Goal: Task Accomplishment & Management: Manage account settings

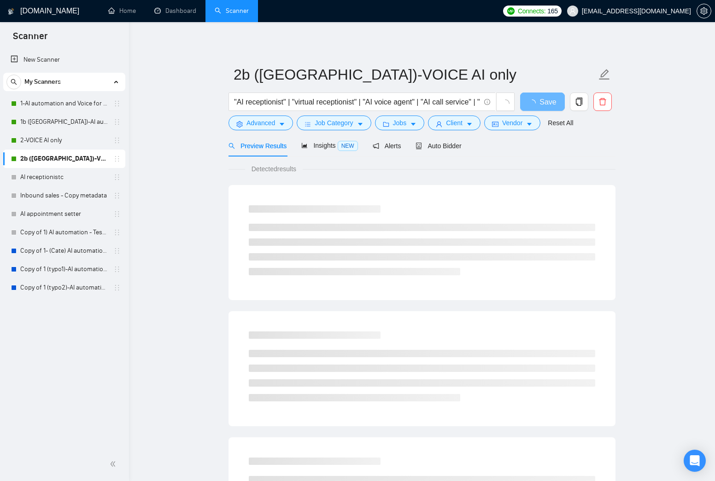
click at [432, 57] on div "2b (US)-VOICE AI only "AI receptionist" | "virtual receptionist" | "AI voice ag…" at bounding box center [422, 421] width 387 height 769
click at [52, 105] on link "1-AI automation and Voice for CRM & Booking" at bounding box center [64, 103] width 88 height 18
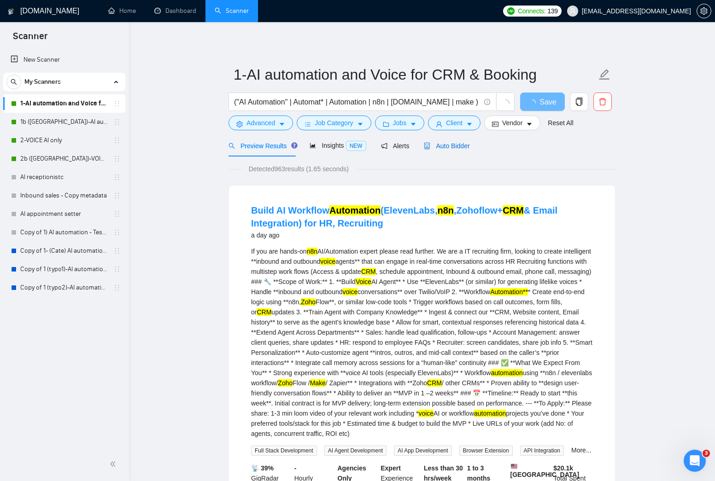
click at [461, 147] on span "Auto Bidder" at bounding box center [447, 145] width 46 height 7
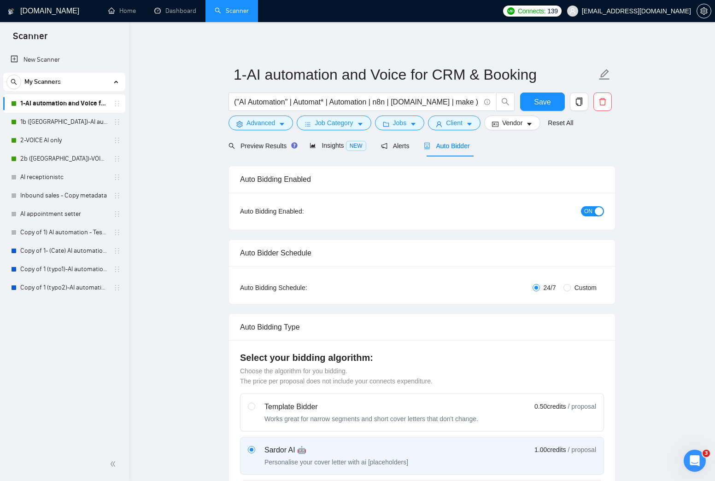
checkbox input "true"
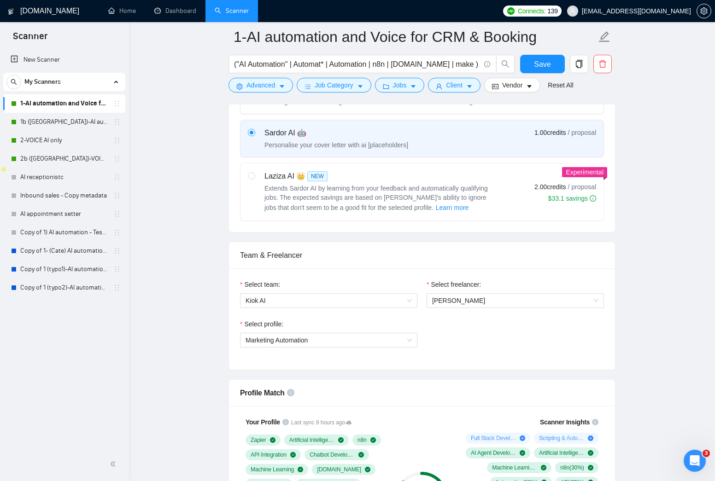
scroll to position [235, 0]
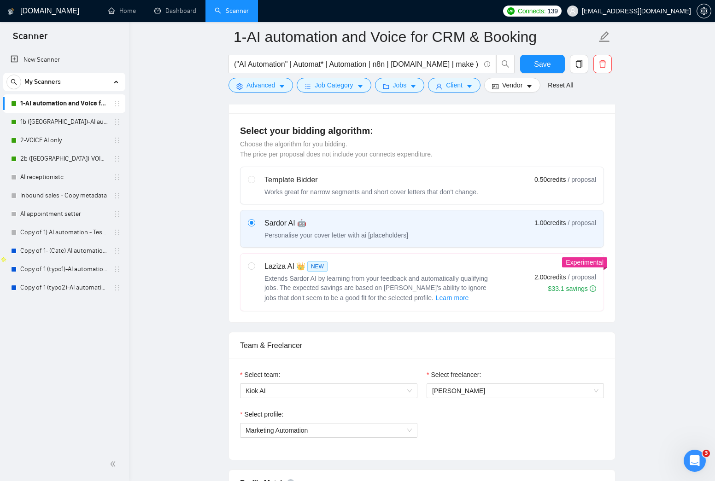
drag, startPoint x: 650, startPoint y: 250, endPoint x: 634, endPoint y: 266, distance: 22.5
click at [442, 296] on span "Learn more" at bounding box center [452, 298] width 33 height 10
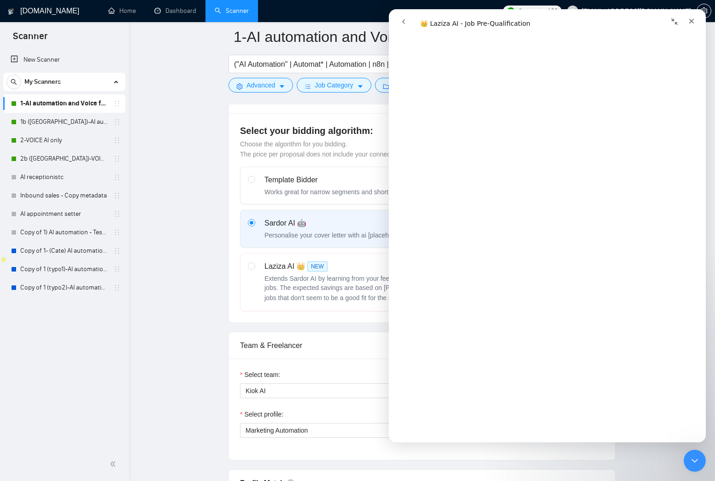
scroll to position [201, 0]
click at [692, 22] on icon "Close" at bounding box center [691, 21] width 7 height 7
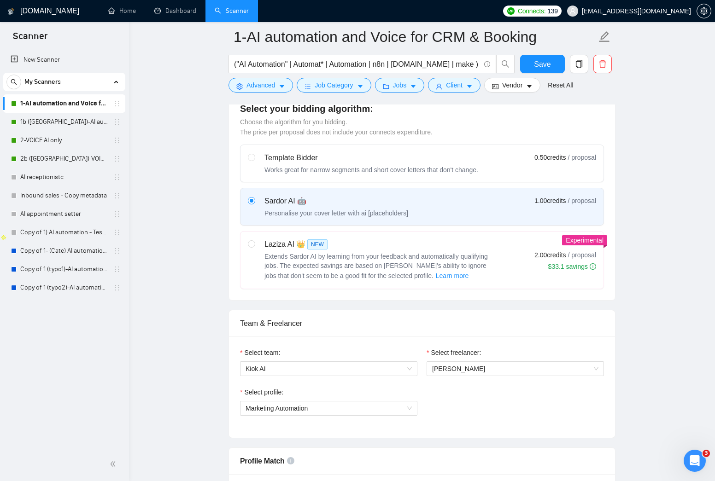
scroll to position [215, 0]
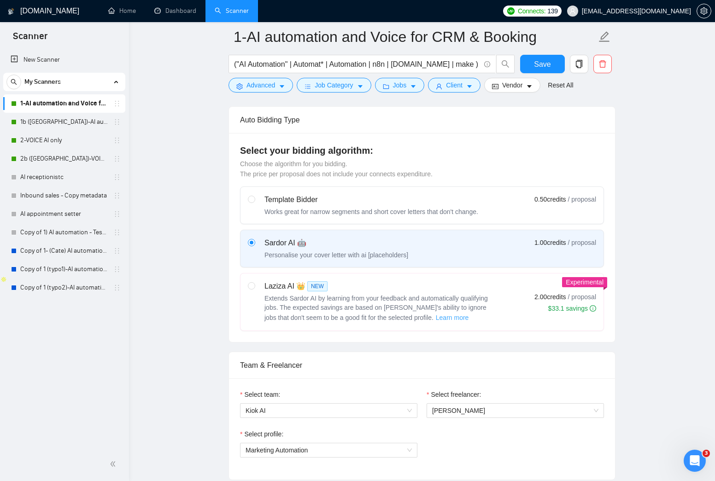
click at [444, 318] on span "Learn more" at bounding box center [452, 318] width 33 height 10
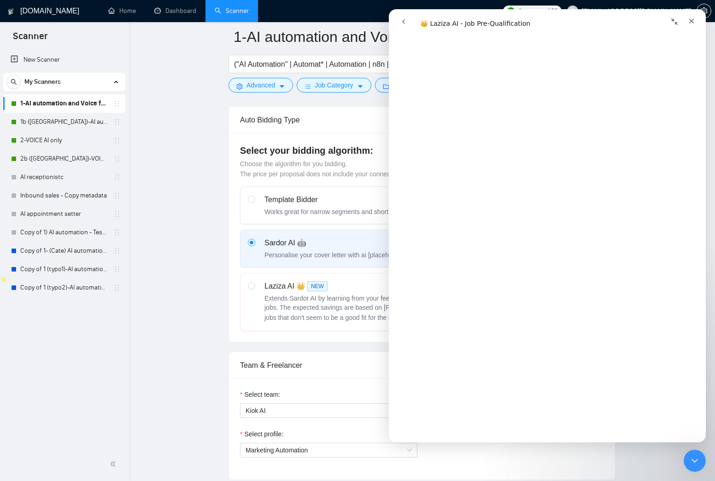
scroll to position [1602, 0]
click at [345, 331] on div "Select your bidding algorithm: Choose the algorithm for you bidding. The price …" at bounding box center [422, 237] width 386 height 209
click at [361, 340] on div "Select your bidding algorithm: Choose the algorithm for you bidding. The price …" at bounding box center [422, 237] width 386 height 209
drag, startPoint x: 319, startPoint y: 342, endPoint x: 333, endPoint y: 338, distance: 14.6
click at [319, 342] on div "Auto Bidding Type Select your bidding algorithm: Choose the algorithm for you b…" at bounding box center [422, 224] width 387 height 236
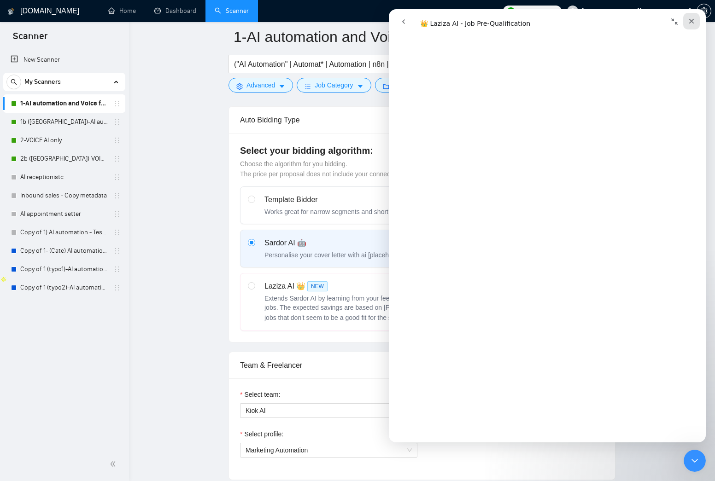
click at [695, 18] on div "Close" at bounding box center [691, 21] width 17 height 17
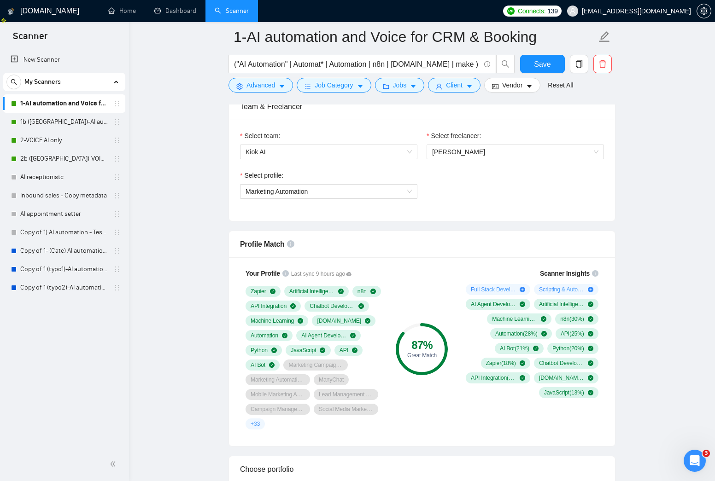
scroll to position [511, 0]
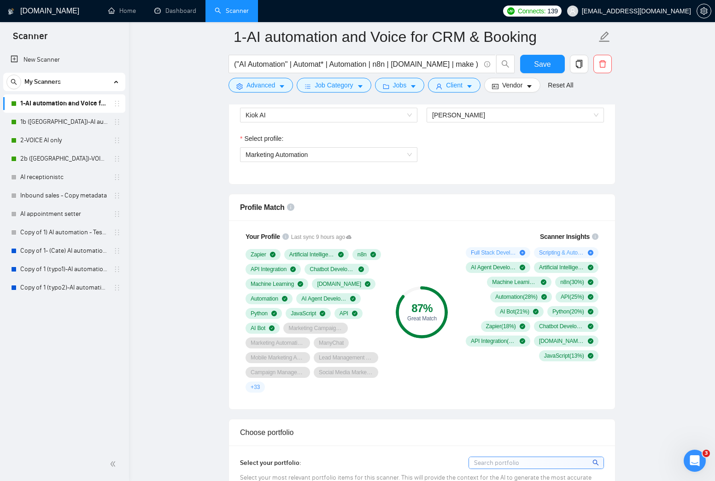
drag, startPoint x: 641, startPoint y: 281, endPoint x: 640, endPoint y: 289, distance: 8.5
drag, startPoint x: 462, startPoint y: 293, endPoint x: 242, endPoint y: 199, distance: 239.8
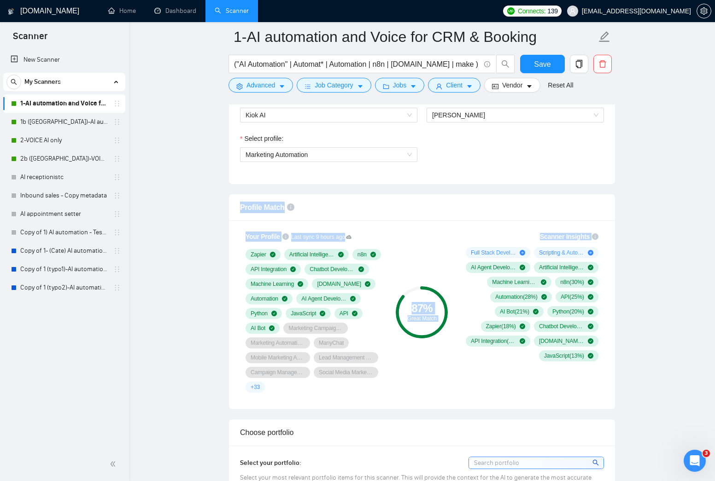
drag, startPoint x: 220, startPoint y: 203, endPoint x: 616, endPoint y: 381, distance: 434.1
drag, startPoint x: 615, startPoint y: 382, endPoint x: 623, endPoint y: 384, distance: 8.0
click at [615, 382] on div "Profile Match Your Profile Last sync 9 hours ago Zapier Artificial Intelligence…" at bounding box center [422, 302] width 387 height 216
drag, startPoint x: 623, startPoint y: 384, endPoint x: 250, endPoint y: 209, distance: 412.2
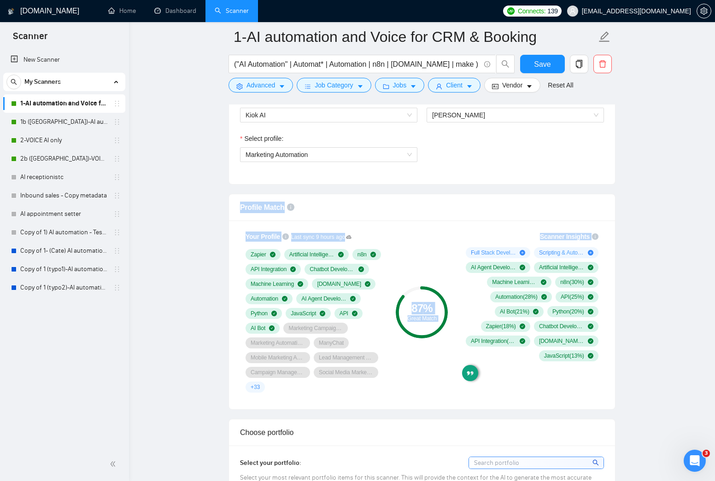
drag, startPoint x: 216, startPoint y: 207, endPoint x: 575, endPoint y: 358, distance: 389.3
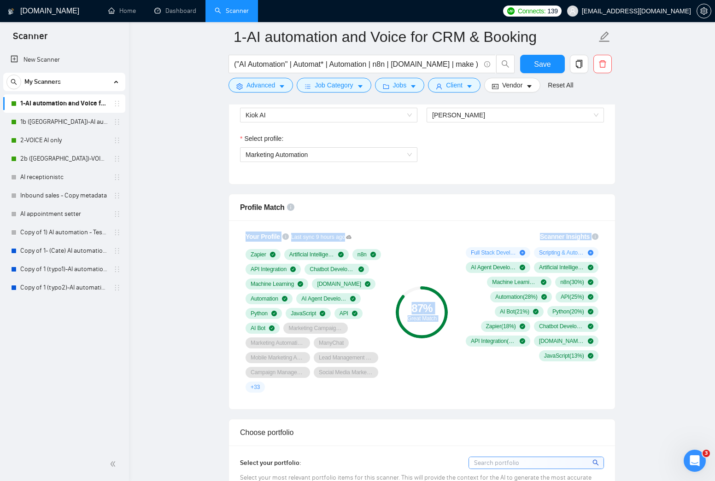
drag, startPoint x: 646, startPoint y: 375, endPoint x: 234, endPoint y: 219, distance: 440.8
drag, startPoint x: 217, startPoint y: 205, endPoint x: 573, endPoint y: 384, distance: 398.7
drag, startPoint x: 233, startPoint y: 217, endPoint x: 643, endPoint y: 400, distance: 449.4
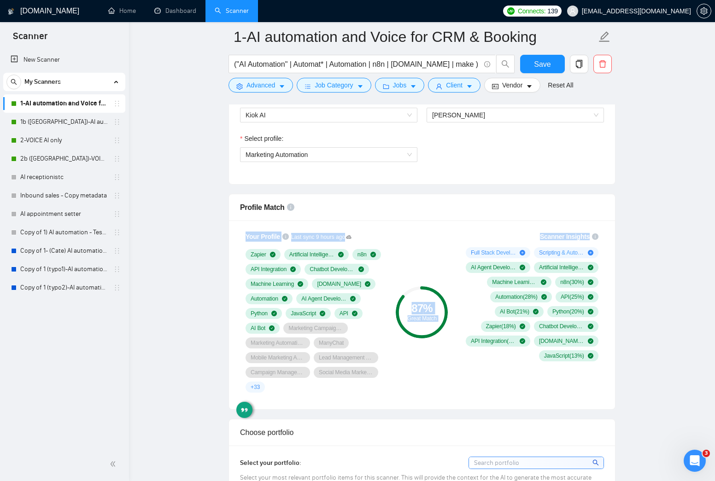
drag, startPoint x: 614, startPoint y: 378, endPoint x: 204, endPoint y: 235, distance: 434.2
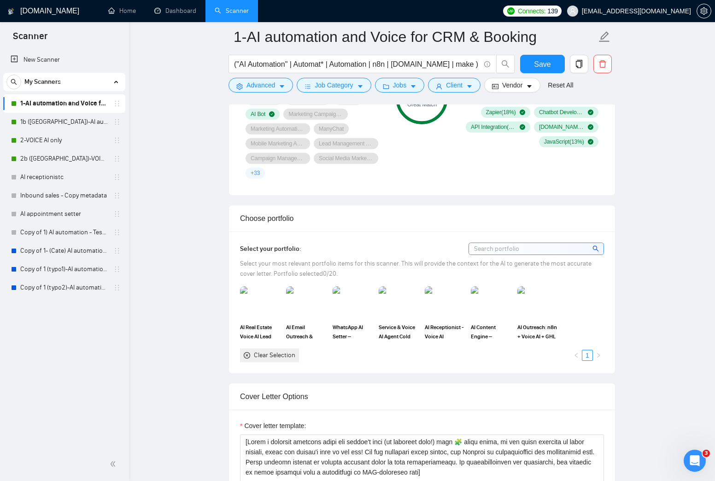
scroll to position [731, 0]
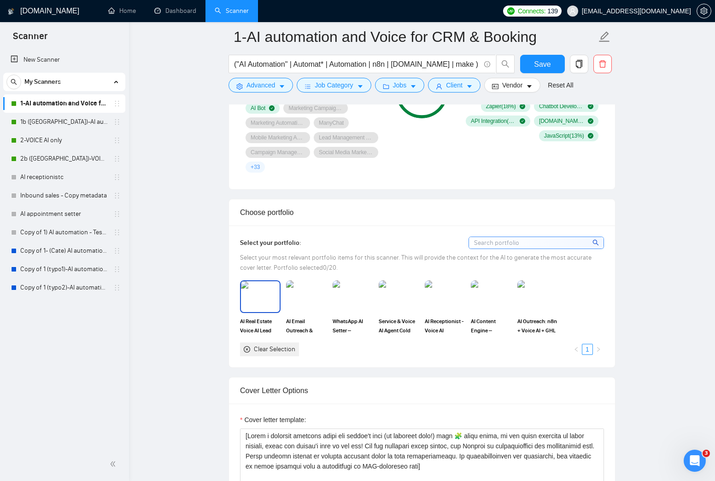
click at [266, 303] on img at bounding box center [260, 297] width 39 height 30
click at [257, 300] on rect at bounding box center [260, 296] width 15 height 15
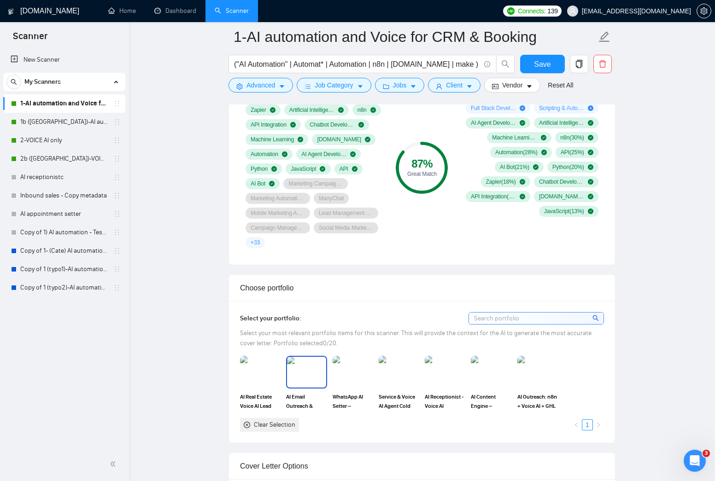
scroll to position [740, 0]
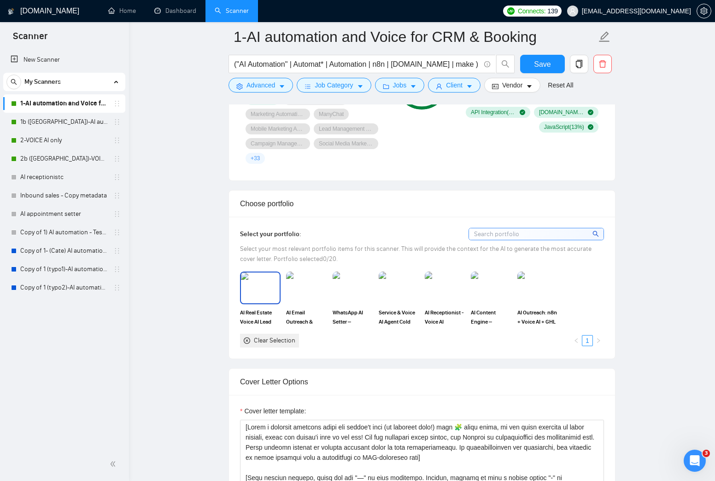
click at [260, 295] on img at bounding box center [260, 288] width 39 height 30
click at [306, 289] on img at bounding box center [306, 288] width 39 height 30
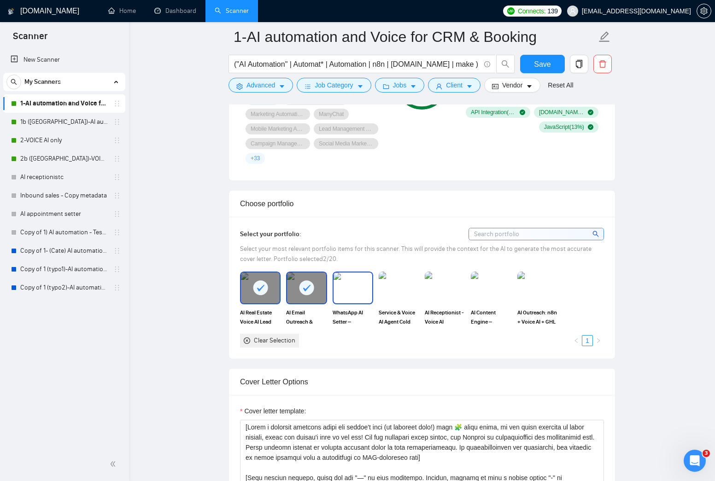
click at [342, 289] on img at bounding box center [353, 288] width 39 height 30
click at [397, 289] on img at bounding box center [399, 288] width 39 height 30
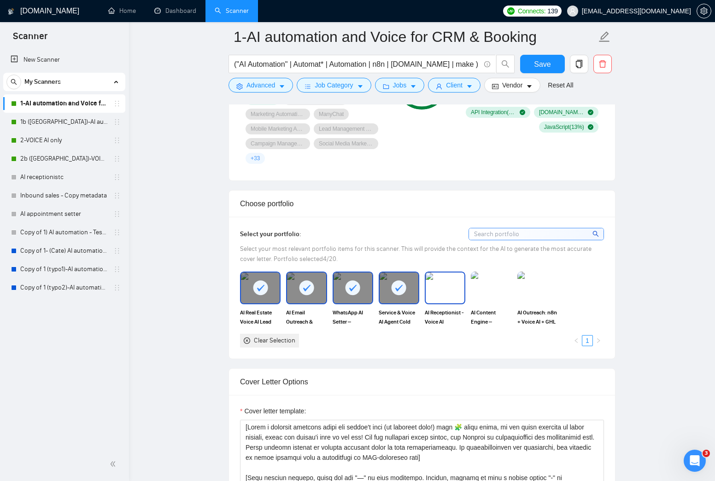
click at [447, 292] on img at bounding box center [445, 288] width 39 height 30
click at [493, 293] on img at bounding box center [491, 288] width 39 height 30
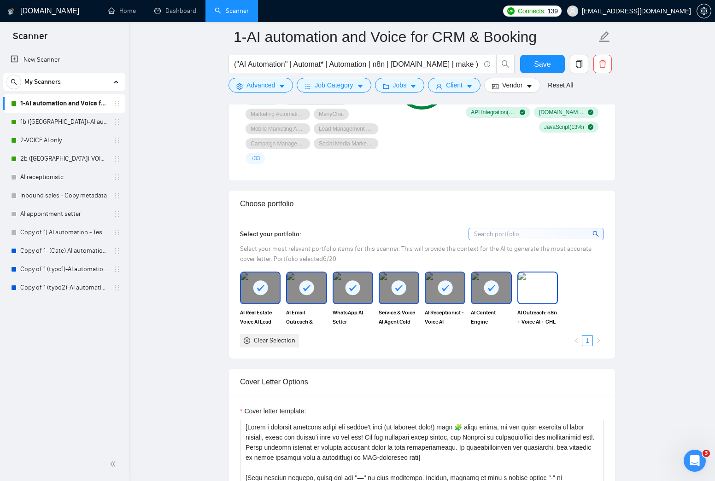
click at [535, 292] on img at bounding box center [537, 288] width 39 height 30
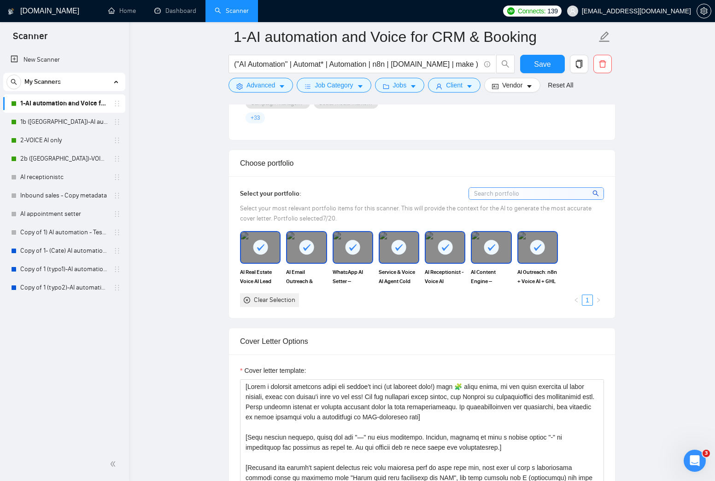
scroll to position [777, 0]
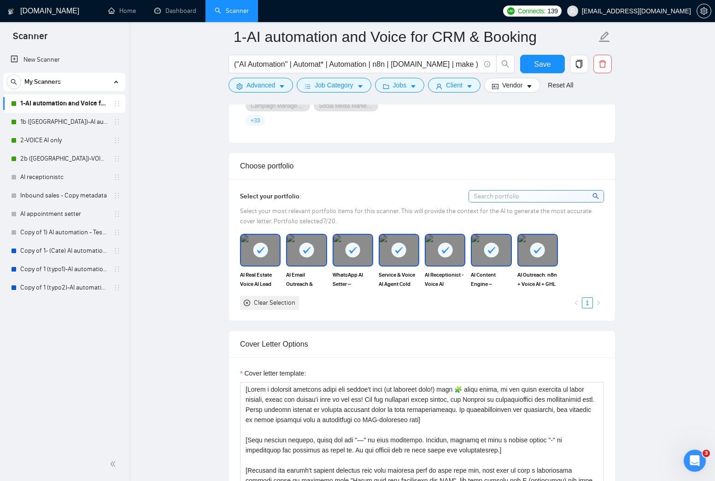
click at [394, 250] on rect at bounding box center [399, 250] width 15 height 15
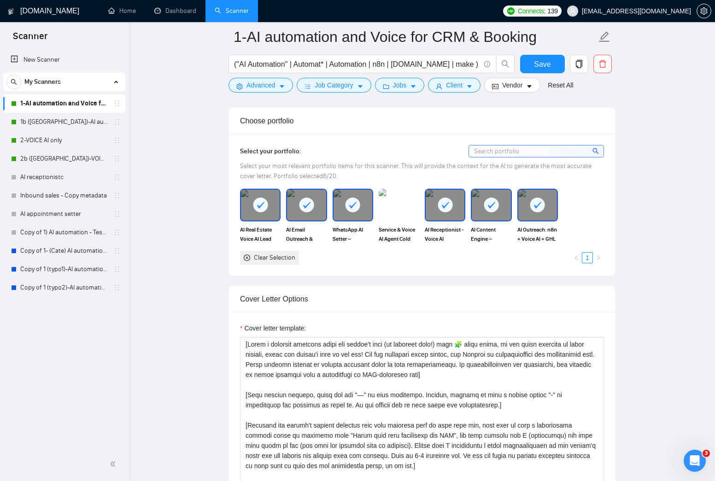
scroll to position [738, 0]
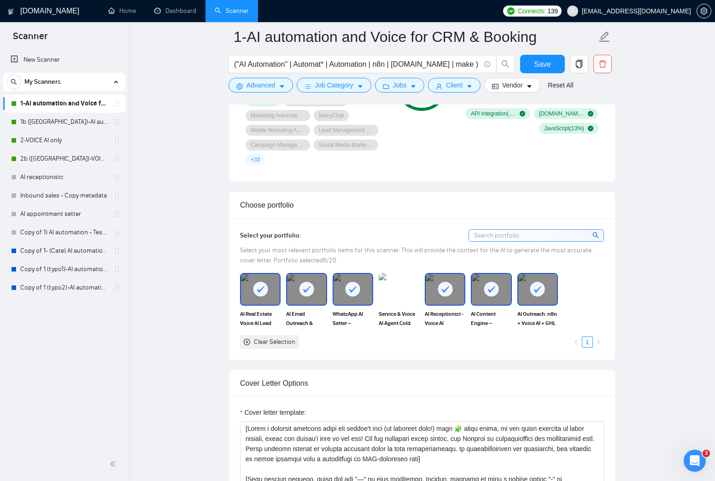
drag, startPoint x: 491, startPoint y: 287, endPoint x: 458, endPoint y: 324, distance: 49.7
click at [490, 287] on rect at bounding box center [491, 289] width 15 height 15
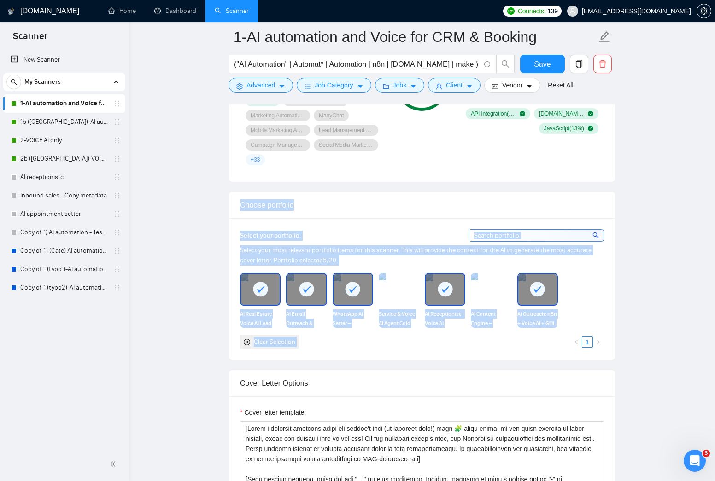
drag, startPoint x: 224, startPoint y: 207, endPoint x: 546, endPoint y: 354, distance: 354.2
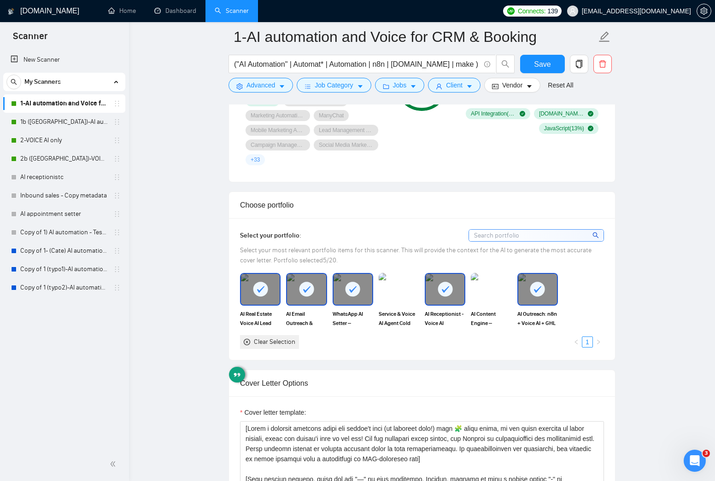
drag, startPoint x: 675, startPoint y: 364, endPoint x: 662, endPoint y: 367, distance: 12.7
drag, startPoint x: 538, startPoint y: 70, endPoint x: 546, endPoint y: 208, distance: 138.5
click at [538, 70] on span "Save" at bounding box center [542, 65] width 17 height 12
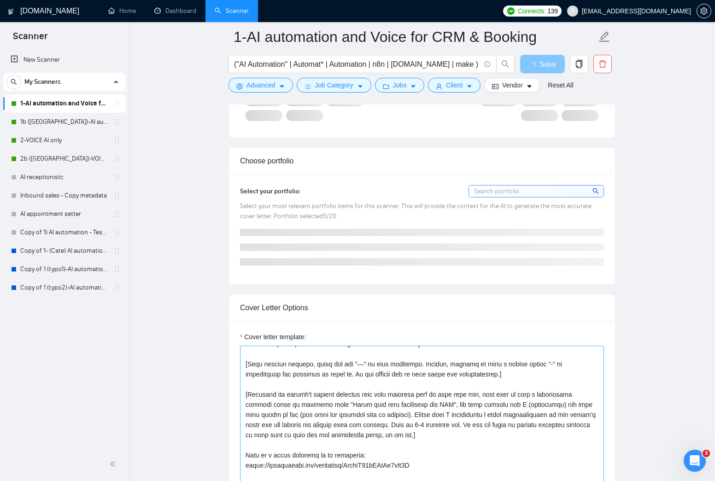
scroll to position [61, 0]
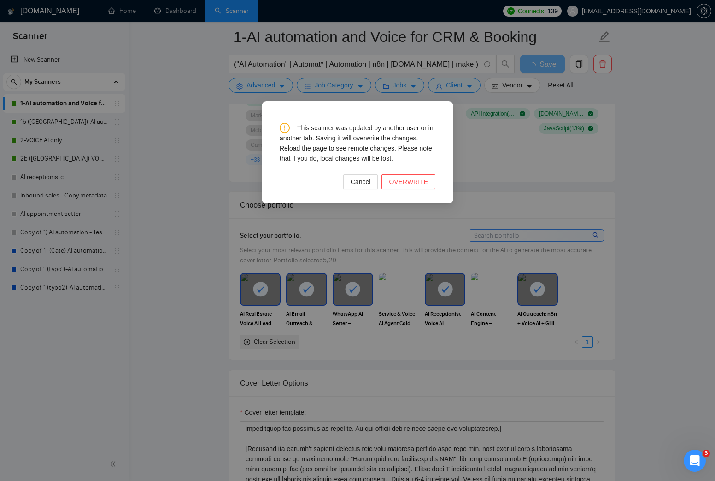
click at [665, 282] on div "This scanner was updated by another user or in another tab. Saving it will over…" at bounding box center [357, 240] width 715 height 481
click at [366, 183] on span "Cancel" at bounding box center [361, 182] width 20 height 10
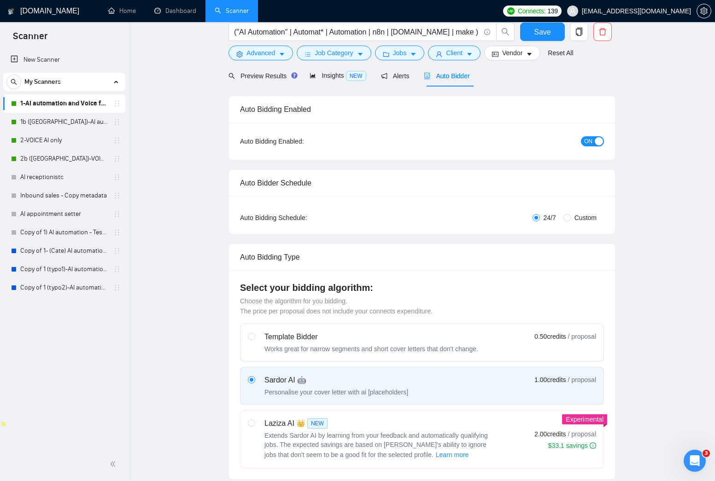
scroll to position [0, 0]
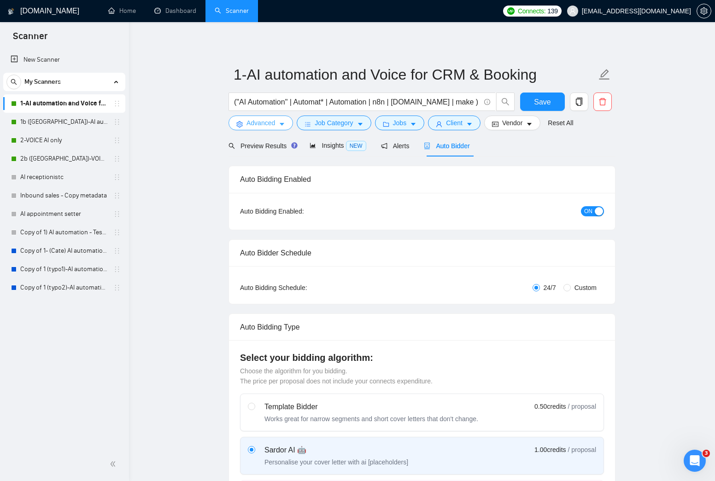
click at [282, 125] on icon "caret-down" at bounding box center [282, 124] width 5 height 3
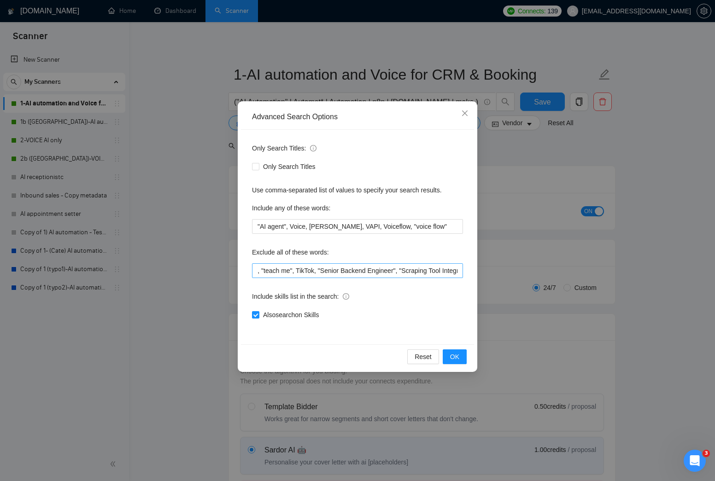
scroll to position [0, 690]
drag, startPoint x: 423, startPoint y: 271, endPoint x: 446, endPoint y: 271, distance: 24.0
click at [423, 271] on input ""no agencies", SaaS, German, full-stack, fullstack, Heroku, "We are an agency",…" at bounding box center [357, 271] width 211 height 15
drag, startPoint x: 438, startPoint y: 272, endPoint x: 472, endPoint y: 272, distance: 34.1
click at [476, 270] on div "Advanced Search Options Only Search Titles: Only Search Titles Use comma-separa…" at bounding box center [358, 236] width 240 height 271
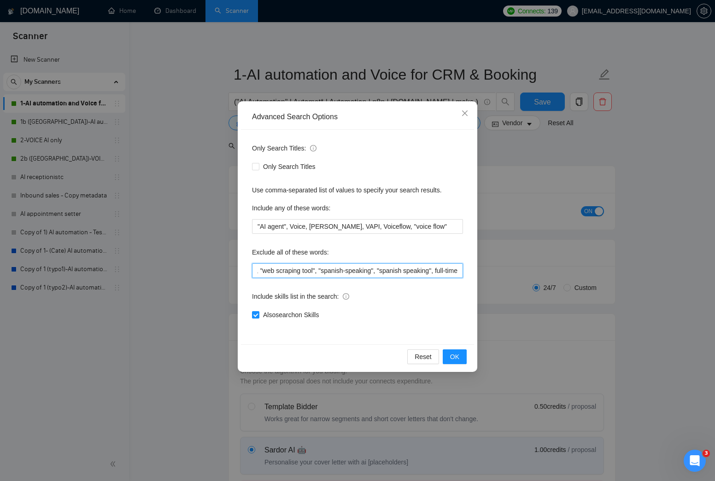
drag, startPoint x: 393, startPoint y: 270, endPoint x: 494, endPoint y: 267, distance: 100.9
click at [494, 267] on div "Advanced Search Options Only Search Titles: Only Search Titles Use comma-separa…" at bounding box center [357, 240] width 715 height 481
drag, startPoint x: 452, startPoint y: 254, endPoint x: 456, endPoint y: 315, distance: 61.4
click at [452, 254] on div "Exclude all of these words:" at bounding box center [357, 254] width 211 height 18
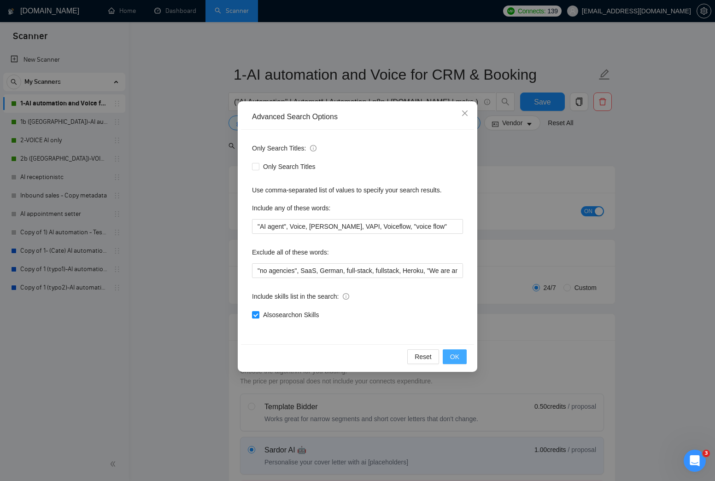
click at [452, 357] on span "OK" at bounding box center [454, 357] width 9 height 10
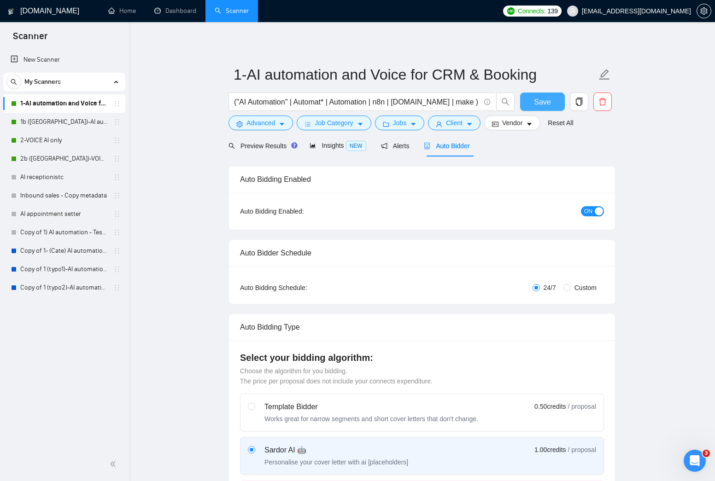
click at [540, 102] on span "Save" at bounding box center [542, 102] width 17 height 12
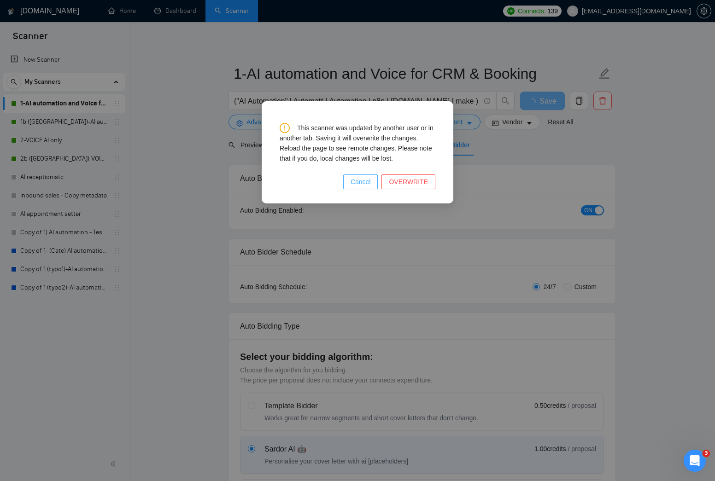
drag, startPoint x: 364, startPoint y: 182, endPoint x: 326, endPoint y: 211, distance: 47.6
click at [364, 182] on span "Cancel" at bounding box center [361, 182] width 20 height 10
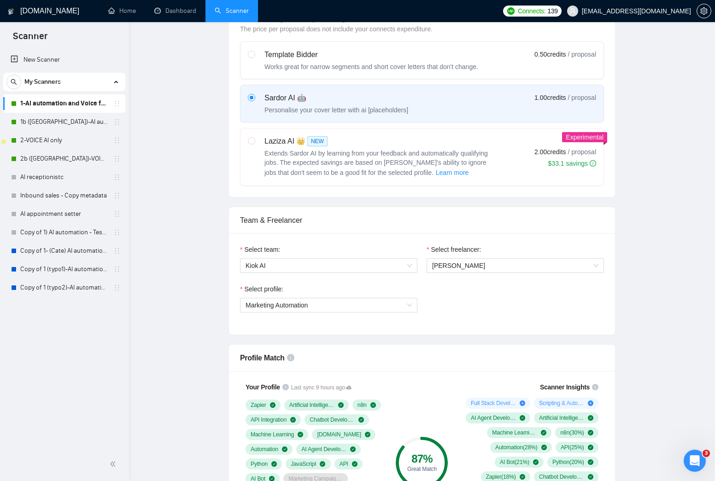
scroll to position [511, 0]
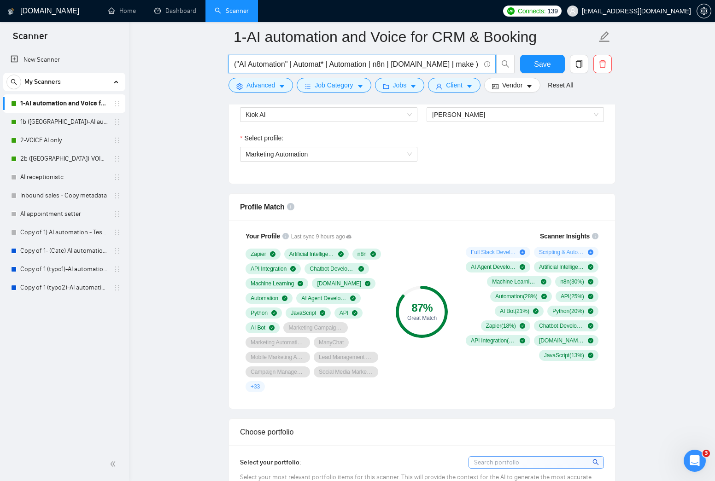
drag, startPoint x: 422, startPoint y: 64, endPoint x: 456, endPoint y: 62, distance: 34.1
click at [457, 62] on input "("AI Automation" | Automat* | Automation | n8n | [DOMAIN_NAME] | make ) ( GPT |…" at bounding box center [357, 65] width 246 height 12
click at [443, 65] on input "("AI Automation" | Automat* | Automation | n8n | [DOMAIN_NAME] | make ) ( GPT |…" at bounding box center [357, 65] width 246 height 12
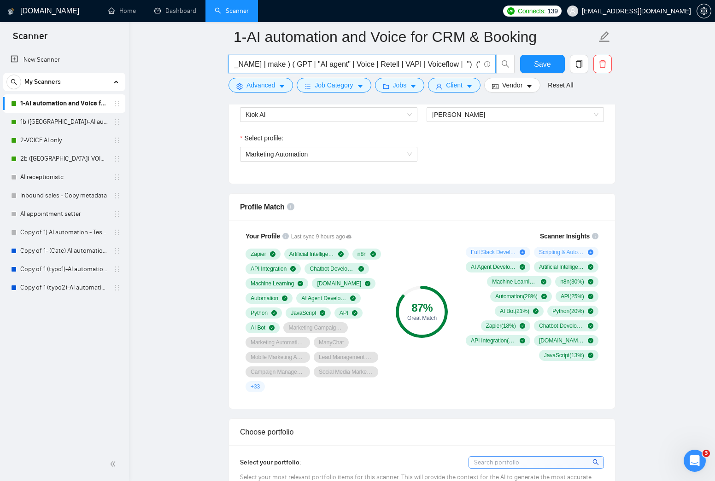
scroll to position [0, 189]
drag, startPoint x: 443, startPoint y: 65, endPoint x: 454, endPoint y: 68, distance: 12.0
click at [443, 65] on input "("AI Automation" | Automat* | Automation | n8n | [DOMAIN_NAME] | make ) ( GPT |…" at bounding box center [357, 65] width 246 height 12
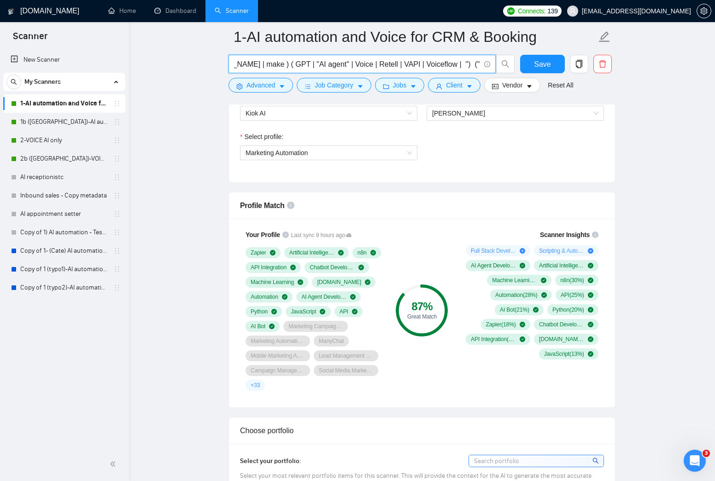
paste input "Voiceflow"
click at [463, 64] on input "("AI Automation" | Automat* | Automation | n8n | [DOMAIN_NAME] | make ) ( GPT |…" at bounding box center [357, 65] width 246 height 12
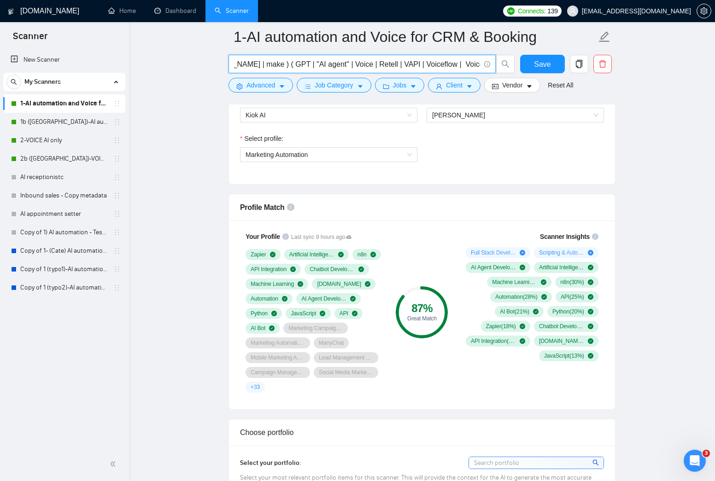
click at [445, 62] on input "("AI Automation" | Automat* | Automation | n8n | [DOMAIN_NAME] | make ) ( GPT |…" at bounding box center [357, 65] width 246 height 12
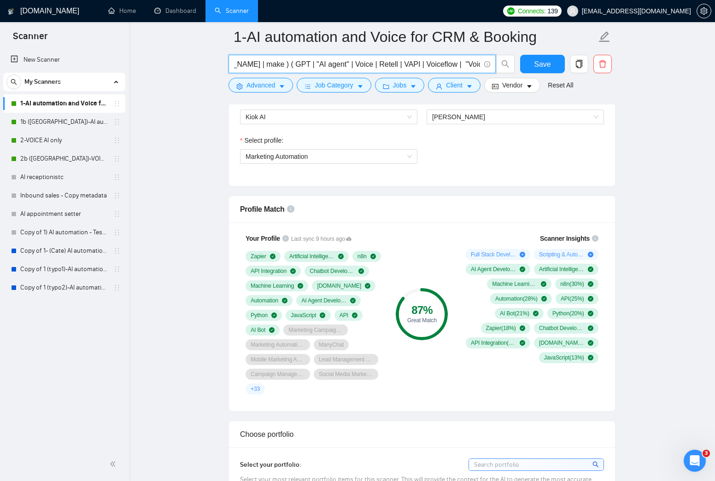
scroll to position [0, 208]
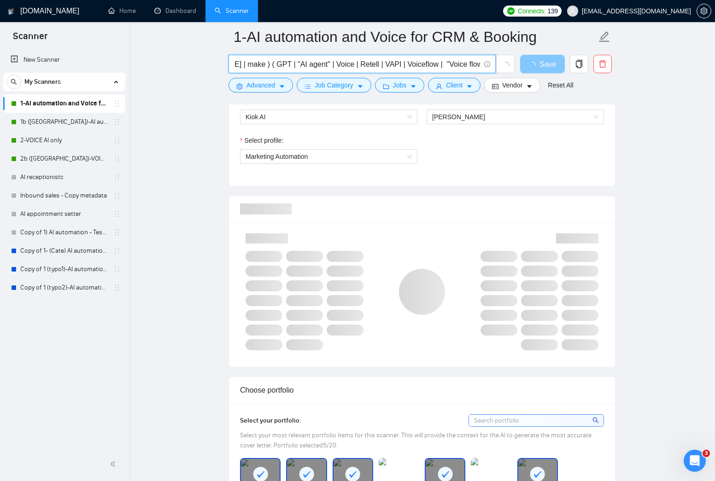
type input "("AI Automation" | Automat* | Automation | n8n | [DOMAIN_NAME] | make ) ( GPT |…"
click at [540, 66] on span "Save" at bounding box center [548, 65] width 17 height 12
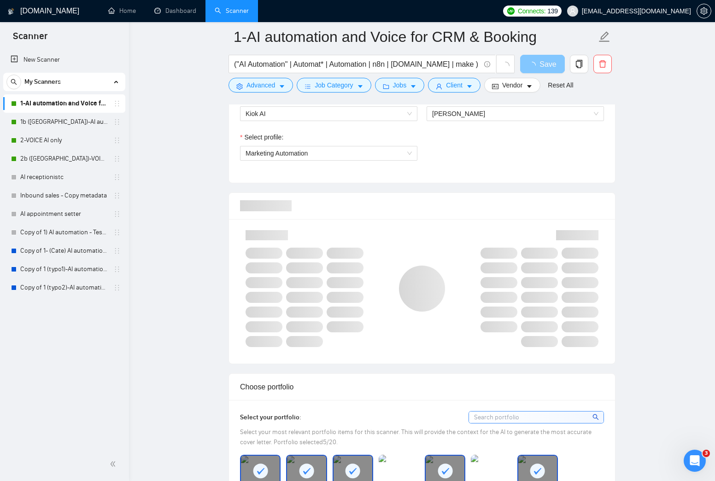
scroll to position [516, 0]
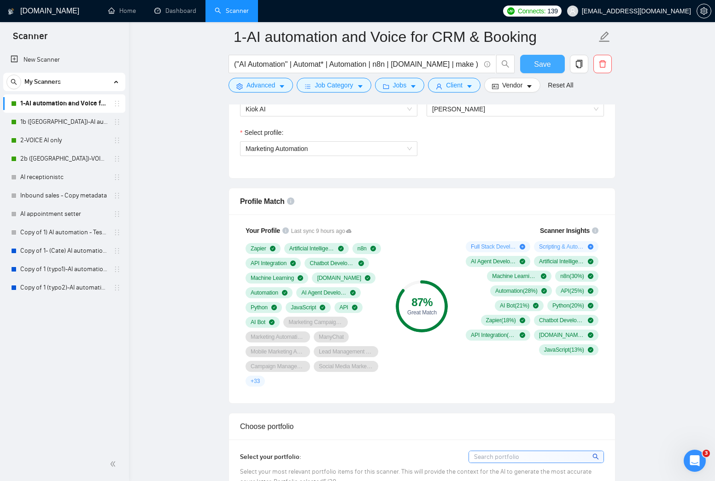
click at [540, 61] on span "Save" at bounding box center [542, 65] width 17 height 12
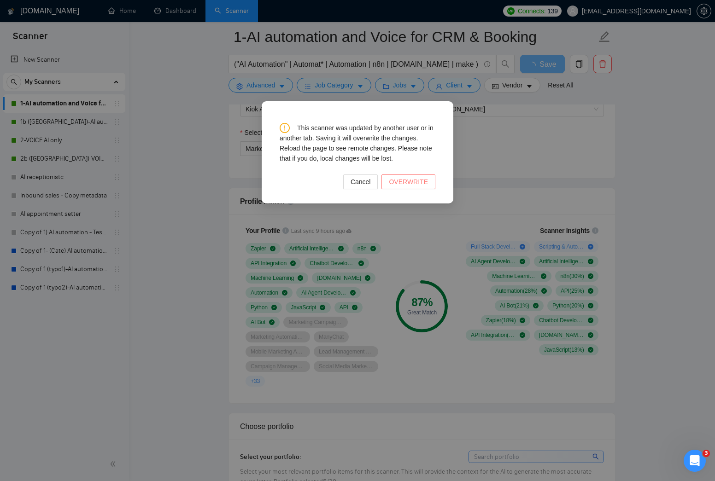
click at [417, 184] on span "OVERWRITE" at bounding box center [408, 182] width 39 height 10
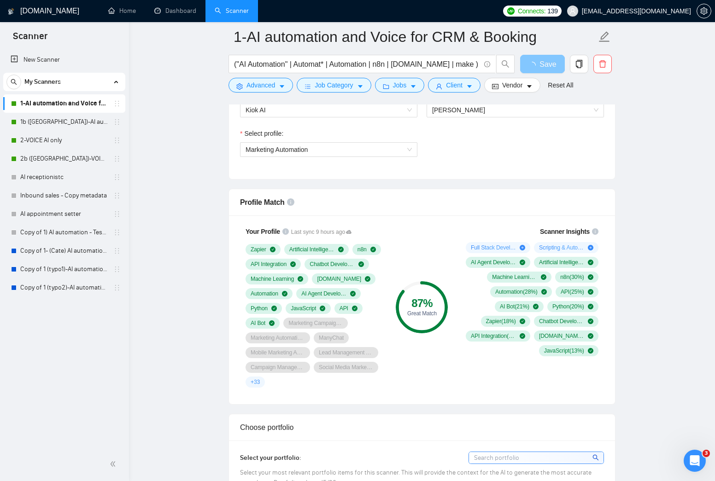
scroll to position [521, 0]
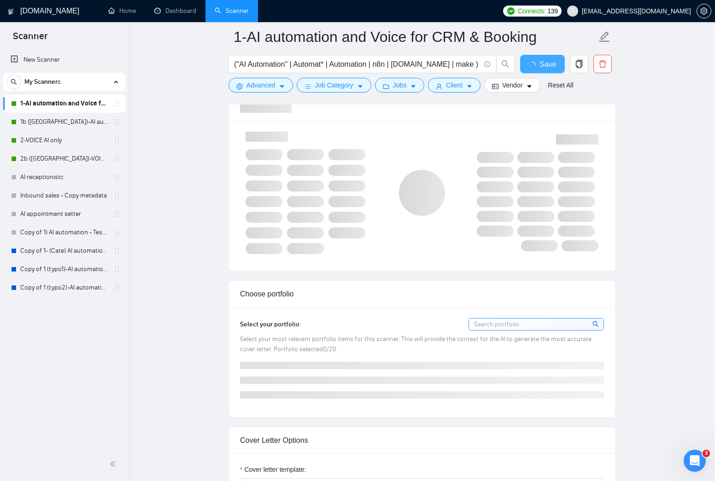
checkbox input "true"
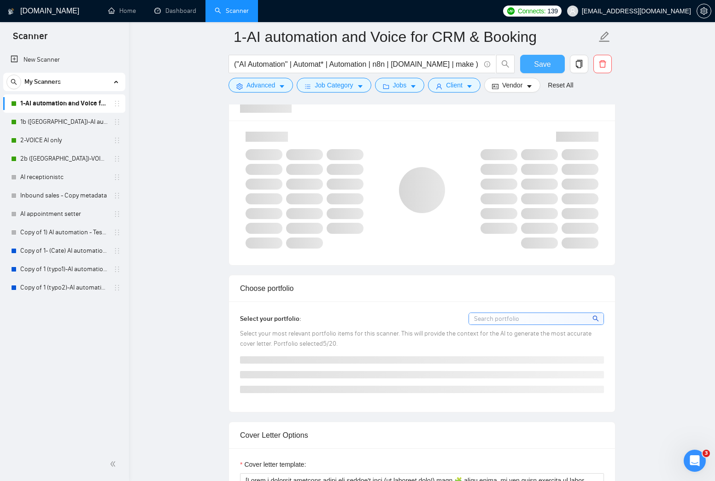
scroll to position [614, 0]
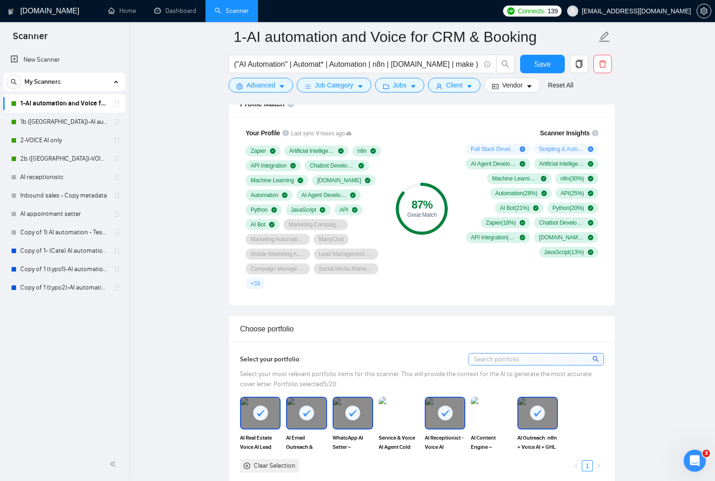
drag, startPoint x: 640, startPoint y: 184, endPoint x: 633, endPoint y: 186, distance: 7.5
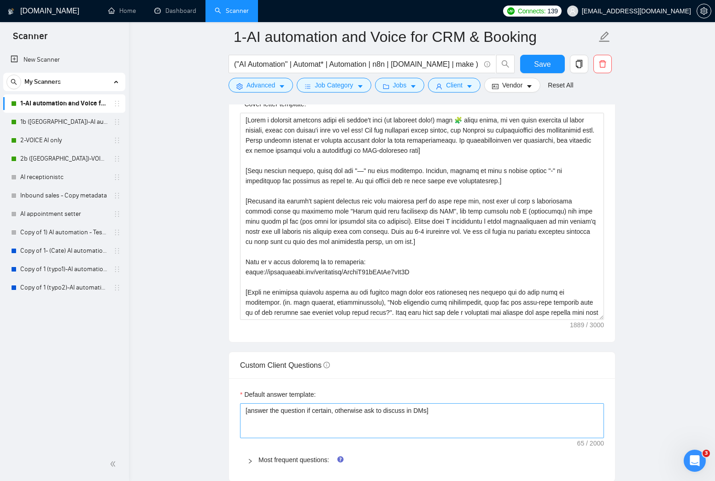
scroll to position [1210, 0]
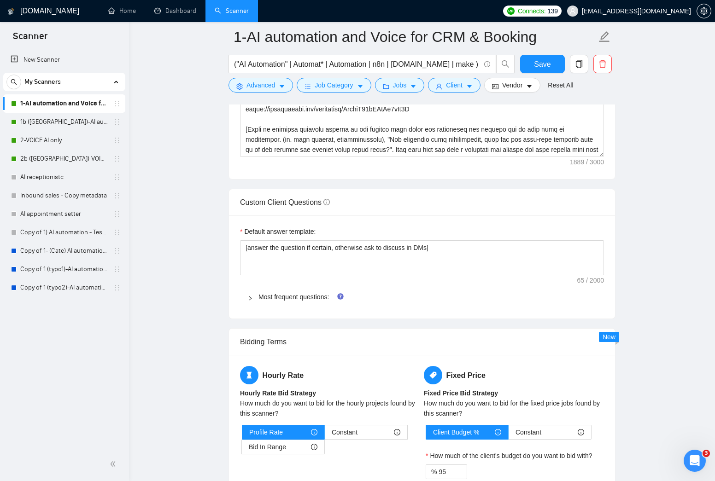
drag, startPoint x: 655, startPoint y: 238, endPoint x: 643, endPoint y: 244, distance: 13.4
click at [653, 238] on main "1-AI automation and Voice for CRM & Booking ("AI Automation" | Automat* | Autom…" at bounding box center [422, 218] width 557 height 2783
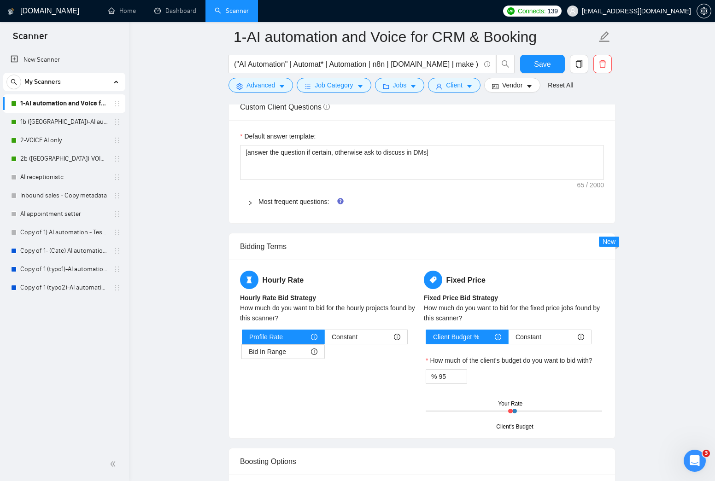
scroll to position [1324, 0]
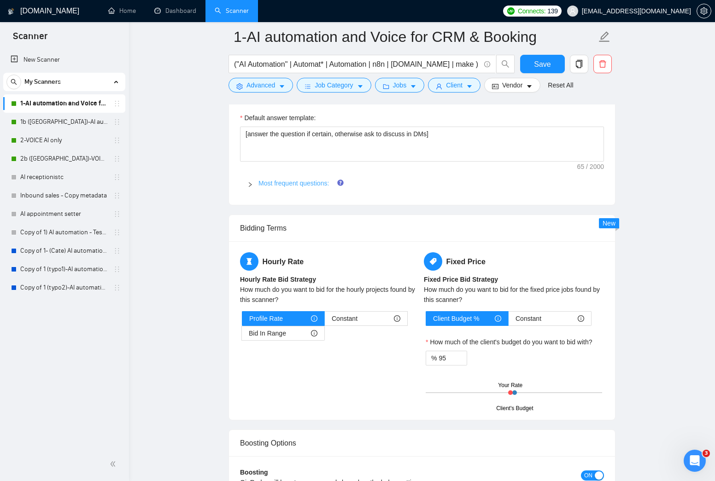
drag, startPoint x: 273, startPoint y: 191, endPoint x: 267, endPoint y: 185, distance: 8.8
click at [272, 190] on div "Most frequent questions:" at bounding box center [422, 183] width 364 height 21
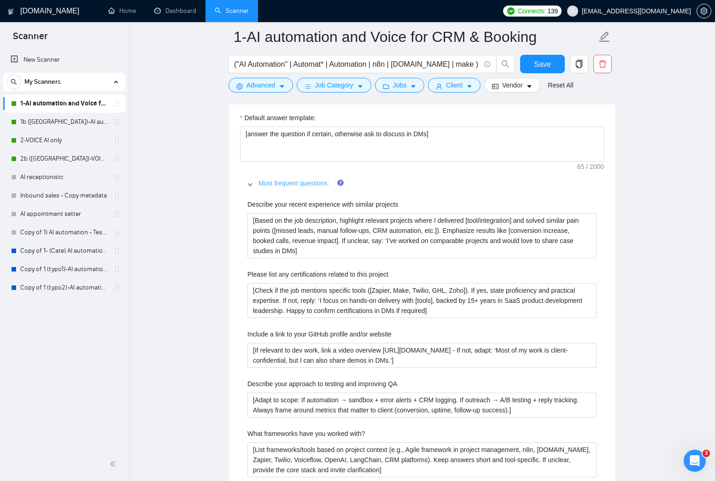
click at [268, 185] on link "Most frequent questions:" at bounding box center [293, 183] width 70 height 7
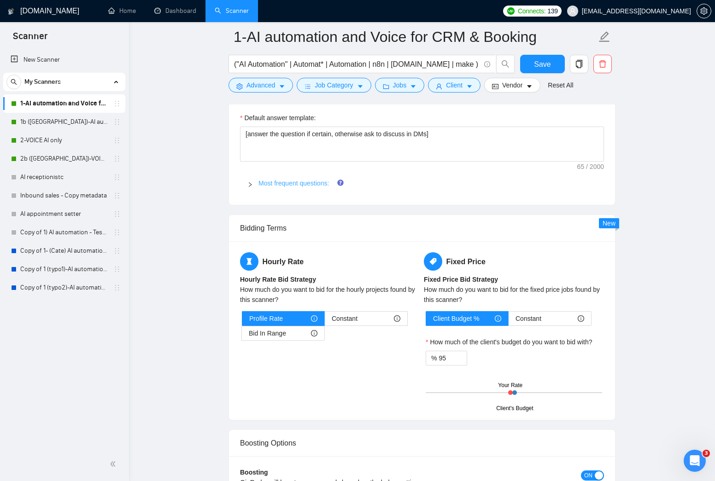
click at [268, 185] on link "Most frequent questions:" at bounding box center [293, 183] width 70 height 7
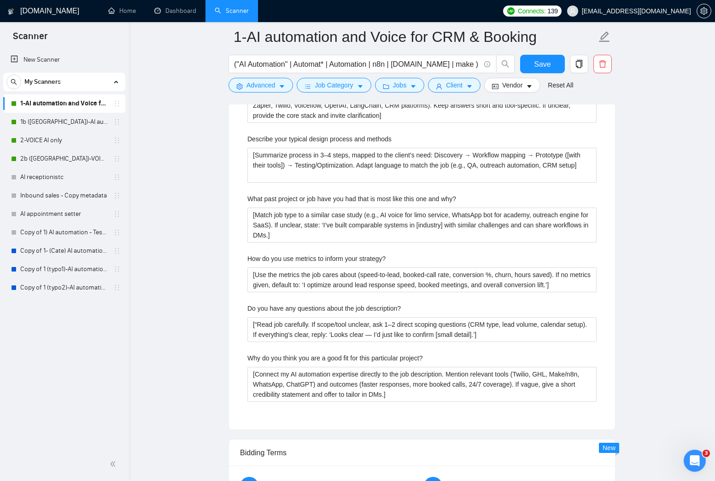
scroll to position [1737, 0]
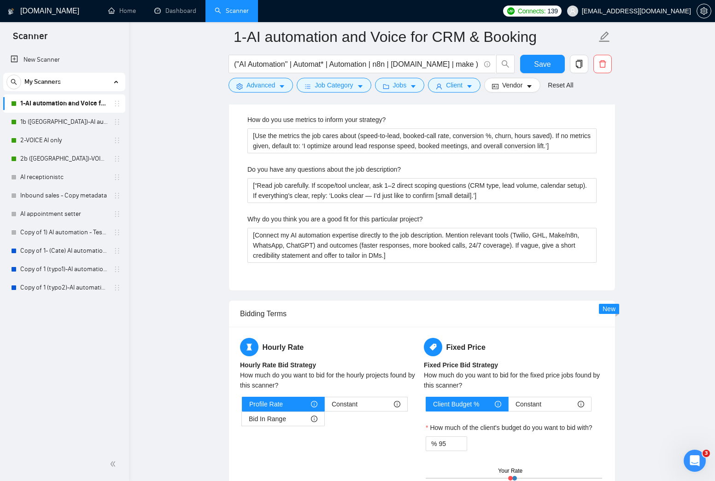
scroll to position [1900, 0]
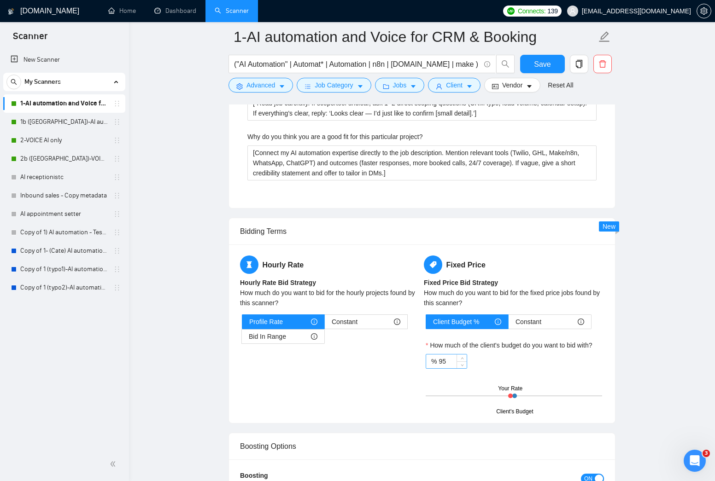
click at [444, 363] on input "95" at bounding box center [453, 362] width 28 height 14
type input "+"
type input "60"
click at [397, 384] on div "Hourly Rate Hourly Rate Bid Strategy How much do you want to bid for the hourly…" at bounding box center [422, 334] width 368 height 157
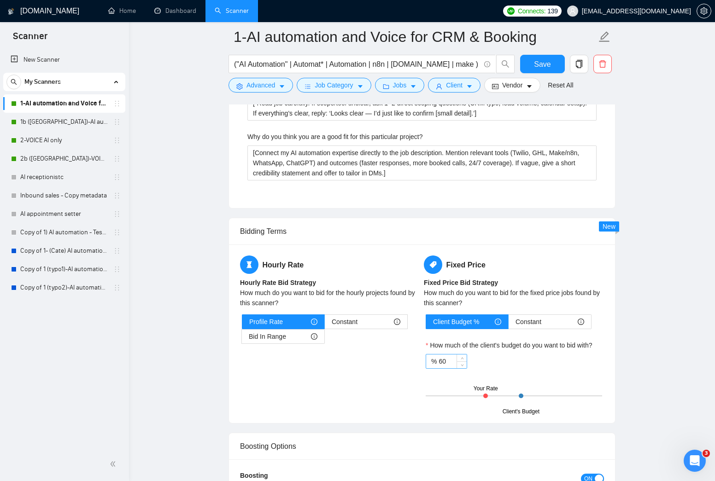
click at [444, 363] on input "60" at bounding box center [453, 362] width 28 height 14
click at [359, 366] on div "Hourly Rate Hourly Rate Bid Strategy How much do you want to bid for the hourly…" at bounding box center [422, 334] width 368 height 157
click at [278, 335] on span "Bid In Range" at bounding box center [267, 337] width 37 height 14
click at [242, 339] on input "Bid In Range" at bounding box center [242, 339] width 0 height 0
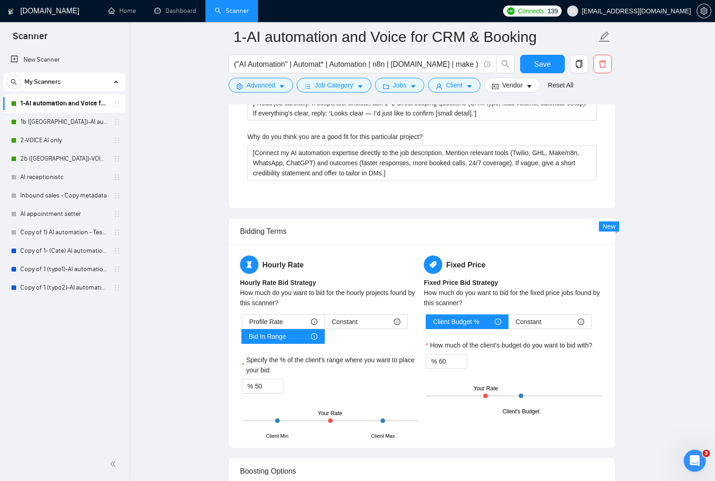
click at [309, 421] on div at bounding box center [330, 421] width 176 height 1
click at [254, 381] on div "% 50" at bounding box center [262, 386] width 41 height 15
click at [263, 384] on input "50" at bounding box center [269, 387] width 28 height 14
click at [281, 389] on span "Decrease Value" at bounding box center [278, 389] width 10 height 8
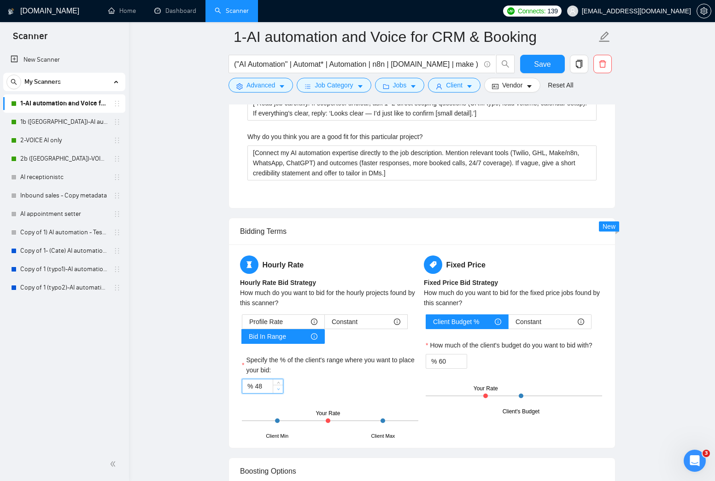
click at [281, 389] on span "Decrease Value" at bounding box center [278, 389] width 10 height 8
click at [258, 388] on input "45" at bounding box center [269, 387] width 28 height 14
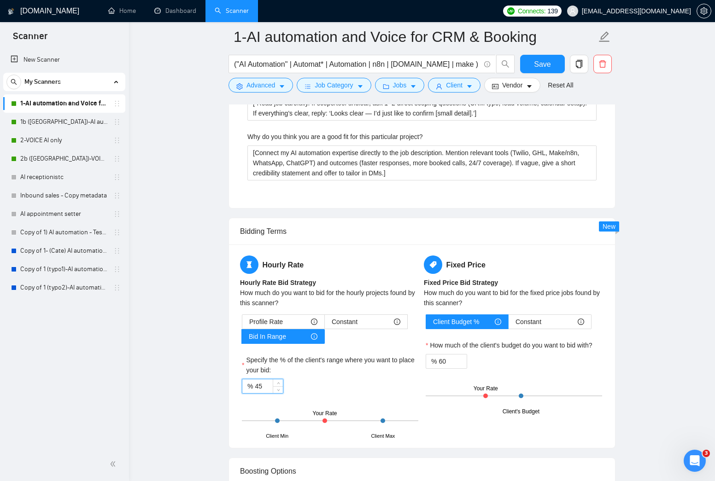
click at [258, 388] on input "45" at bounding box center [269, 387] width 28 height 14
type input "50"
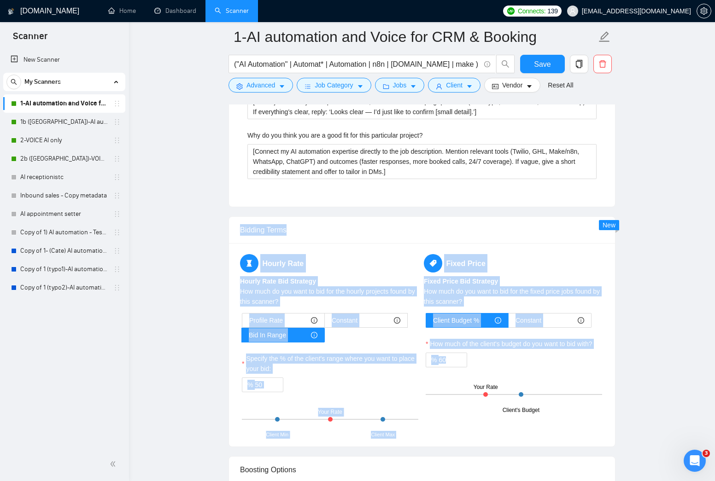
drag, startPoint x: 237, startPoint y: 228, endPoint x: 628, endPoint y: 436, distance: 443.8
drag, startPoint x: 651, startPoint y: 412, endPoint x: 641, endPoint y: 418, distance: 11.1
drag, startPoint x: 641, startPoint y: 418, endPoint x: 197, endPoint y: 230, distance: 482.3
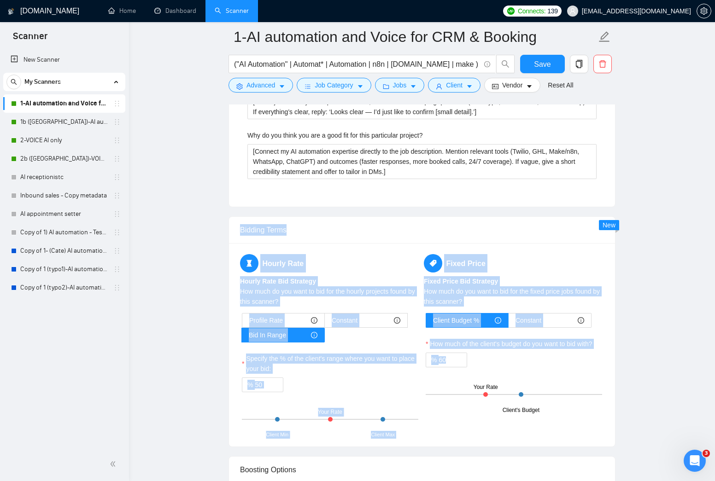
drag, startPoint x: 345, startPoint y: 294, endPoint x: 611, endPoint y: 386, distance: 281.5
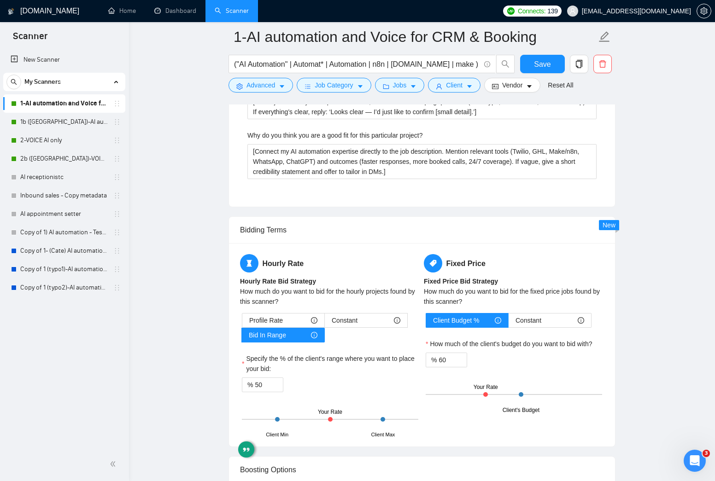
drag, startPoint x: 639, startPoint y: 369, endPoint x: 625, endPoint y: 363, distance: 14.8
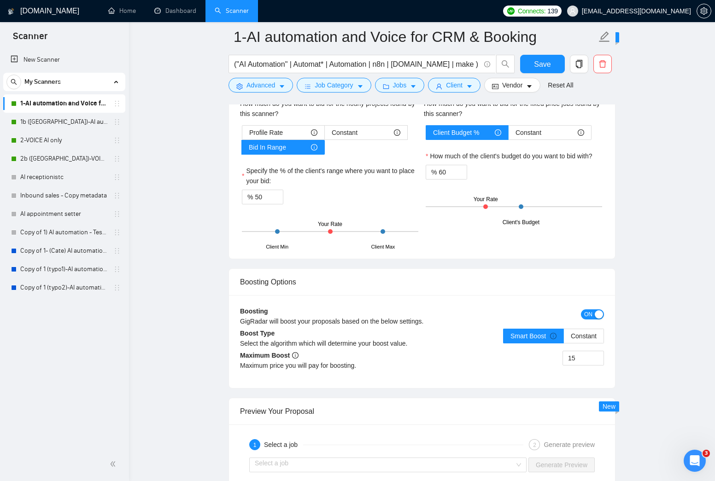
scroll to position [2093, 0]
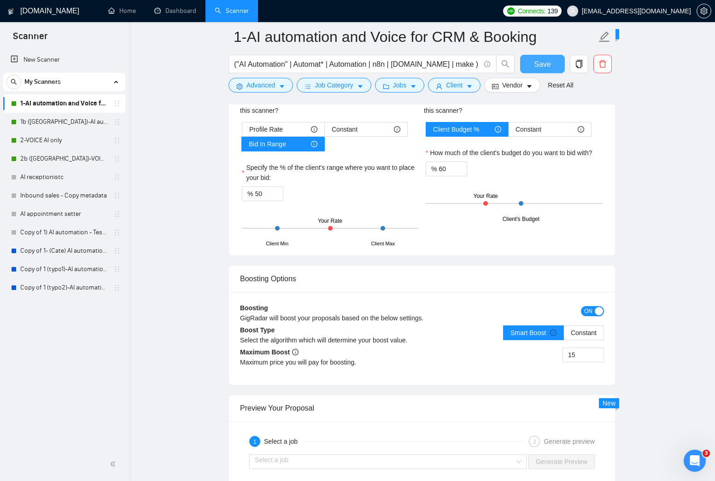
click at [559, 63] on button "Save" at bounding box center [542, 64] width 45 height 18
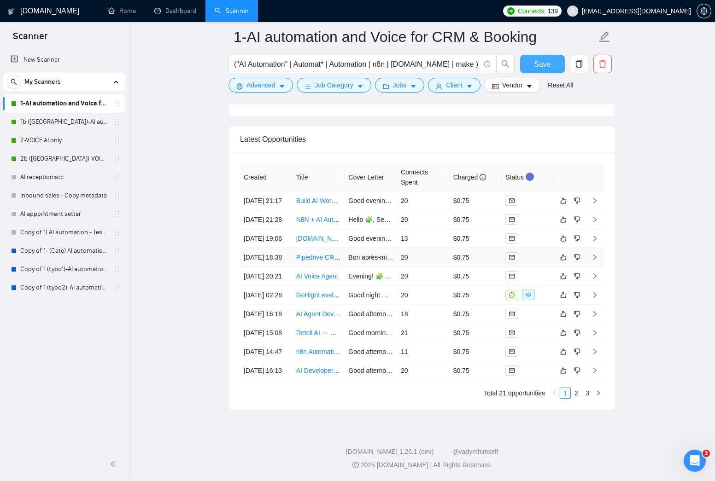
scroll to position [2471, 0]
click at [61, 120] on link "1b ([GEOGRAPHIC_DATA])-AI automation and Voice for CRM & Booking" at bounding box center [64, 122] width 88 height 18
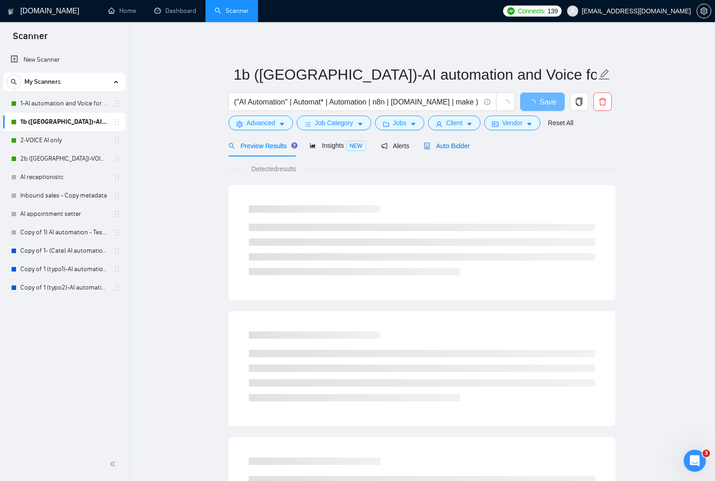
click at [467, 147] on span "Auto Bidder" at bounding box center [447, 145] width 46 height 7
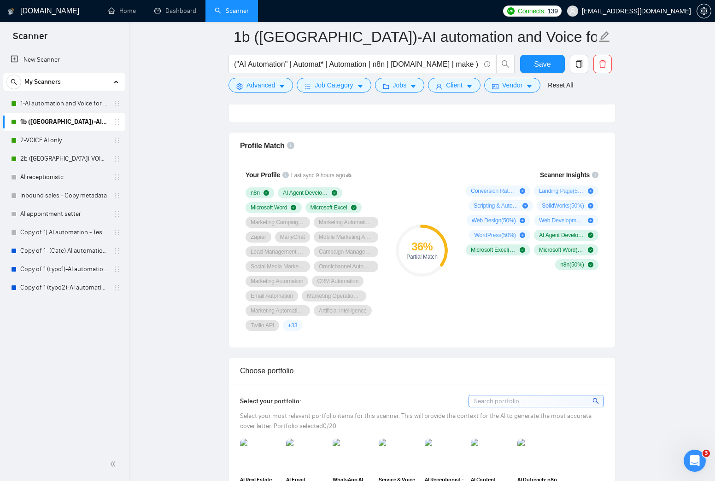
scroll to position [574, 0]
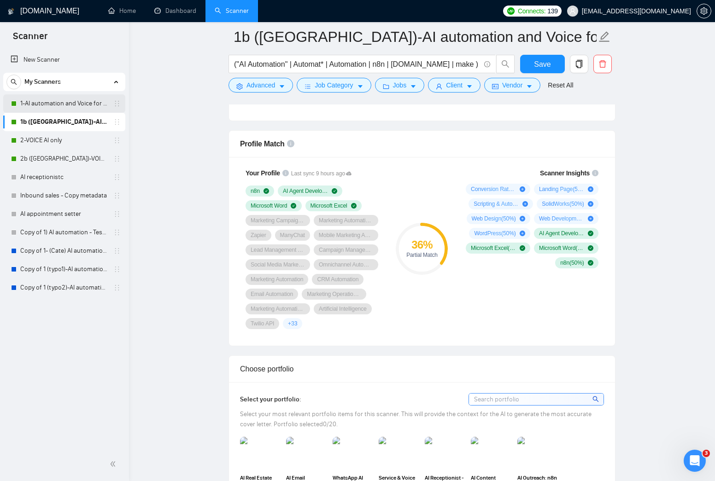
click at [70, 107] on link "1-AI automation and Voice for CRM & Booking" at bounding box center [64, 103] width 88 height 18
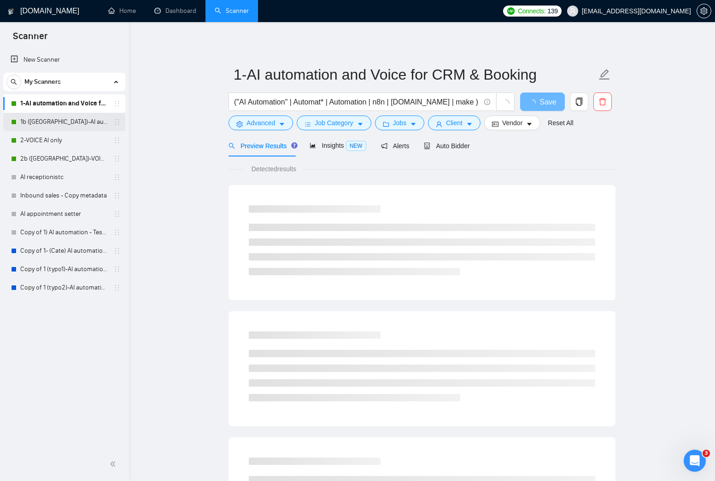
click at [69, 119] on link "1b ([GEOGRAPHIC_DATA])-AI automation and Voice for CRM & Booking" at bounding box center [64, 122] width 88 height 18
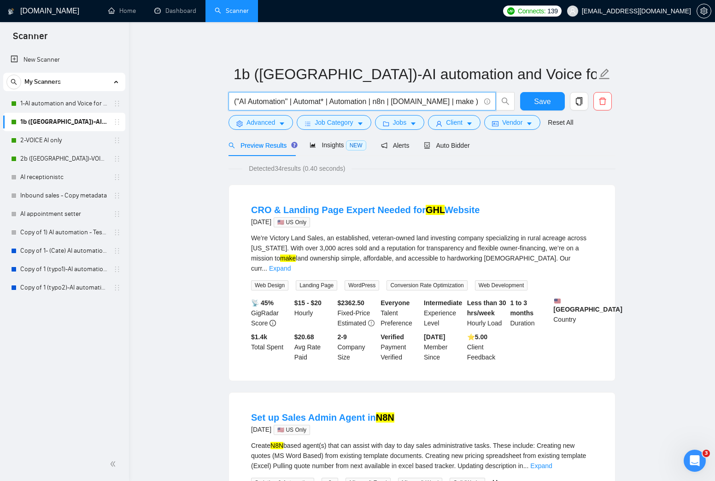
click at [391, 102] on input "("AI Automation" | Automat* | Automation | n8n | [DOMAIN_NAME] | make ) ( GPT |…" at bounding box center [357, 102] width 246 height 12
drag, startPoint x: 391, startPoint y: 102, endPoint x: 381, endPoint y: 103, distance: 10.2
click at [391, 102] on input "("AI Automation" | Automat* | Automation | n8n | [DOMAIN_NAME] | make ) ( GPT |…" at bounding box center [357, 102] width 246 height 12
click at [66, 104] on link "1-AI automation and Voice for CRM & Booking" at bounding box center [64, 103] width 88 height 18
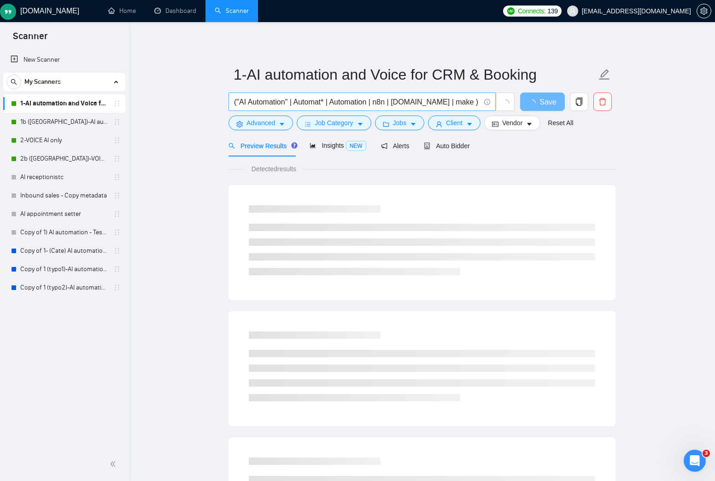
click at [293, 100] on input "("AI Automation" | Automat* | Automation | n8n | [DOMAIN_NAME] | make ) ( GPT |…" at bounding box center [357, 102] width 246 height 12
drag, startPoint x: 78, startPoint y: 117, endPoint x: 251, endPoint y: 111, distance: 172.9
click at [78, 117] on link "1b ([GEOGRAPHIC_DATA])-AI automation and Voice for CRM & Booking" at bounding box center [64, 122] width 88 height 18
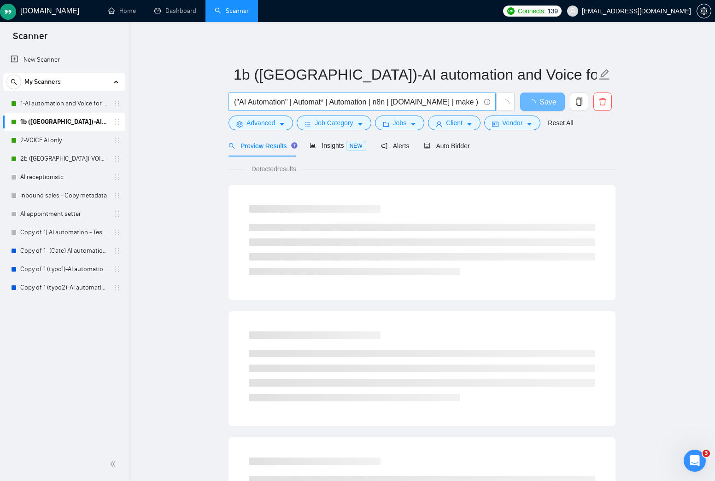
click at [313, 101] on input "("AI Automation" | Automat* | Automation | n8n | [DOMAIN_NAME] | make ) ( GPT |…" at bounding box center [357, 102] width 246 height 12
click at [313, 102] on input "("AI Automation" | Automat* | Automation | n8n | [DOMAIN_NAME] | make ) ( GPT |…" at bounding box center [357, 102] width 246 height 12
paste input "| "Voice flow""
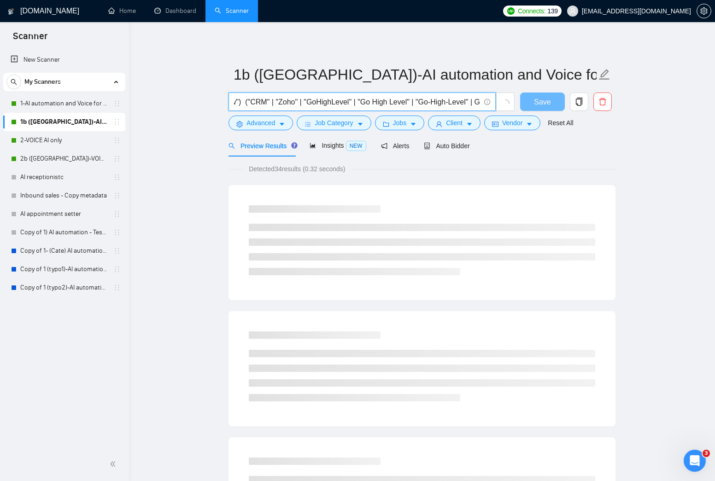
type input "("AI Automation" | Automat* | Automation | n8n | [DOMAIN_NAME] | make ) ( GPT |…"
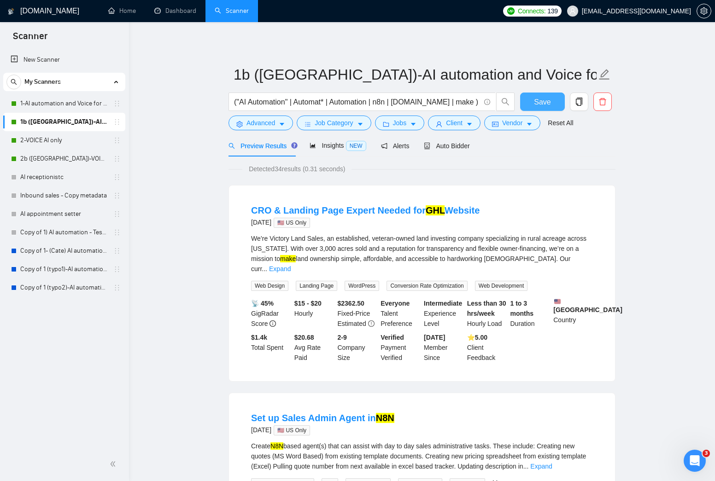
drag, startPoint x: 529, startPoint y: 99, endPoint x: 523, endPoint y: 100, distance: 6.1
click at [529, 99] on button "Save" at bounding box center [542, 102] width 45 height 18
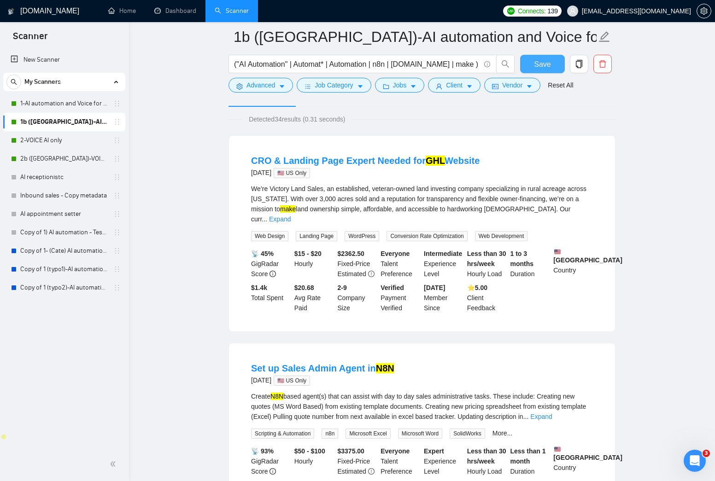
scroll to position [56, 0]
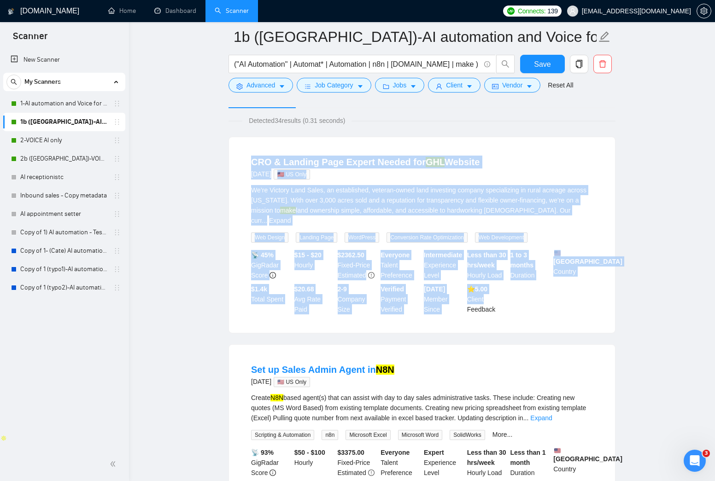
drag, startPoint x: 229, startPoint y: 161, endPoint x: 539, endPoint y: 305, distance: 342.0
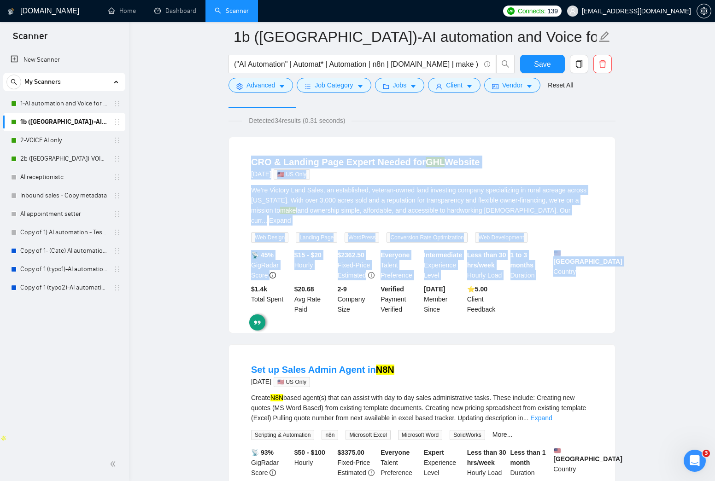
drag, startPoint x: 462, startPoint y: 252, endPoint x: 207, endPoint y: 158, distance: 271.1
drag, startPoint x: 207, startPoint y: 158, endPoint x: 434, endPoint y: 241, distance: 242.0
drag, startPoint x: 329, startPoint y: 190, endPoint x: 532, endPoint y: 290, distance: 226.7
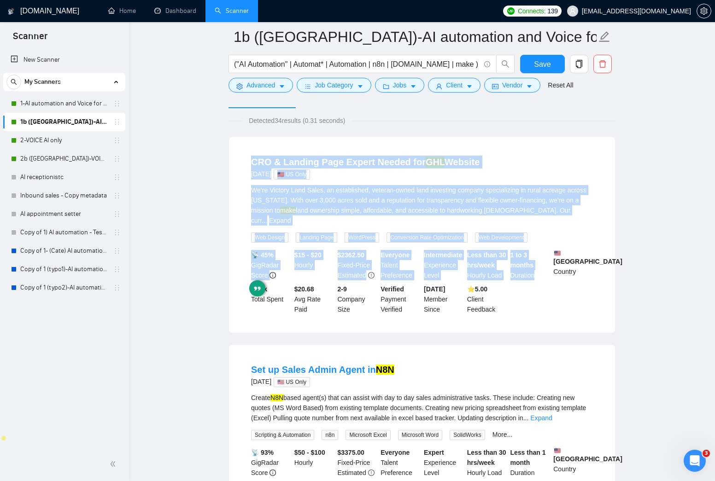
drag, startPoint x: 532, startPoint y: 290, endPoint x: 195, endPoint y: 158, distance: 361.7
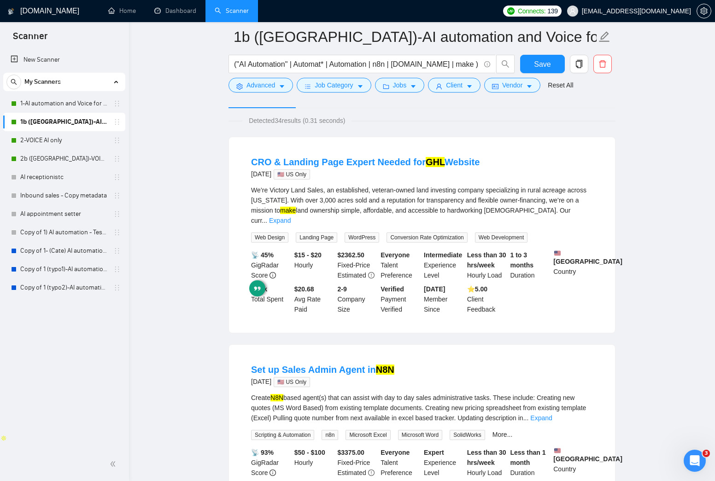
click at [53, 104] on link "1-AI automation and Voice for CRM & Booking" at bounding box center [64, 103] width 88 height 18
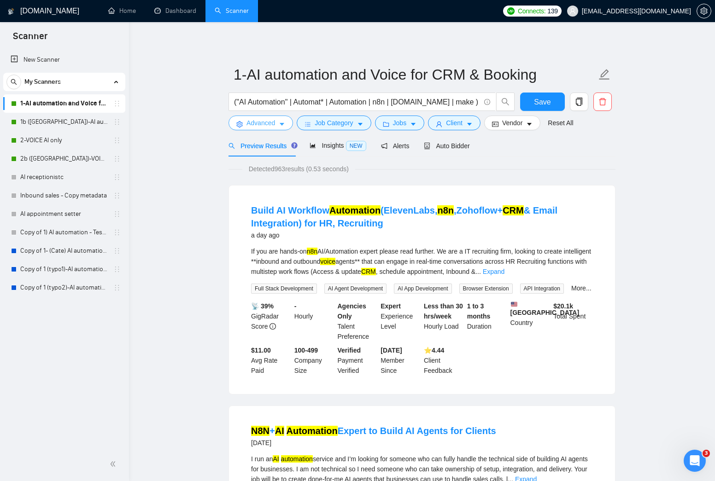
click at [275, 122] on span "Advanced" at bounding box center [261, 123] width 29 height 10
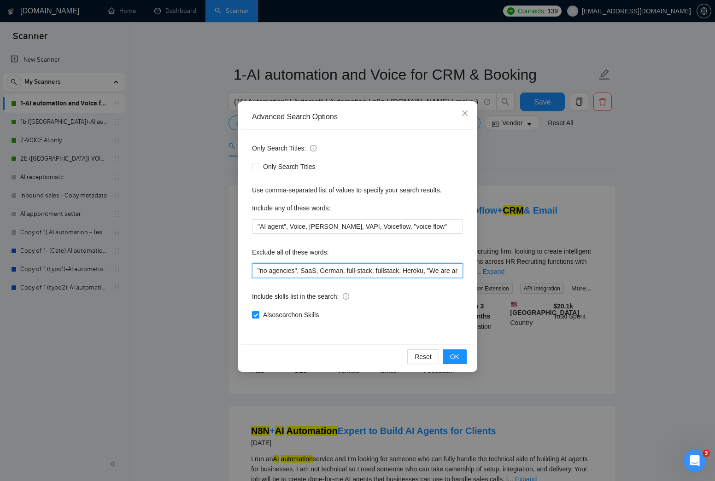
click at [342, 270] on input ""no agencies", SaaS, German, full-stack, fullstack, Heroku, "We are an agency",…" at bounding box center [357, 271] width 211 height 15
drag, startPoint x: 466, startPoint y: 112, endPoint x: 399, endPoint y: 117, distance: 67.0
click at [466, 112] on icon "close" at bounding box center [464, 113] width 7 height 7
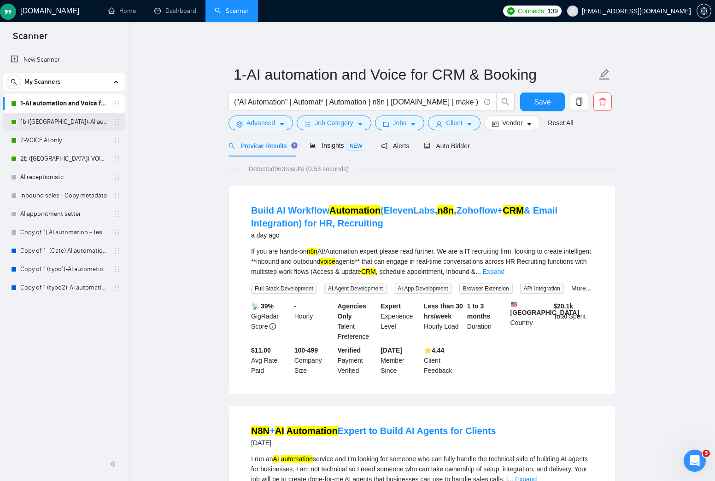
click at [84, 127] on link "1b ([GEOGRAPHIC_DATA])-AI automation and Voice for CRM & Booking" at bounding box center [64, 122] width 88 height 18
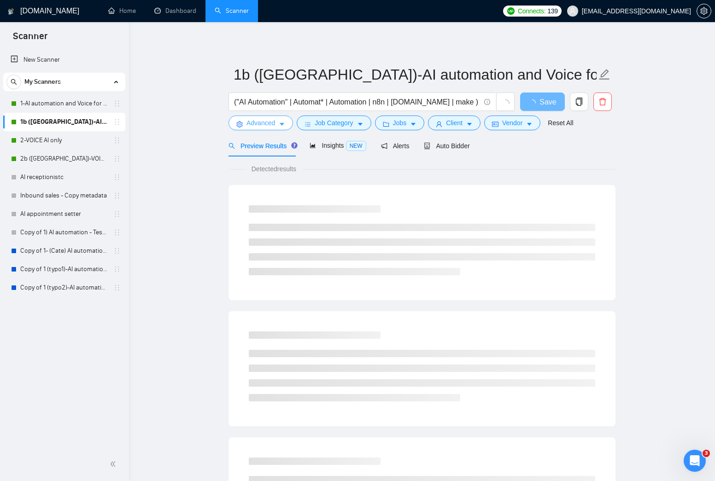
click at [273, 125] on span "Advanced" at bounding box center [261, 123] width 29 height 10
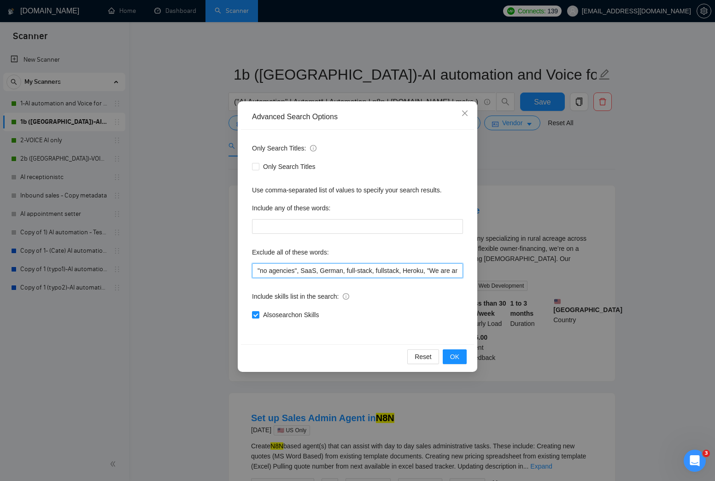
click at [309, 270] on input ""no agencies", SaaS, German, full-stack, fullstack, Heroku, "We are an agency",…" at bounding box center [357, 271] width 211 height 15
paste input "text"
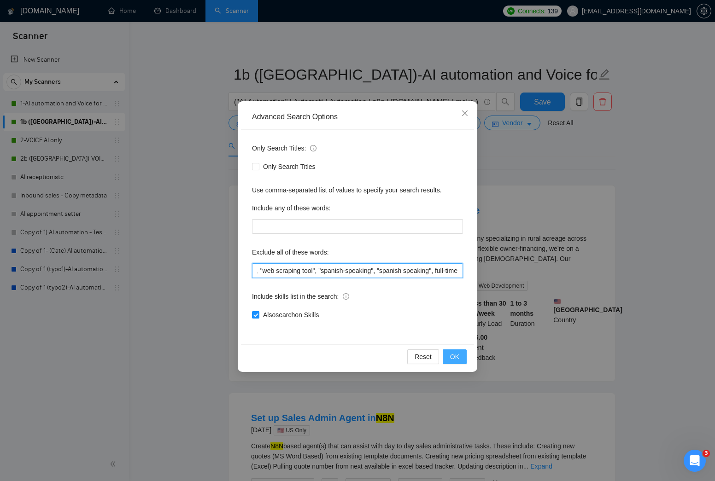
type input ""no agencies", SaaS, German, full-stack, fullstack, Heroku, "We are an agency",…"
click at [447, 359] on button "OK" at bounding box center [455, 357] width 24 height 15
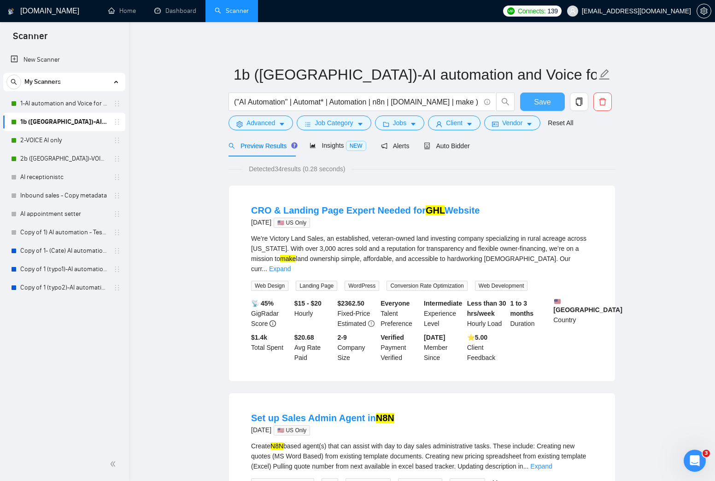
click at [539, 101] on span "Save" at bounding box center [542, 102] width 17 height 12
click at [70, 106] on link "1-AI automation and Voice for CRM & Booking" at bounding box center [64, 103] width 88 height 18
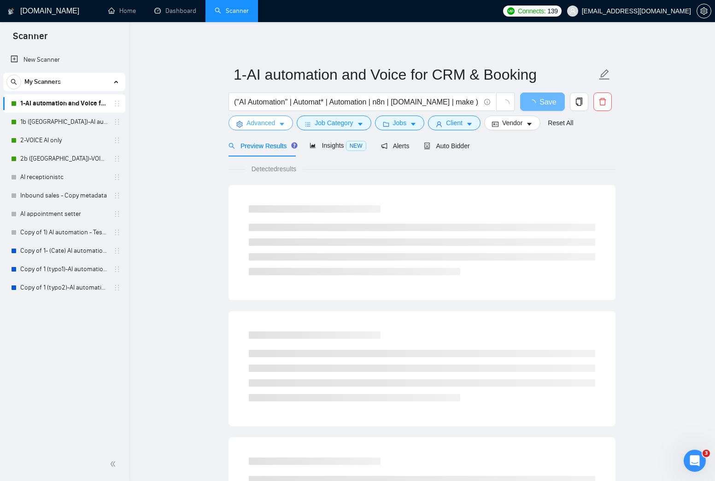
click at [282, 126] on icon "caret-down" at bounding box center [282, 124] width 6 height 6
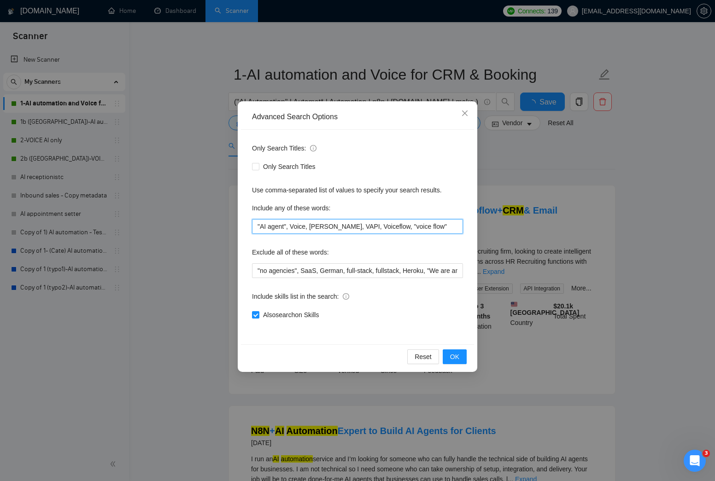
click at [306, 221] on input ""AI agent", Voice, [PERSON_NAME], VAPI, Voiceflow, "voice flow"" at bounding box center [357, 226] width 211 height 15
click at [306, 222] on input ""AI agent", Voice, [PERSON_NAME], VAPI, Voiceflow, "voice flow"" at bounding box center [357, 226] width 211 height 15
click at [455, 357] on span "OK" at bounding box center [454, 357] width 9 height 10
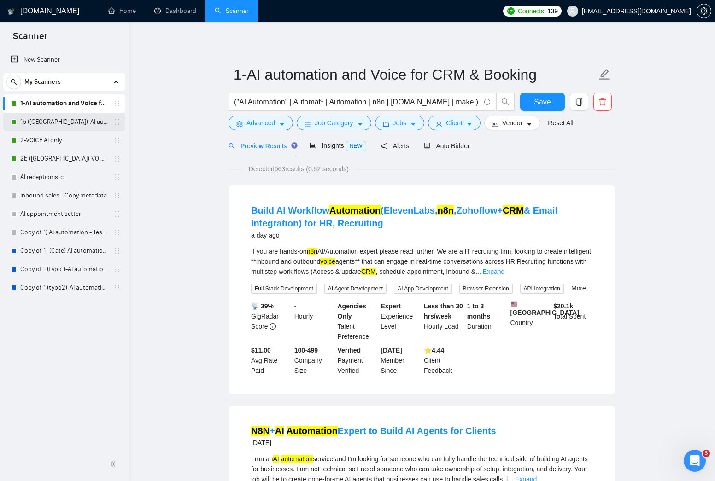
click at [71, 119] on link "1b ([GEOGRAPHIC_DATA])-AI automation and Voice for CRM & Booking" at bounding box center [64, 122] width 88 height 18
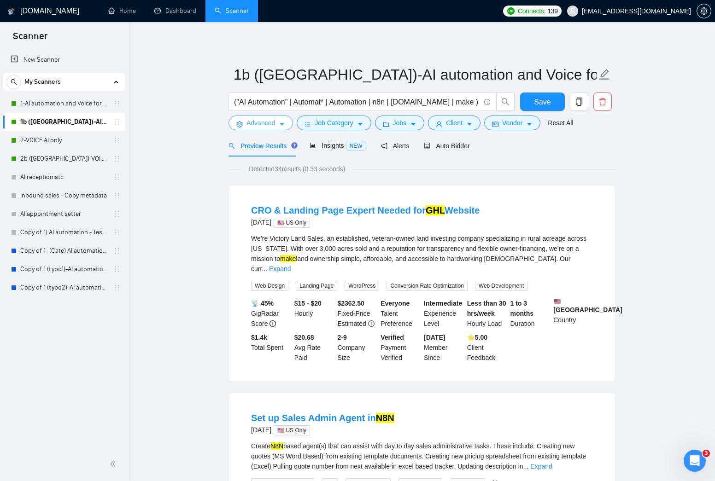
click at [270, 125] on span "Advanced" at bounding box center [261, 123] width 29 height 10
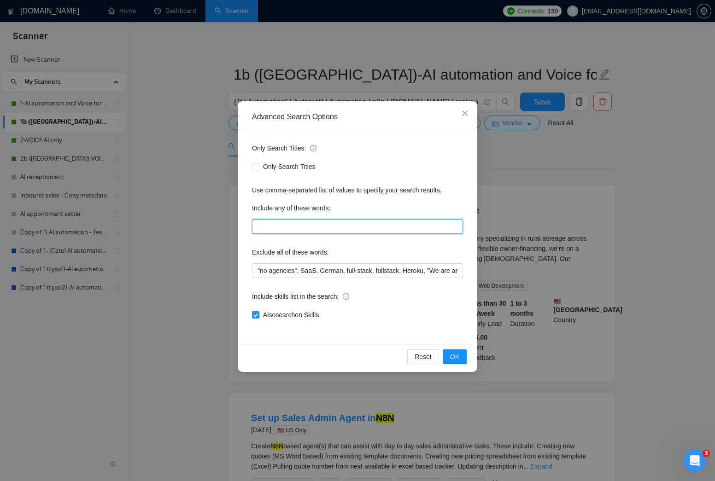
click at [291, 228] on input "text" at bounding box center [357, 226] width 211 height 15
paste input ""AI agent", Voice, [PERSON_NAME], VAPI, Voiceflow, "voice flow""
type input ""AI agent", Voice, [PERSON_NAME], VAPI, Voiceflow, "voice flow""
click at [452, 354] on span "OK" at bounding box center [454, 357] width 9 height 10
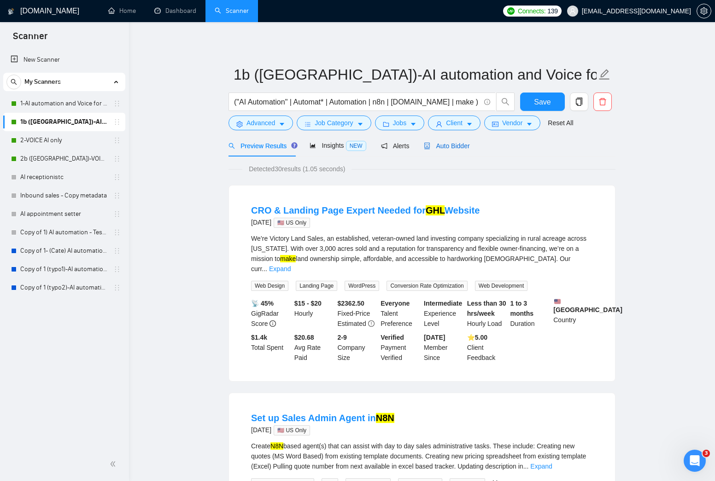
drag, startPoint x: 452, startPoint y: 143, endPoint x: 551, endPoint y: 117, distance: 101.6
click at [452, 143] on span "Auto Bidder" at bounding box center [447, 145] width 46 height 7
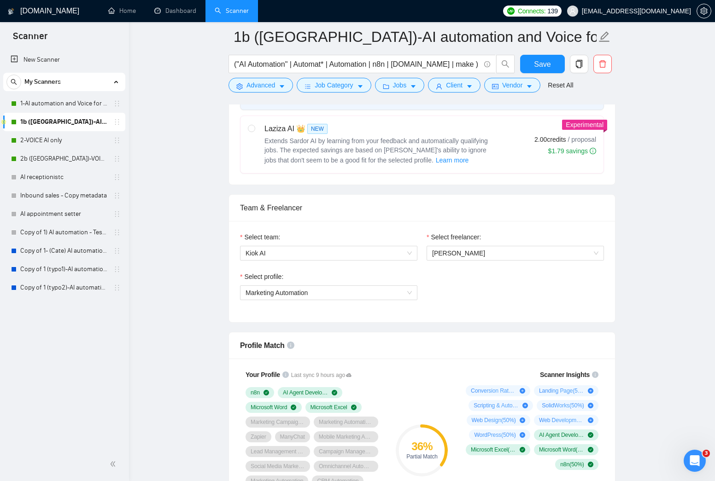
scroll to position [483, 0]
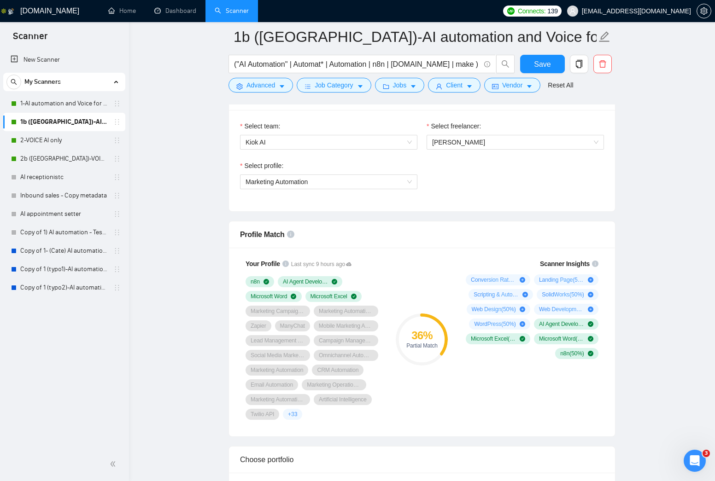
drag, startPoint x: 217, startPoint y: 308, endPoint x: 213, endPoint y: 293, distance: 15.5
drag, startPoint x: 209, startPoint y: 242, endPoint x: 453, endPoint y: 398, distance: 290.3
drag, startPoint x: 393, startPoint y: 296, endPoint x: 235, endPoint y: 230, distance: 171.2
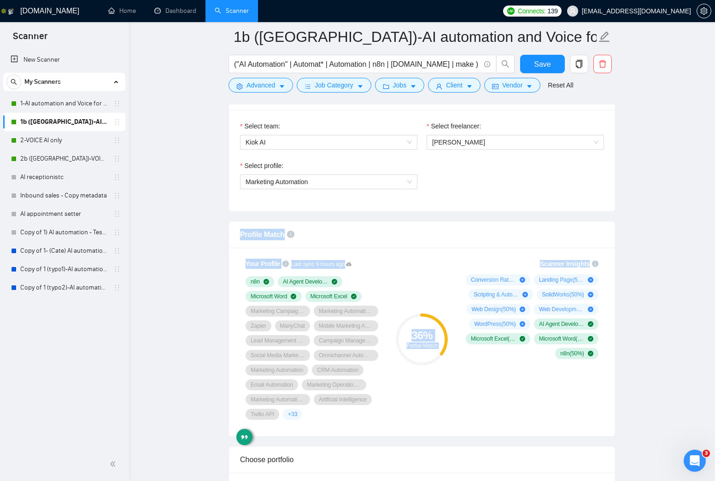
click at [238, 225] on div "Profile Match Your Profile Last sync 9 hours ago n8n AI Agent Development Micro…" at bounding box center [422, 329] width 387 height 216
drag, startPoint x: 403, startPoint y: 302, endPoint x: 528, endPoint y: 367, distance: 141.0
drag, startPoint x: 549, startPoint y: 366, endPoint x: 212, endPoint y: 263, distance: 352.3
click at [258, 243] on div "Profile Match Your Profile Last sync 9 hours ago n8n AI Agent Development Micro…" at bounding box center [422, 329] width 387 height 216
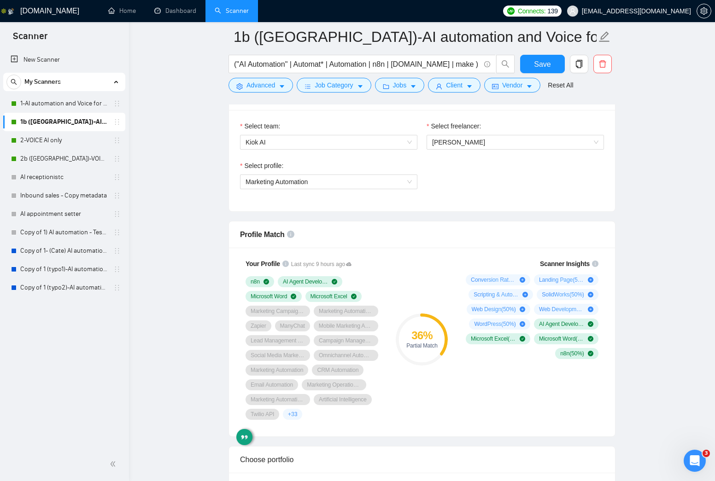
drag, startPoint x: 210, startPoint y: 258, endPoint x: 224, endPoint y: 264, distance: 15.2
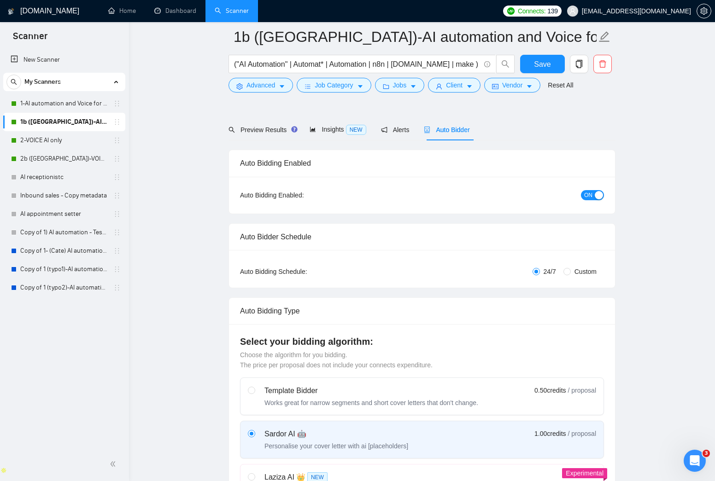
scroll to position [0, 0]
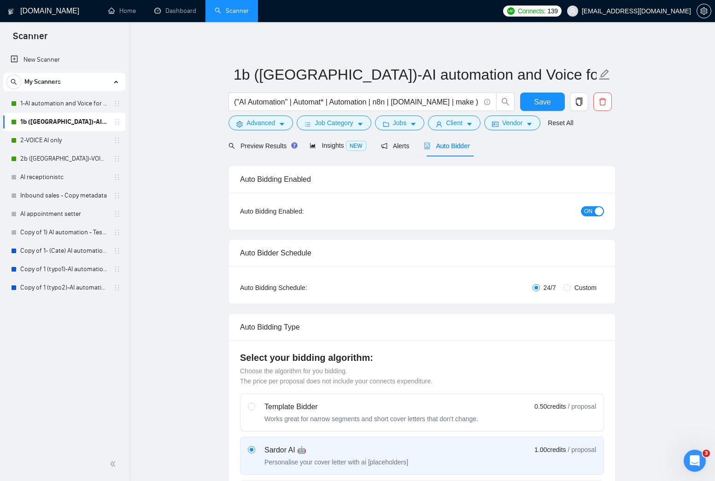
click at [600, 211] on div "button" at bounding box center [599, 211] width 8 height 8
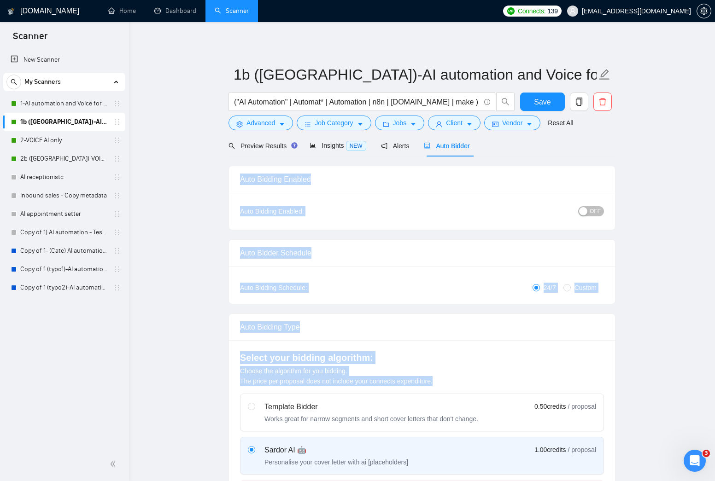
drag, startPoint x: 235, startPoint y: 178, endPoint x: 680, endPoint y: 389, distance: 492.6
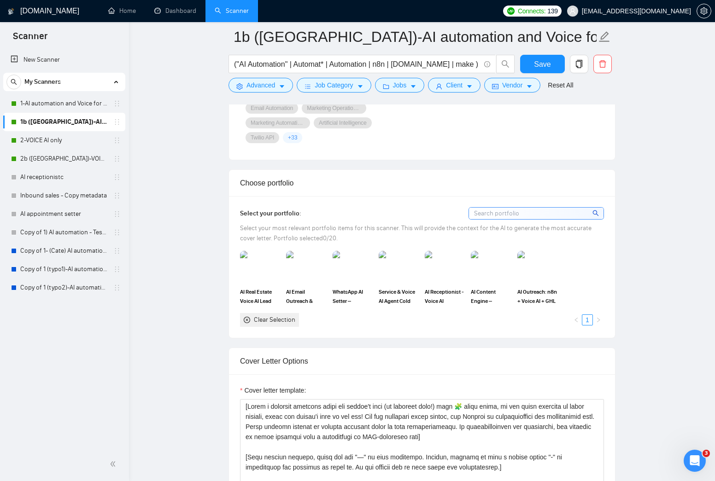
scroll to position [789, 0]
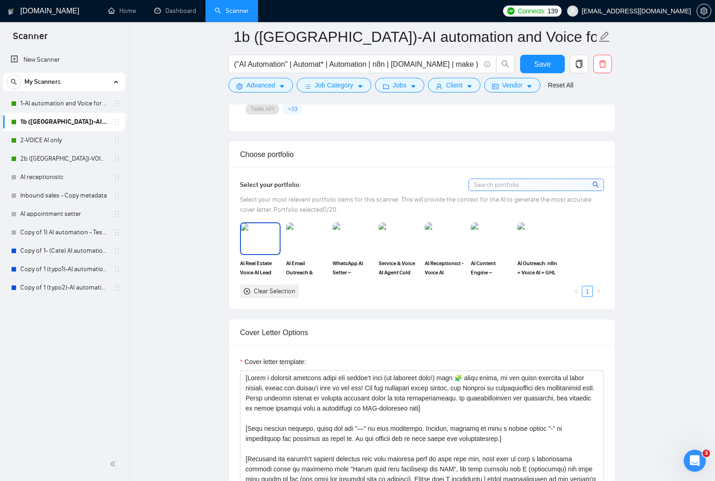
click at [265, 244] on img at bounding box center [260, 238] width 39 height 30
click at [358, 235] on img at bounding box center [353, 238] width 39 height 30
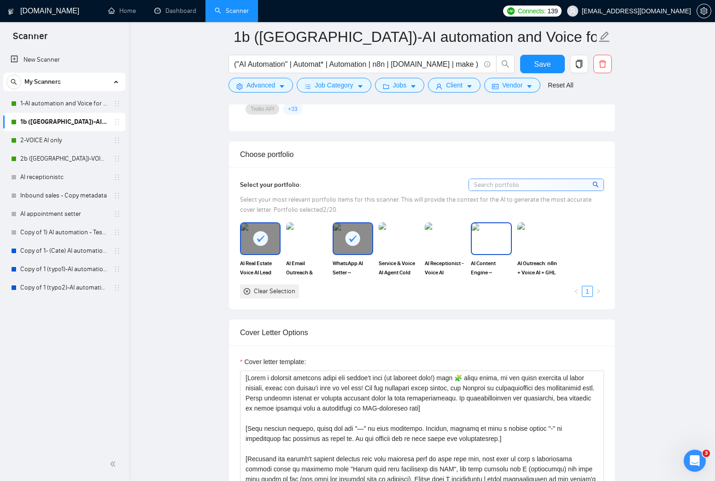
click at [503, 239] on img at bounding box center [491, 238] width 39 height 30
click at [430, 241] on img at bounding box center [445, 238] width 39 height 30
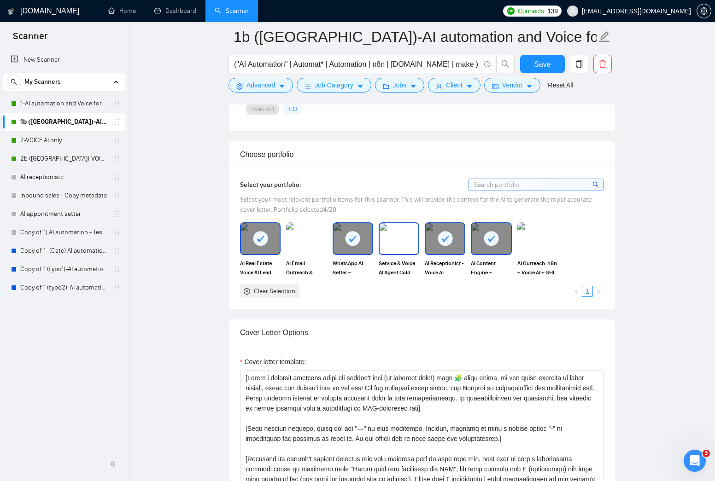
click at [540, 243] on img at bounding box center [537, 239] width 41 height 32
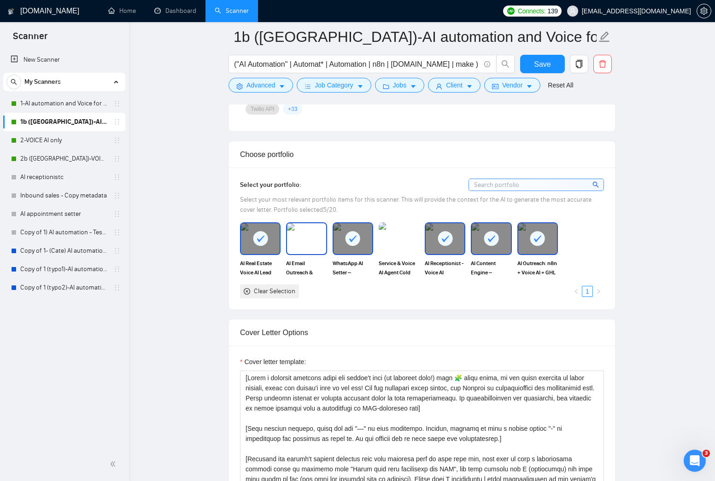
click at [311, 239] on img at bounding box center [306, 238] width 39 height 30
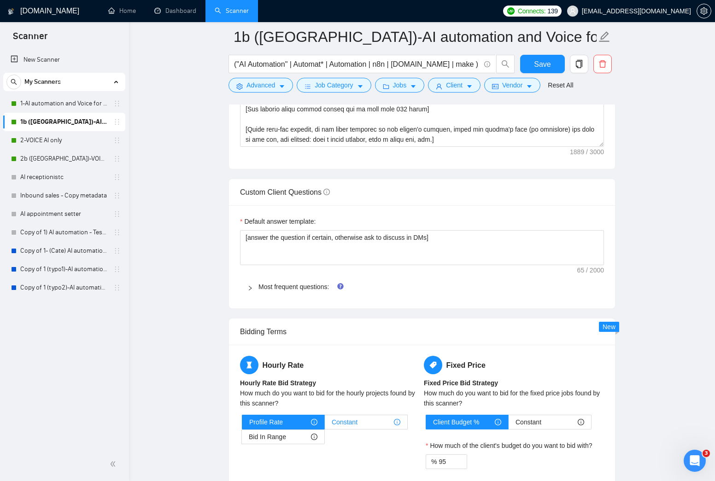
scroll to position [1294, 0]
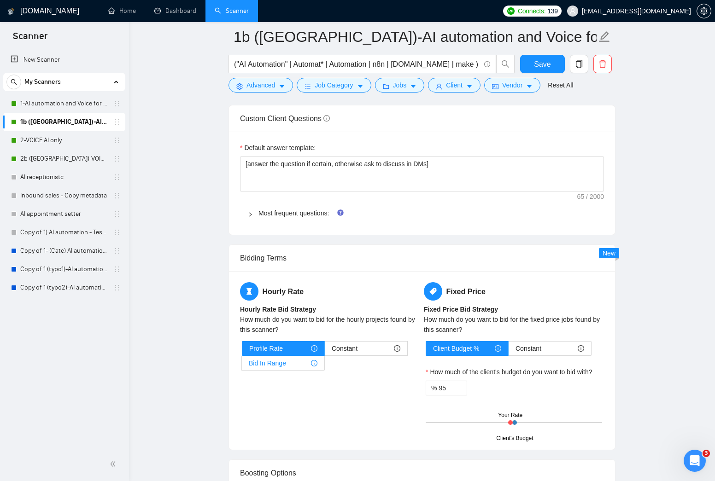
click at [276, 364] on span "Bid In Range" at bounding box center [267, 364] width 37 height 14
click at [242, 366] on input "Bid In Range" at bounding box center [242, 366] width 0 height 0
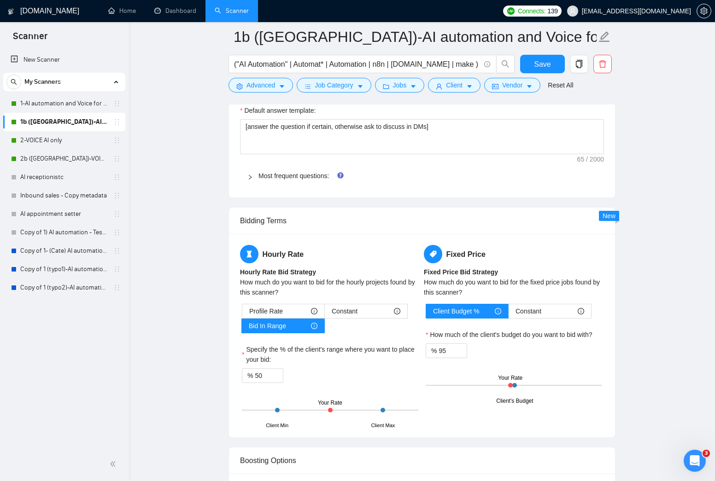
drag, startPoint x: 293, startPoint y: 412, endPoint x: 294, endPoint y: 404, distance: 8.0
click at [293, 411] on div "Client Min Client Max Your Rate" at bounding box center [330, 410] width 176 height 32
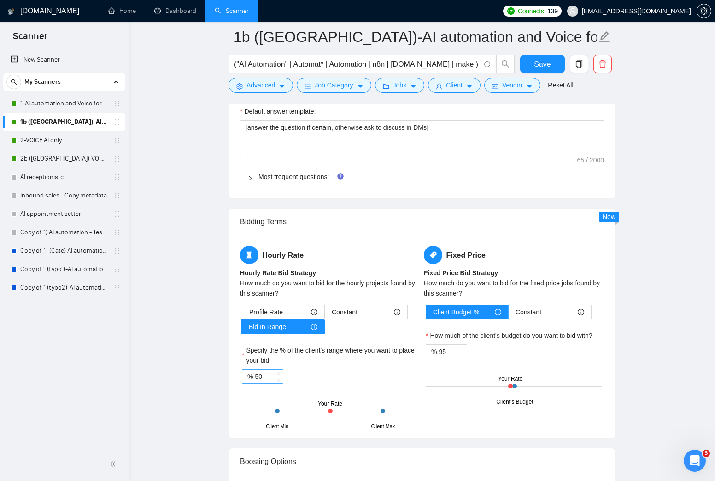
click at [258, 376] on input "50" at bounding box center [269, 377] width 28 height 14
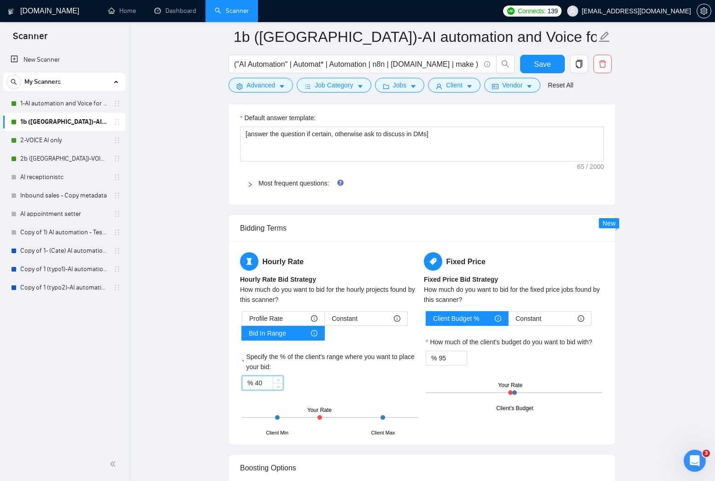
drag, startPoint x: 401, startPoint y: 391, endPoint x: 393, endPoint y: 391, distance: 7.8
click at [399, 391] on div "Profile Rate Constant Bid In Range Specify the % of the client's range where yo…" at bounding box center [330, 372] width 180 height 123
click at [276, 379] on span "up" at bounding box center [279, 382] width 6 height 6
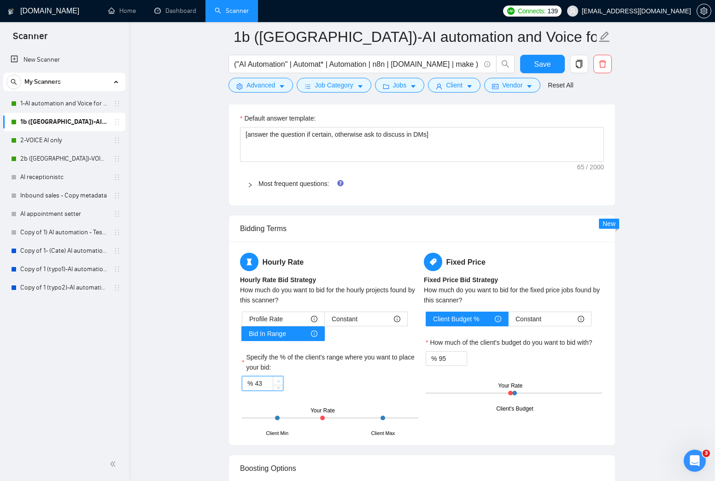
click at [276, 378] on span "Increase Value" at bounding box center [278, 381] width 10 height 8
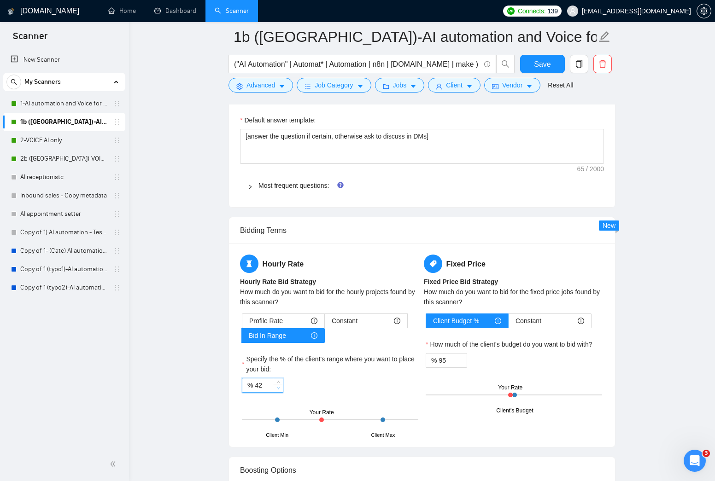
click at [273, 391] on span "Decrease Value" at bounding box center [278, 388] width 10 height 8
click at [280, 389] on span "down" at bounding box center [279, 389] width 6 height 6
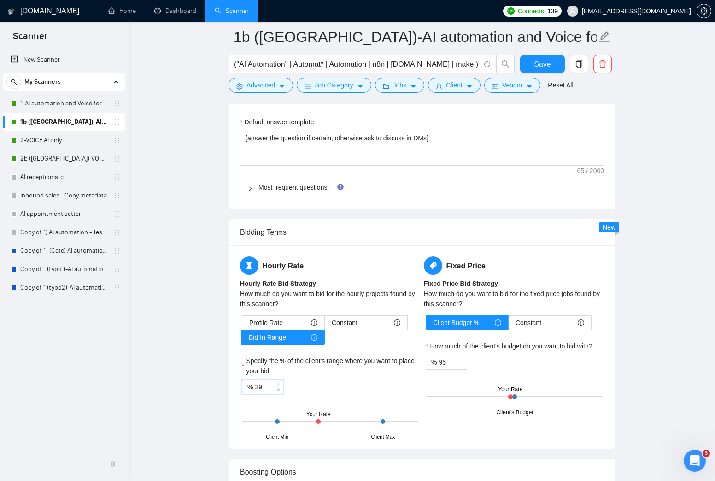
click at [280, 389] on span "Decrease Value" at bounding box center [278, 390] width 10 height 8
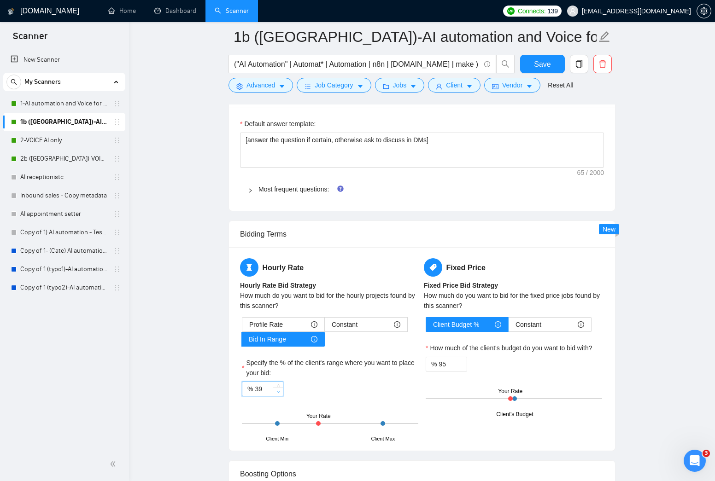
scroll to position [1320, 0]
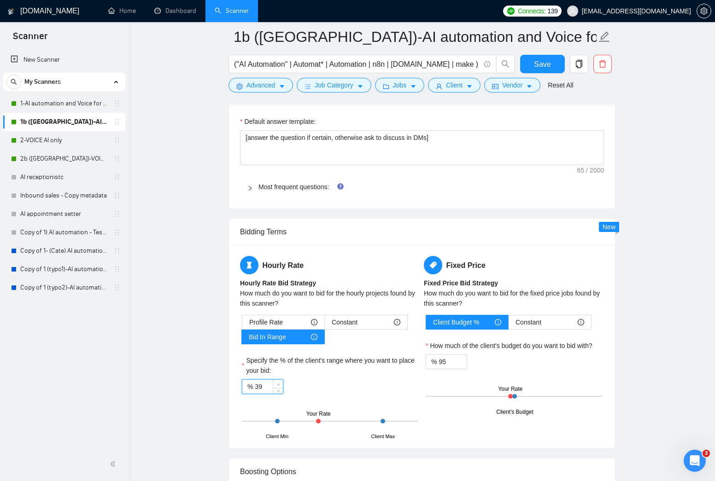
type input "40"
click at [278, 381] on span "Increase Value" at bounding box center [278, 384] width 10 height 8
click at [444, 358] on input "95" at bounding box center [453, 362] width 28 height 14
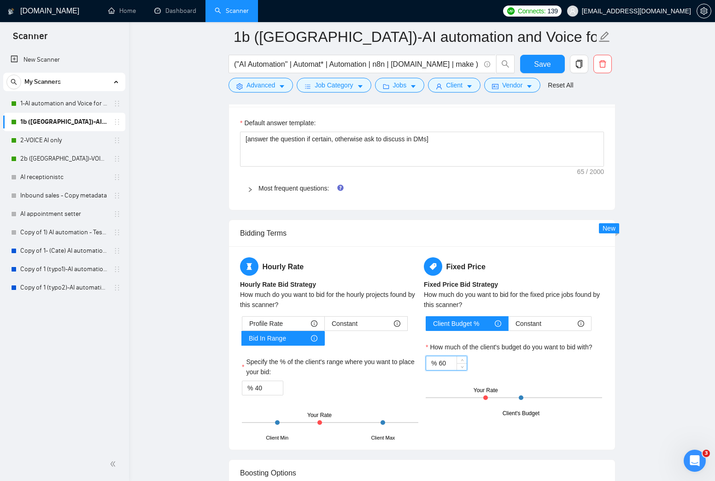
type input "60"
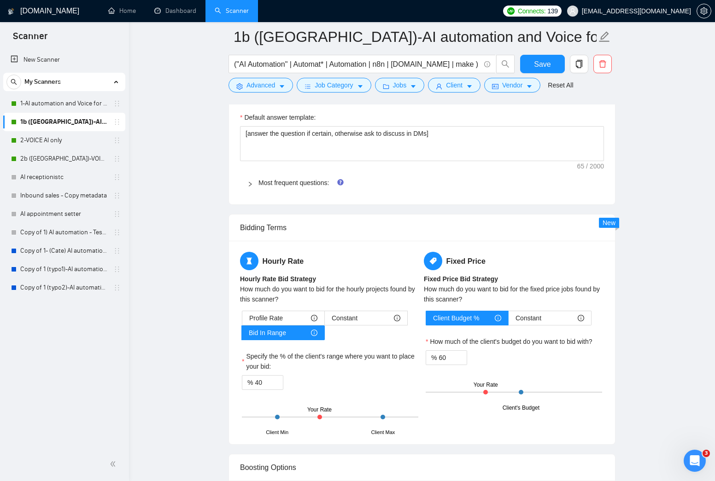
click at [614, 361] on div "Hourly Rate Hourly Rate Bid Strategy How much do you want to bid for the hourly…" at bounding box center [422, 343] width 386 height 204
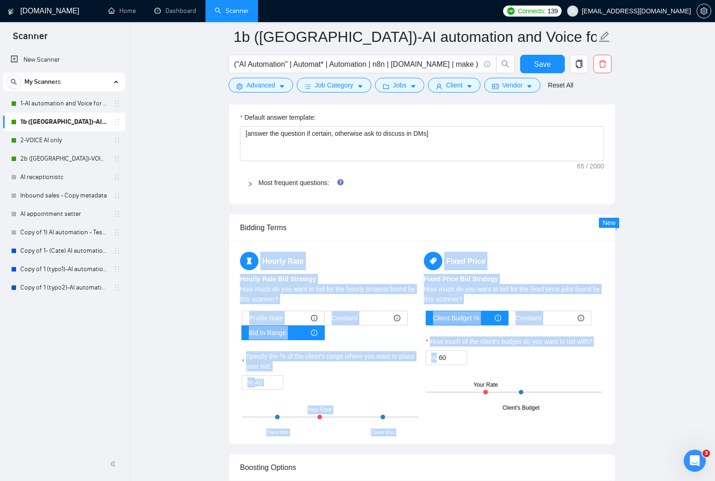
drag, startPoint x: 626, startPoint y: 364, endPoint x: 217, endPoint y: 240, distance: 427.8
drag, startPoint x: 212, startPoint y: 245, endPoint x: 633, endPoint y: 380, distance: 441.8
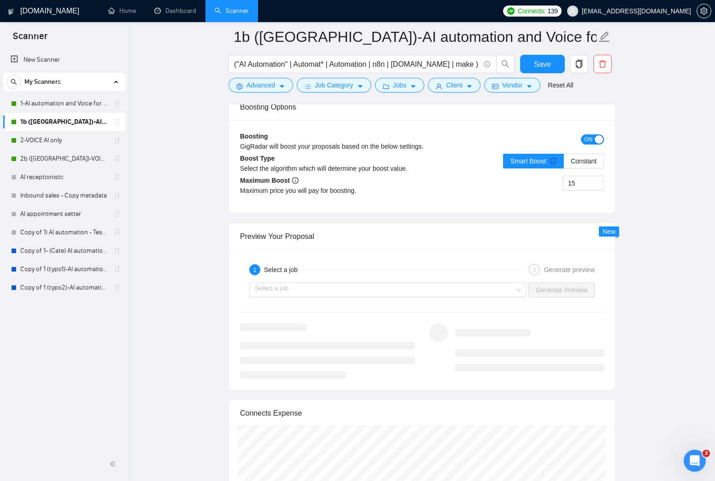
scroll to position [1691, 0]
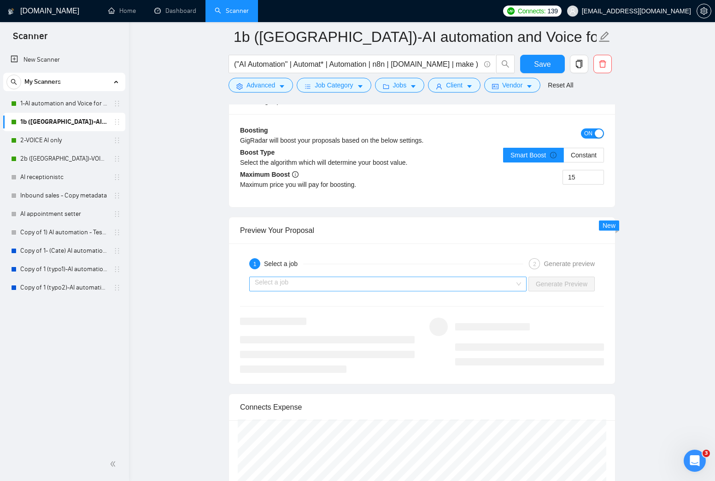
click at [518, 282] on div "Select a job" at bounding box center [387, 284] width 277 height 15
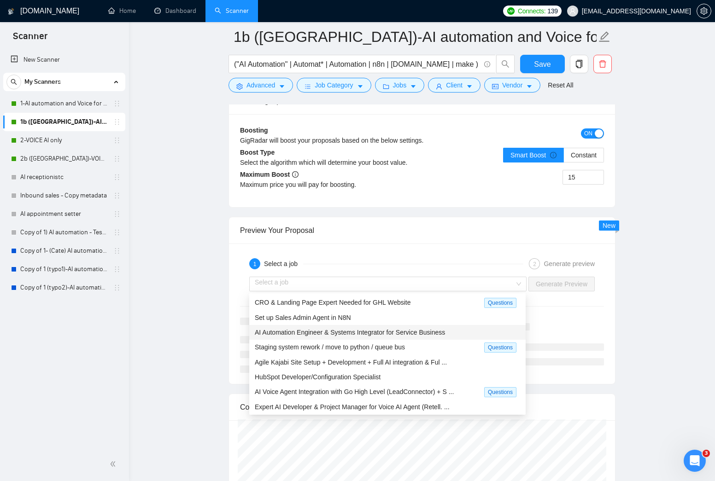
drag, startPoint x: 210, startPoint y: 282, endPoint x: 208, endPoint y: 313, distance: 31.4
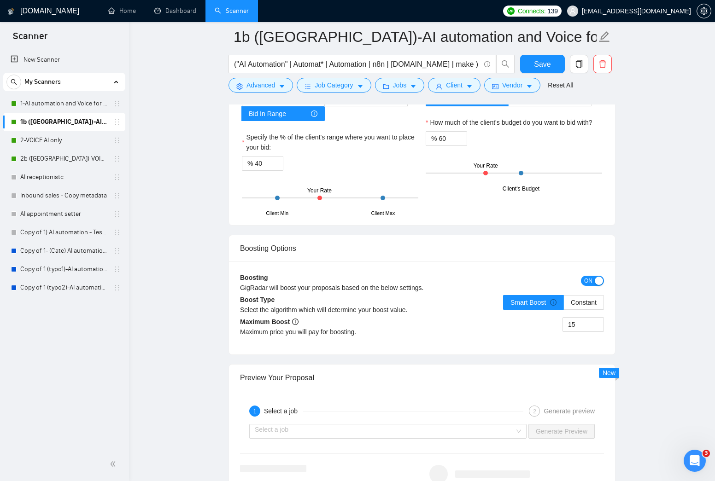
scroll to position [1507, 0]
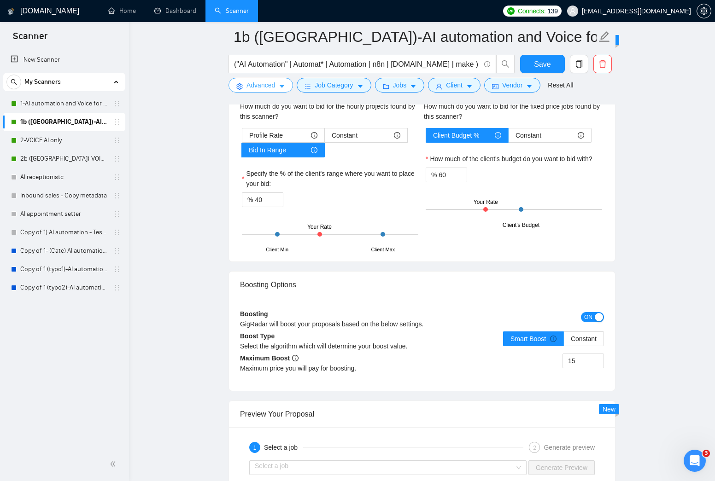
click at [279, 85] on button "Advanced" at bounding box center [261, 85] width 65 height 15
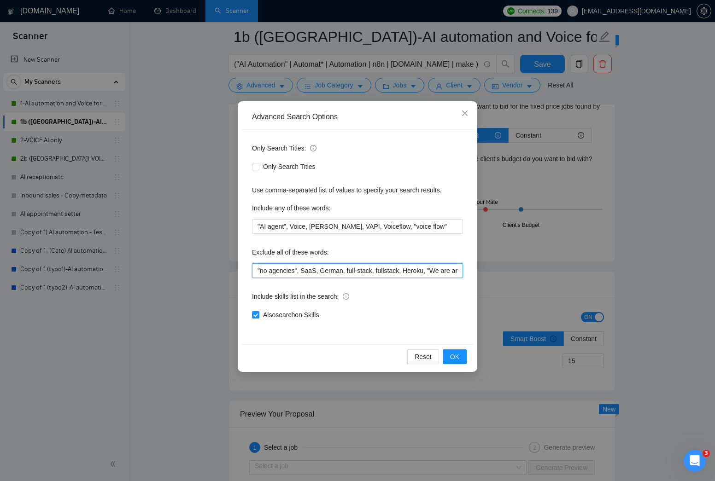
click at [335, 275] on input ""no agencies", SaaS, German, full-stack, fullstack, Heroku, "We are an agency",…" at bounding box center [357, 271] width 211 height 15
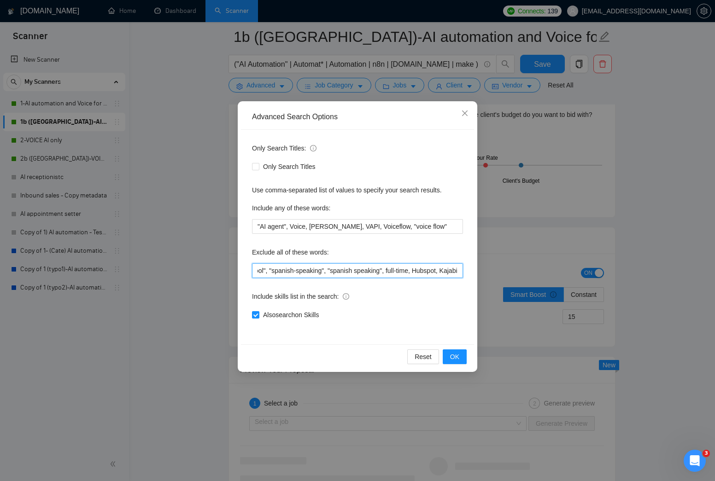
scroll to position [0, 741]
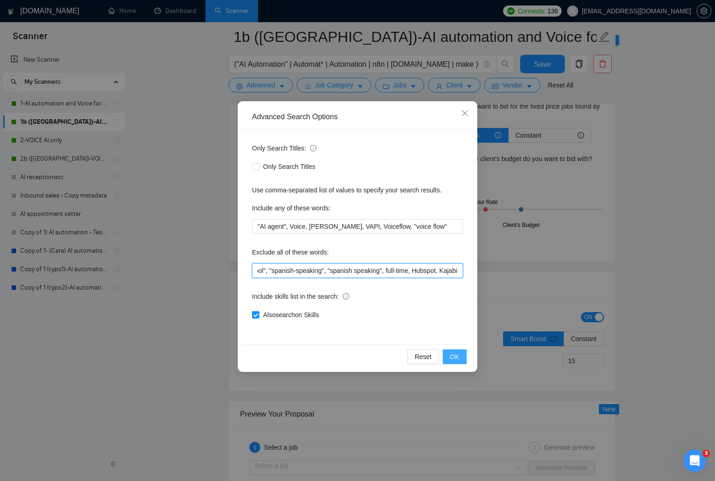
type input ""no agencies", SaaS, German, full-stack, fullstack, Heroku, "We are an agency",…"
click at [448, 357] on button "OK" at bounding box center [455, 357] width 24 height 15
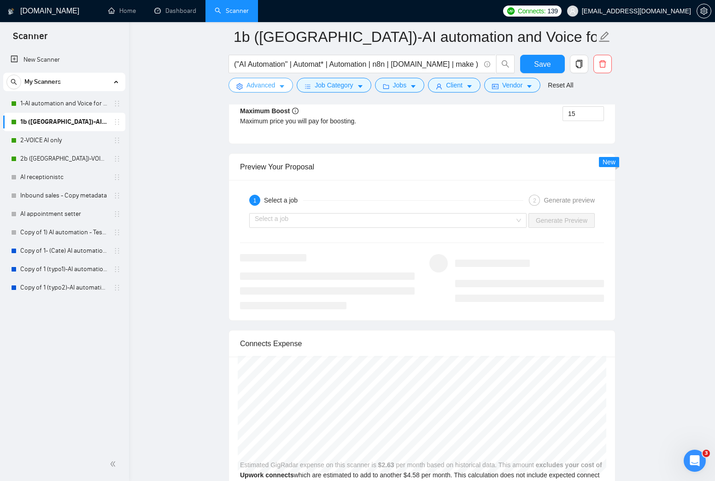
scroll to position [1754, 0]
click at [362, 222] on input "search" at bounding box center [385, 221] width 260 height 14
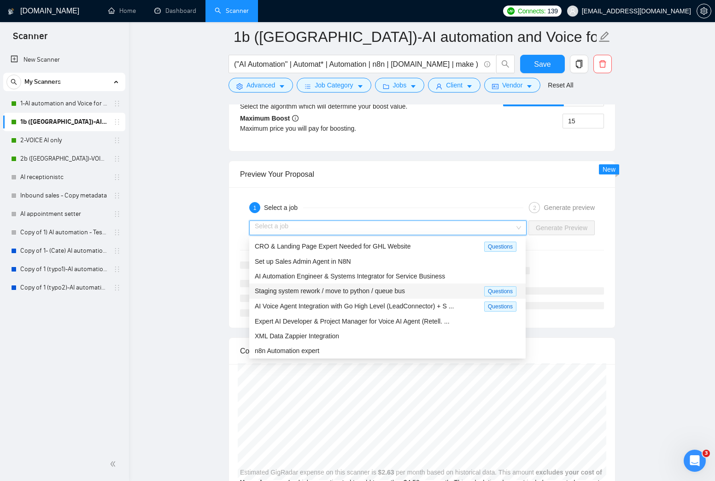
scroll to position [1744, 0]
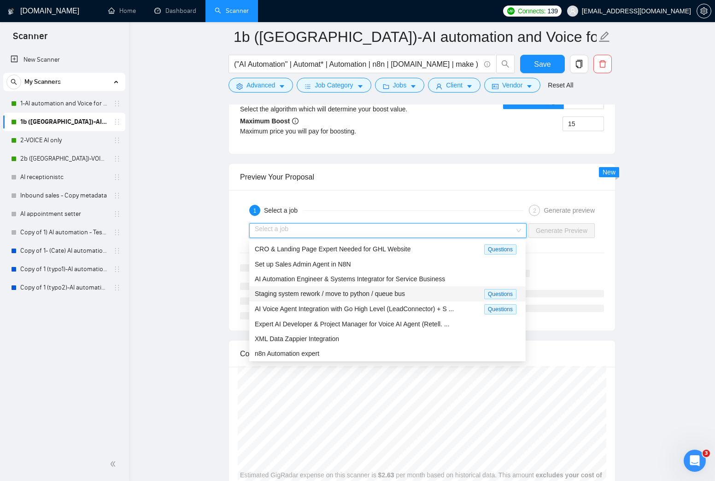
click at [309, 295] on span "Staging system rework / move to python / queue bus" at bounding box center [330, 293] width 150 height 7
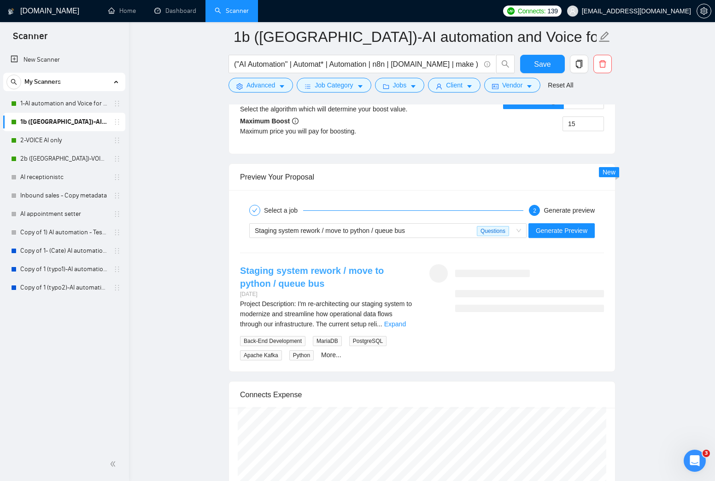
drag, startPoint x: 204, startPoint y: 292, endPoint x: 247, endPoint y: 281, distance: 45.0
click at [403, 324] on link "Expand" at bounding box center [395, 324] width 22 height 7
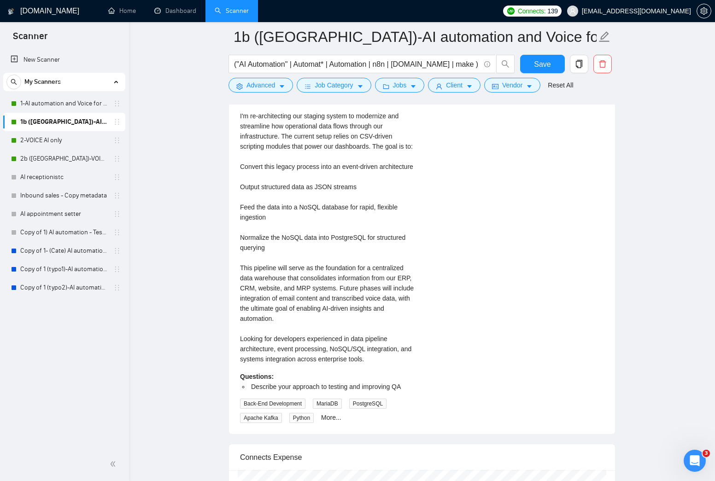
scroll to position [1956, 0]
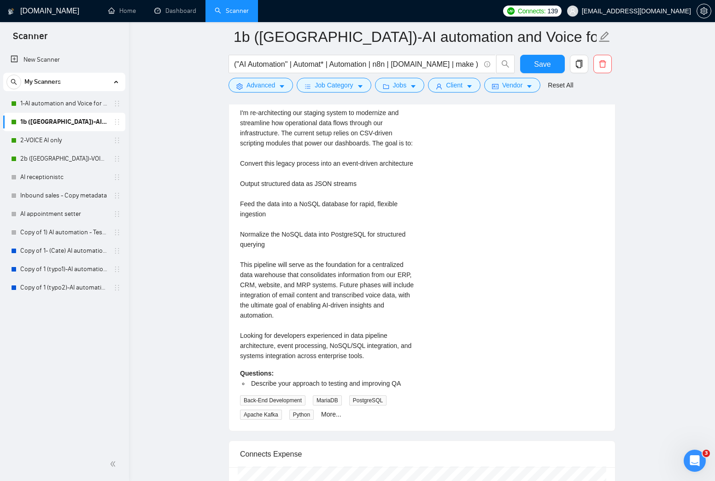
click at [350, 254] on div "Project Description: I'm re-architecting our staging system to modernize and st…" at bounding box center [327, 225] width 175 height 274
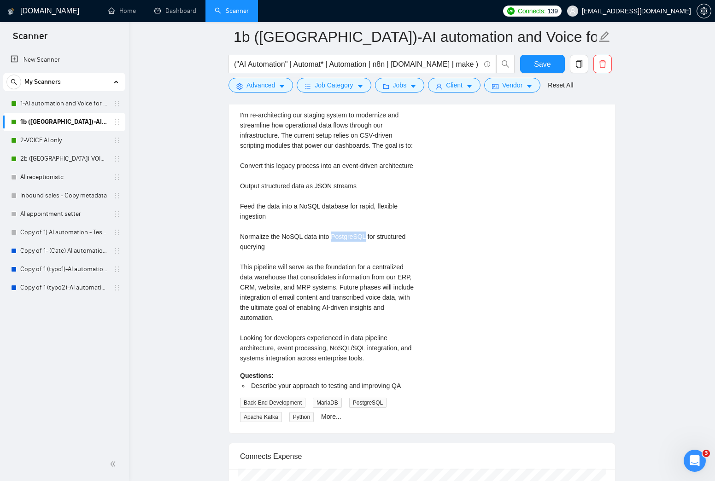
click at [350, 254] on div "Project Description: I'm re-architecting our staging system to modernize and st…" at bounding box center [327, 227] width 175 height 274
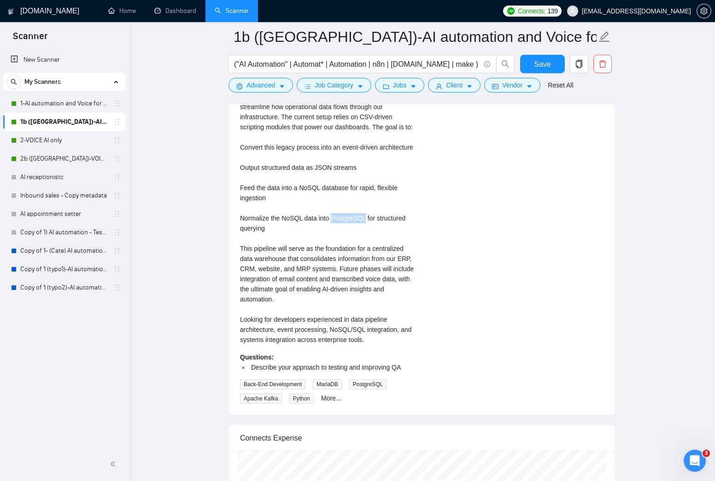
scroll to position [1969, 0]
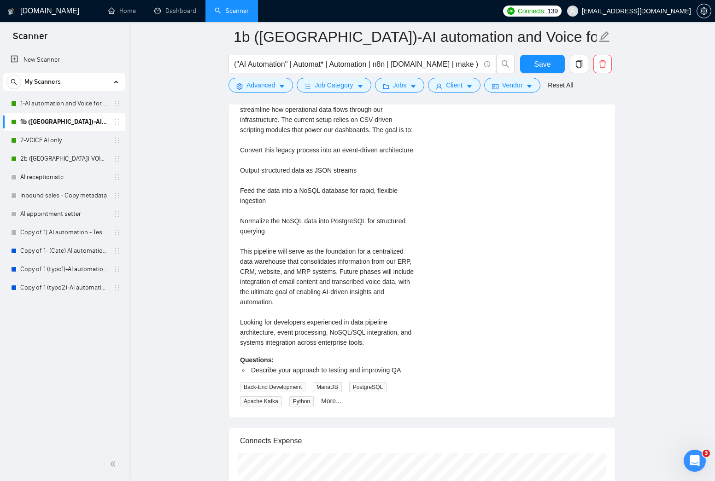
click at [344, 348] on div "Project Description: I'm re-architecting our staging system to modernize and st…" at bounding box center [327, 211] width 175 height 274
copy div "NoSQL"
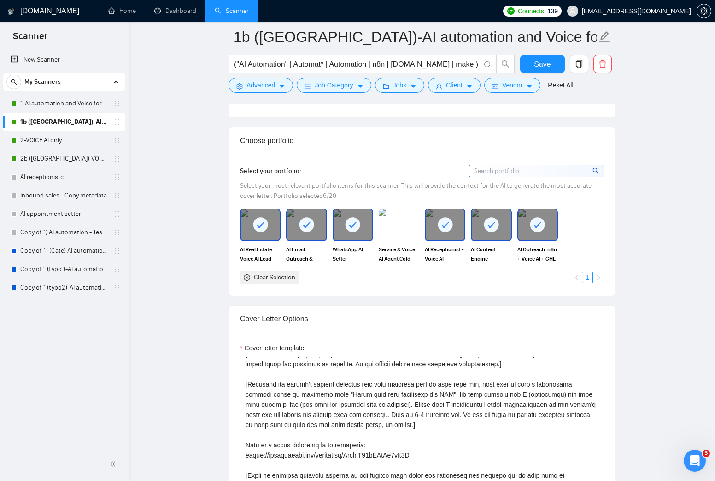
scroll to position [698, 0]
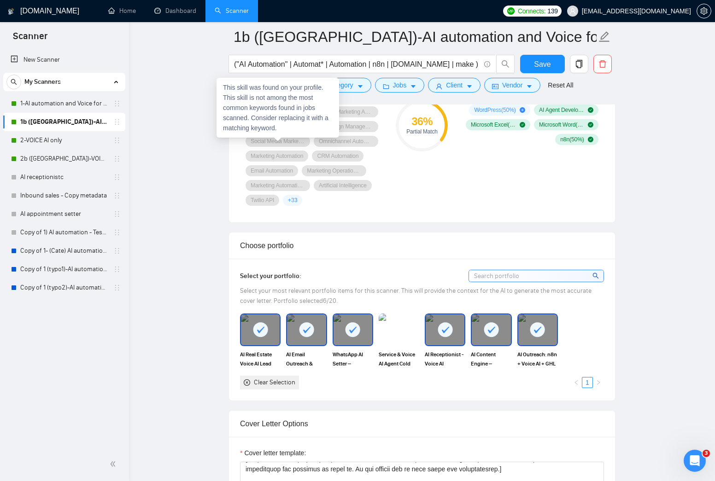
click at [284, 88] on div "This skill was found on your profile. This skill is not among the most common k…" at bounding box center [278, 108] width 123 height 60
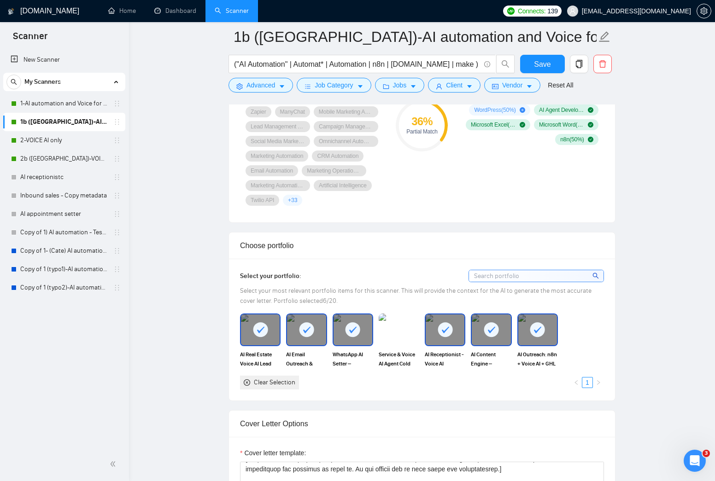
click at [269, 86] on span "Advanced" at bounding box center [261, 85] width 29 height 10
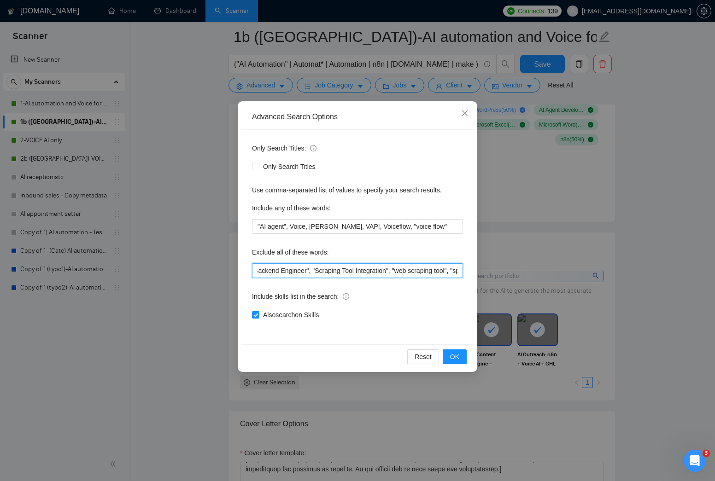
scroll to position [0, 741]
drag, startPoint x: 400, startPoint y: 268, endPoint x: 490, endPoint y: 269, distance: 89.8
click at [490, 269] on div "Advanced Search Options Only Search Titles: Only Search Titles Use comma-separa…" at bounding box center [357, 240] width 715 height 481
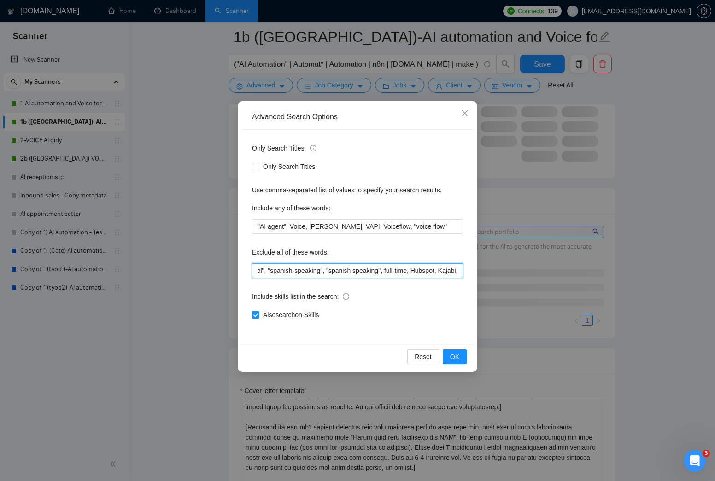
paste input "NoSQL"
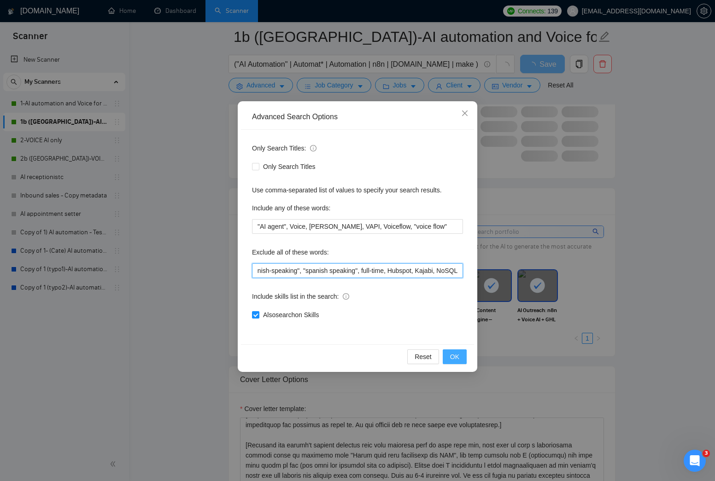
type input ""no agencies", SaaS, German, full-stack, fullstack, Heroku, "We are an agency",…"
click at [455, 356] on span "OK" at bounding box center [454, 357] width 9 height 10
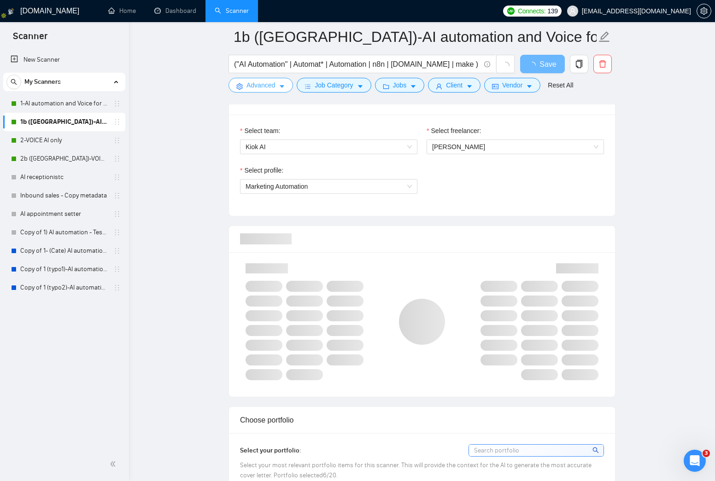
scroll to position [466, 0]
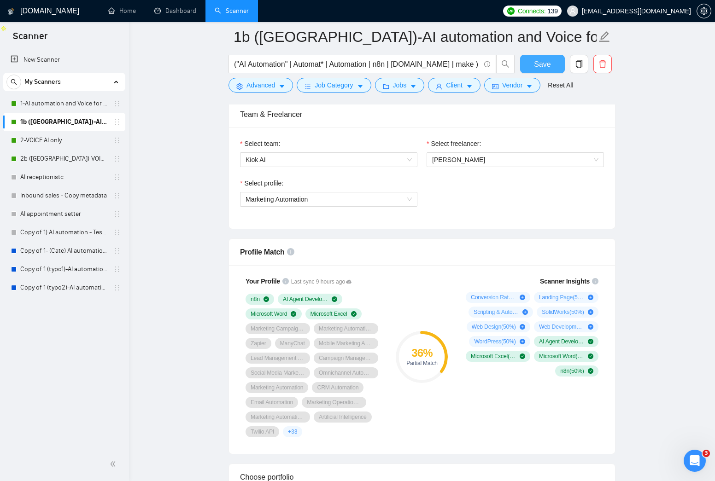
click at [540, 63] on span "Save" at bounding box center [542, 65] width 17 height 12
click at [539, 63] on span "Save" at bounding box center [542, 65] width 17 height 12
drag, startPoint x: 198, startPoint y: 149, endPoint x: 161, endPoint y: 153, distance: 37.1
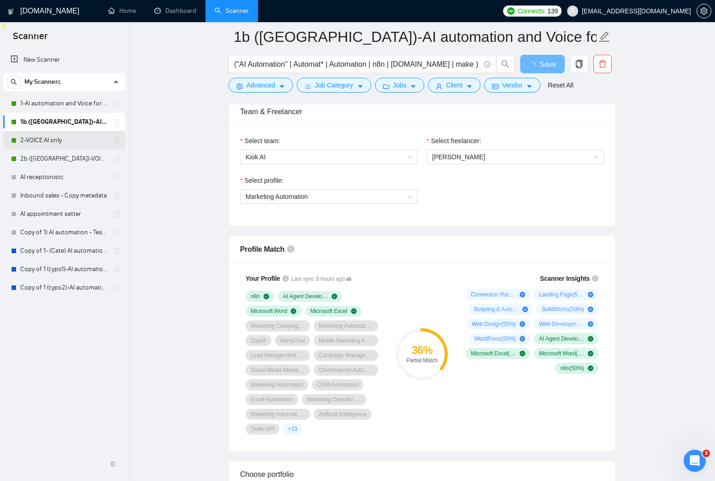
click at [49, 141] on link "2-VOICE AI only" at bounding box center [64, 140] width 88 height 18
drag, startPoint x: 167, startPoint y: 146, endPoint x: 121, endPoint y: 146, distance: 46.1
click at [67, 143] on link "2-VOICE AI only" at bounding box center [64, 140] width 88 height 18
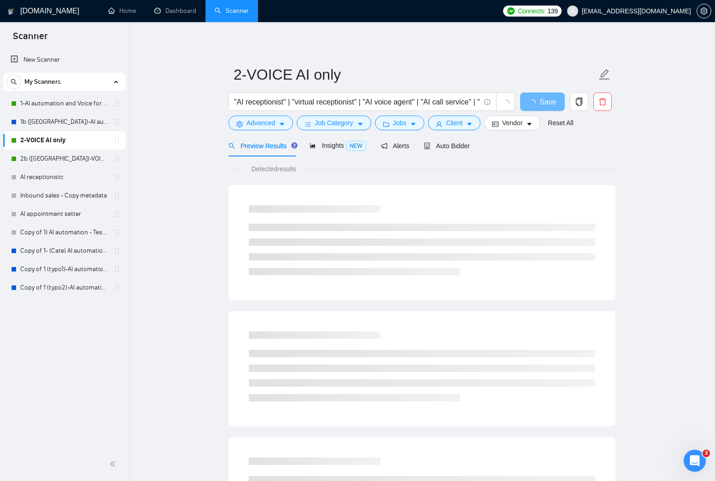
scroll to position [6, 0]
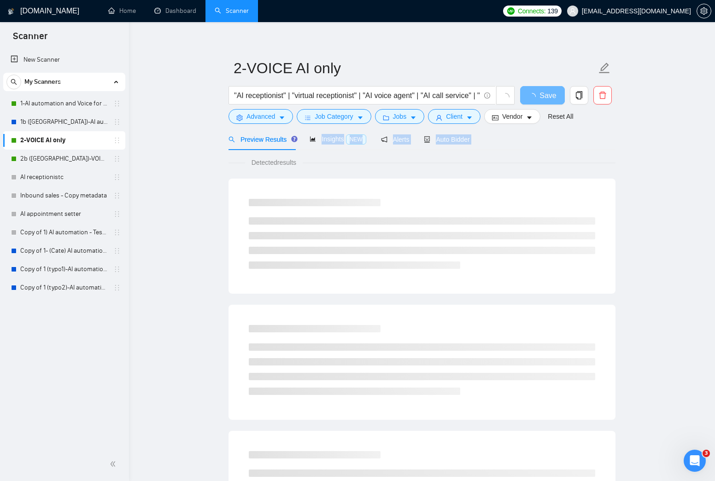
drag, startPoint x: 173, startPoint y: 151, endPoint x: 191, endPoint y: 149, distance: 17.6
click at [177, 151] on main "2-VOICE AI only "AI receptionist" | "virtual receptionist" | "AI voice agent" |…" at bounding box center [422, 414] width 557 height 769
drag, startPoint x: 528, startPoint y: 155, endPoint x: 516, endPoint y: 150, distance: 12.8
click at [527, 155] on div "Detected results" at bounding box center [422, 474] width 387 height 649
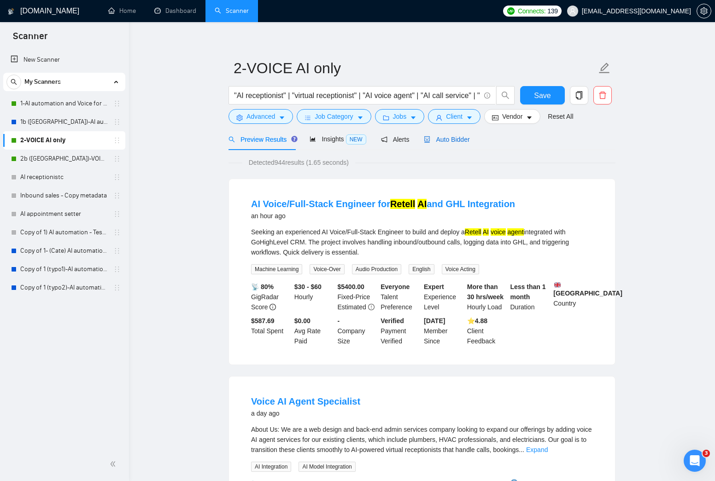
click at [459, 139] on span "Auto Bidder" at bounding box center [447, 139] width 46 height 7
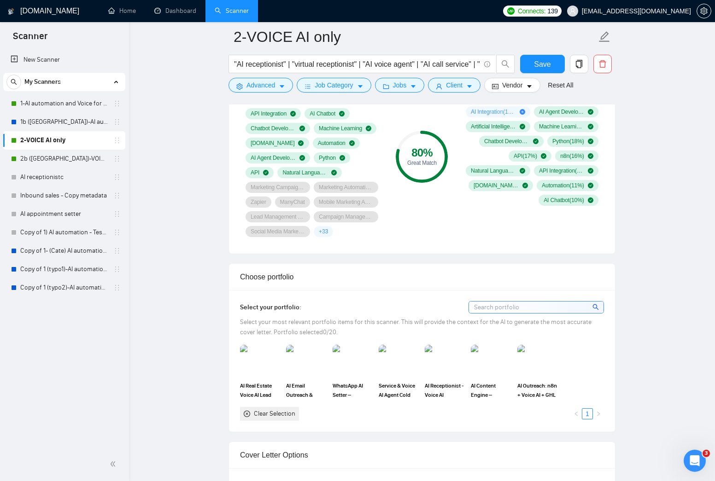
scroll to position [810, 0]
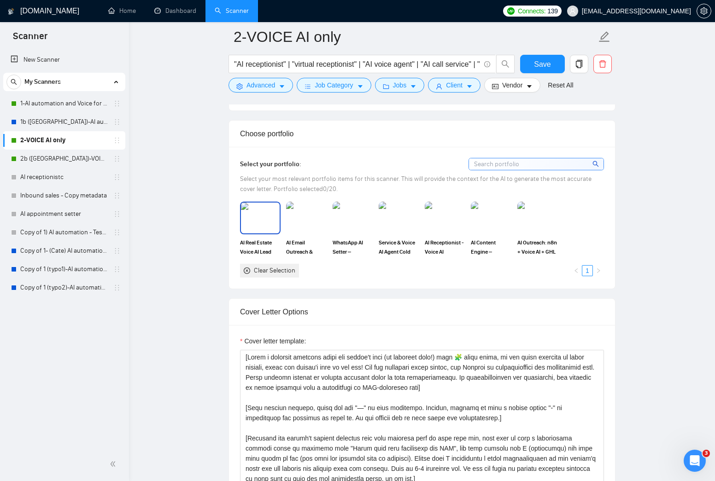
click at [254, 217] on img at bounding box center [260, 218] width 39 height 30
drag, startPoint x: 294, startPoint y: 217, endPoint x: 347, endPoint y: 214, distance: 53.0
click at [295, 217] on img at bounding box center [306, 218] width 39 height 30
drag, startPoint x: 352, startPoint y: 214, endPoint x: 378, endPoint y: 215, distance: 25.8
click at [352, 214] on img at bounding box center [353, 218] width 39 height 30
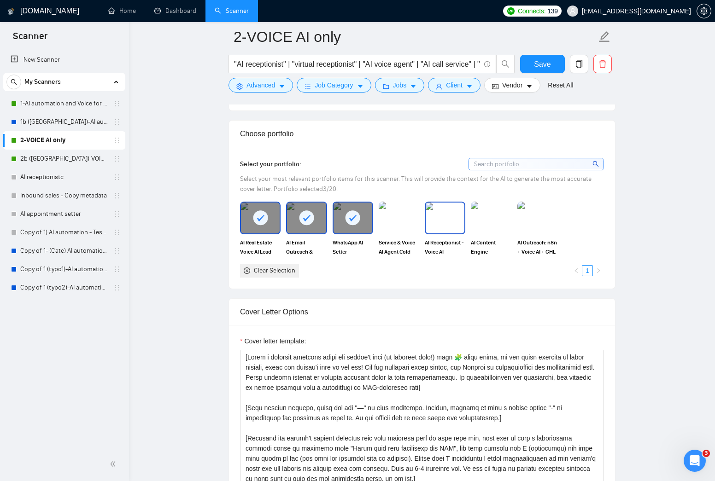
click at [431, 217] on img at bounding box center [445, 218] width 39 height 30
click at [503, 219] on img at bounding box center [491, 218] width 39 height 30
click at [526, 218] on img at bounding box center [537, 218] width 39 height 30
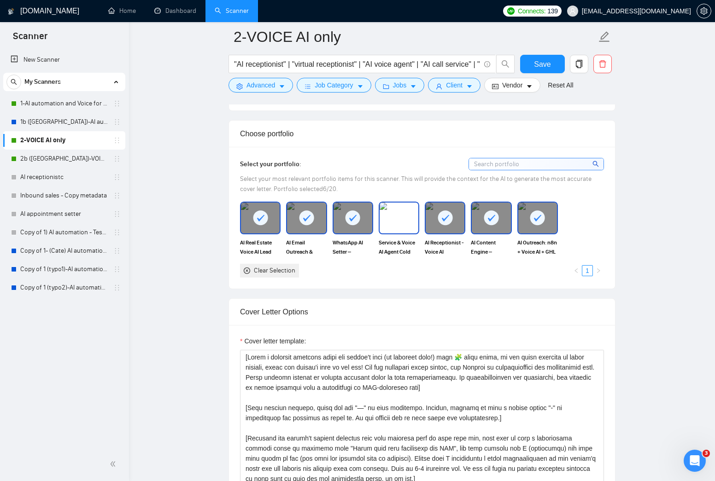
click at [406, 216] on img at bounding box center [399, 218] width 39 height 30
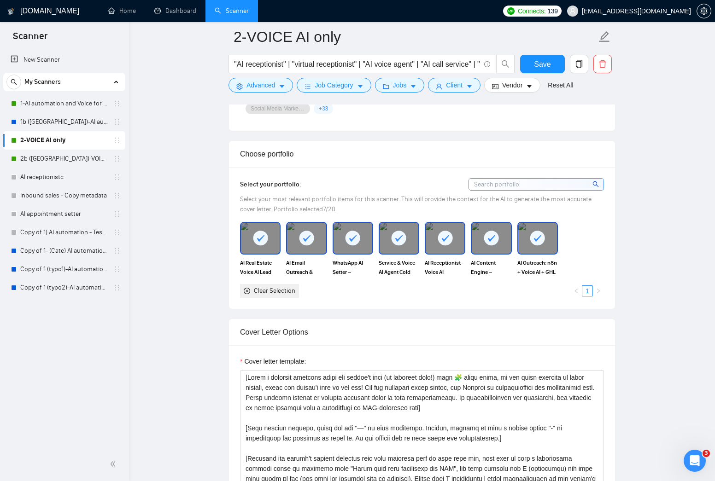
scroll to position [787, 0]
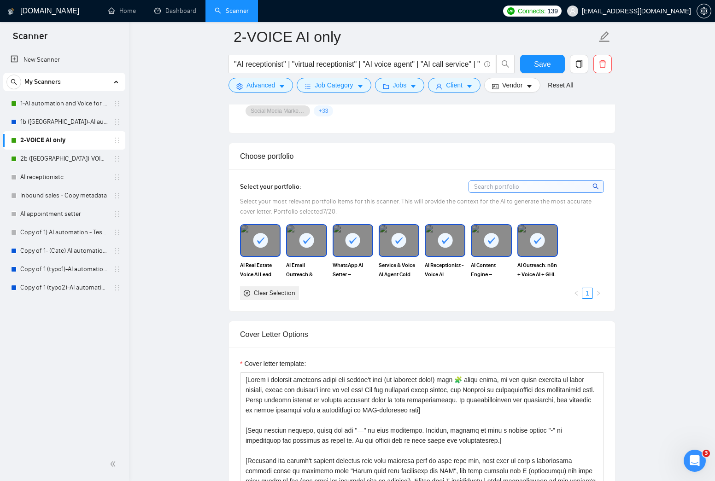
click at [513, 188] on input at bounding box center [536, 187] width 135 height 12
drag, startPoint x: 666, startPoint y: 270, endPoint x: 602, endPoint y: 267, distance: 64.1
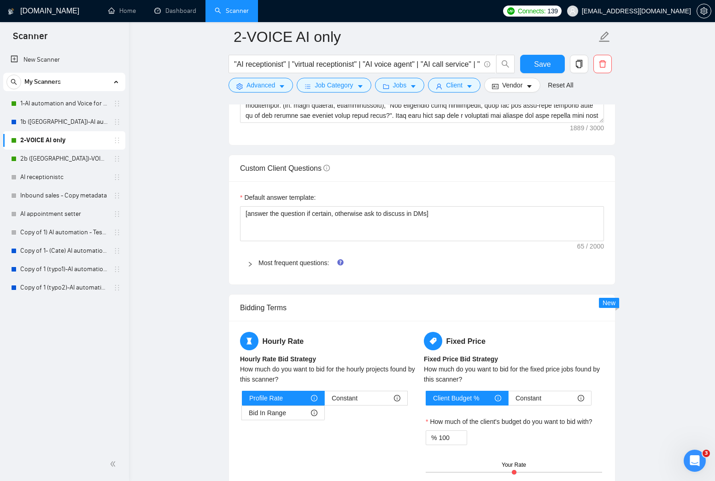
scroll to position [1320, 0]
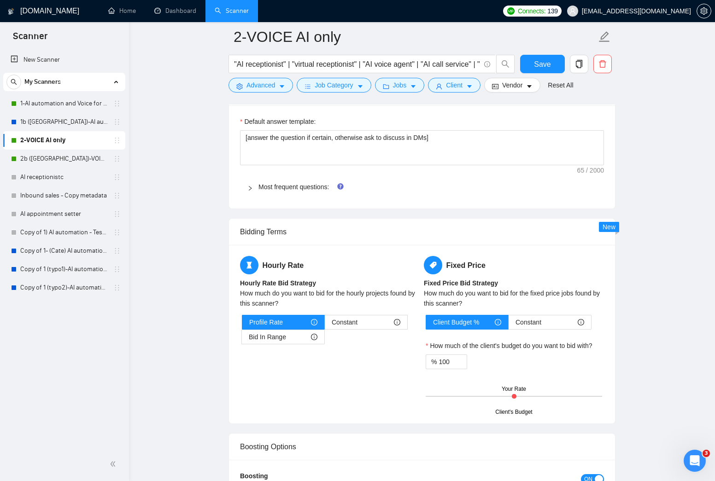
drag, startPoint x: 253, startPoint y: 185, endPoint x: 234, endPoint y: 208, distance: 30.4
click at [253, 185] on div at bounding box center [252, 187] width 11 height 10
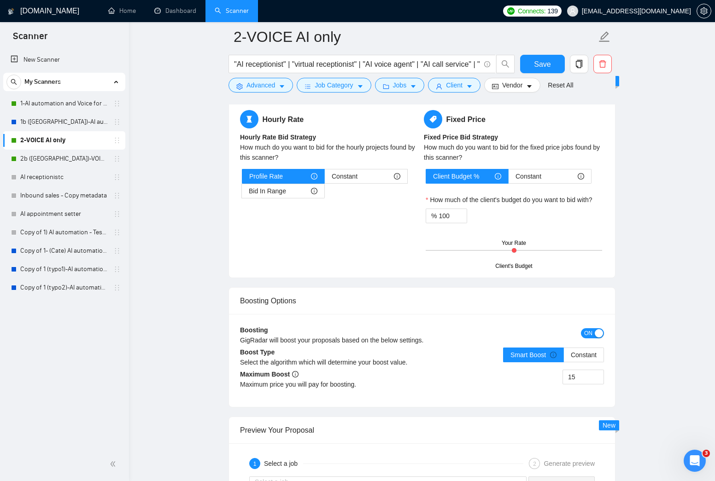
scroll to position [1997, 0]
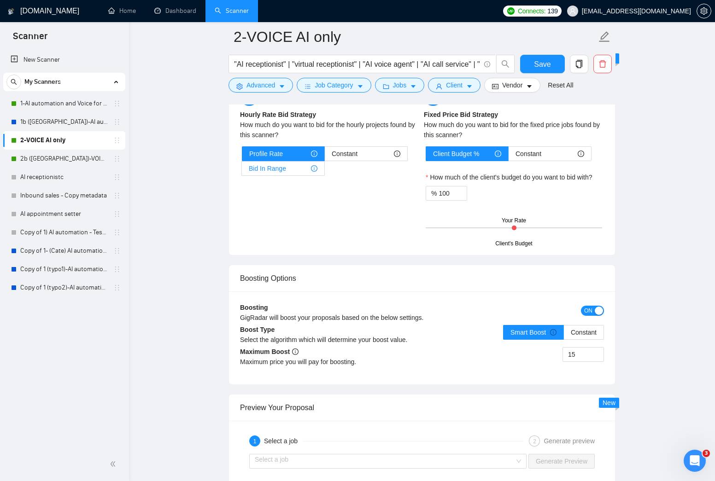
click at [286, 172] on div "Bid In Range" at bounding box center [283, 169] width 69 height 14
click at [242, 171] on input "Bid In Range" at bounding box center [242, 171] width 0 height 0
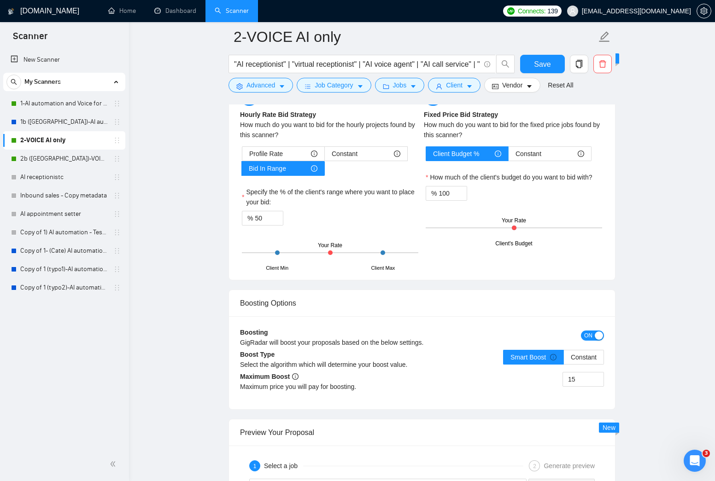
drag, startPoint x: 306, startPoint y: 252, endPoint x: 276, endPoint y: 230, distance: 37.3
click at [302, 249] on div "Client Min Client Max Your Rate" at bounding box center [330, 253] width 176 height 32
click at [280, 221] on span "down" at bounding box center [279, 222] width 6 height 6
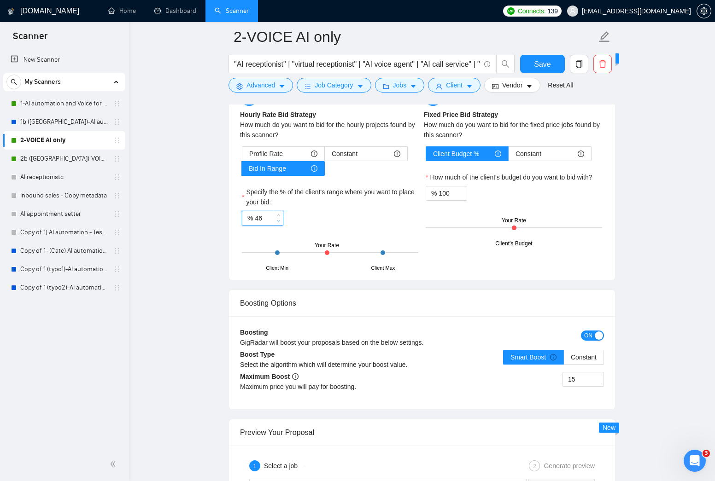
click at [280, 221] on span "down" at bounding box center [279, 222] width 6 height 6
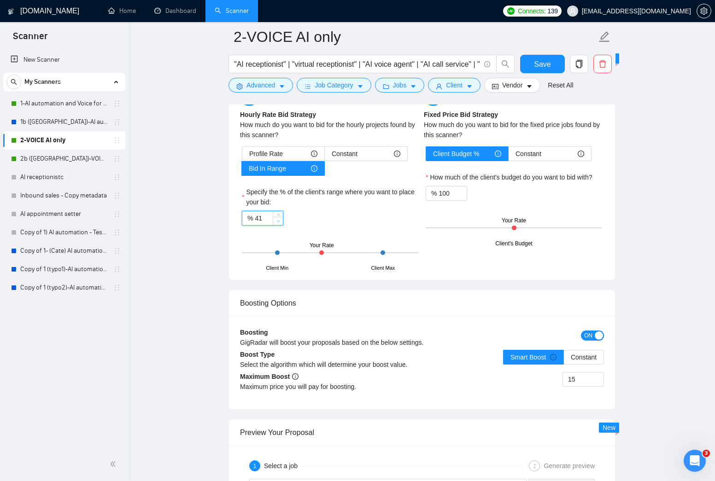
click at [280, 221] on span "down" at bounding box center [279, 222] width 6 height 6
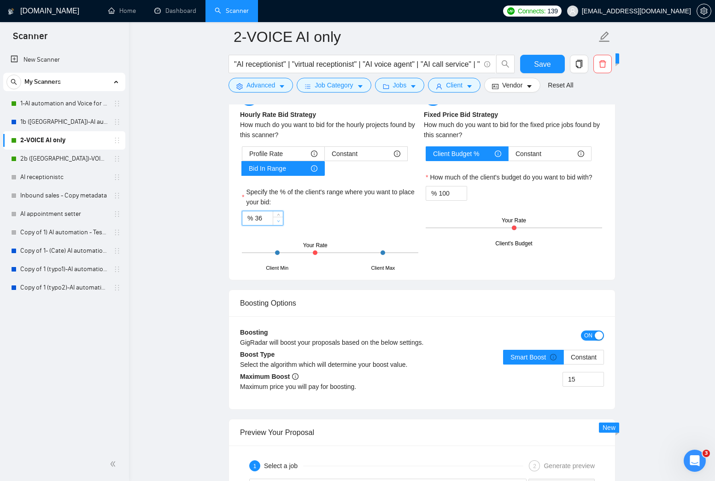
click at [280, 221] on span "down" at bounding box center [279, 222] width 6 height 6
click at [280, 211] on span "Increase Value" at bounding box center [278, 215] width 10 height 8
click at [279, 215] on icon "up" at bounding box center [278, 216] width 3 height 3
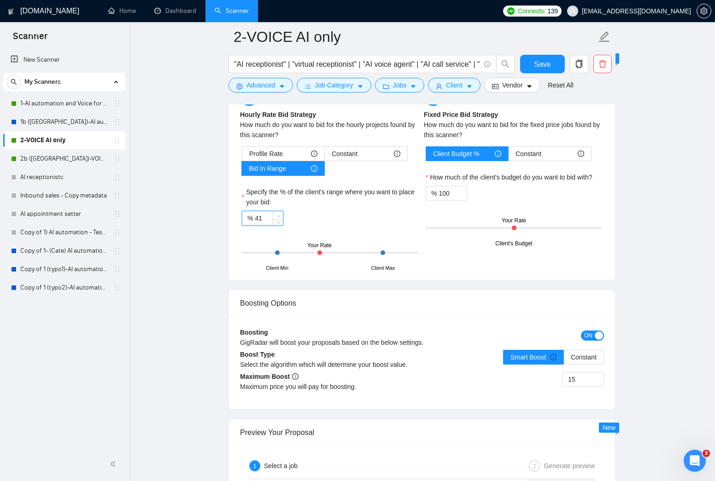
click at [279, 215] on icon "up" at bounding box center [278, 216] width 3 height 3
type input "40"
drag, startPoint x: 279, startPoint y: 221, endPoint x: 300, endPoint y: 225, distance: 21.7
click at [279, 221] on icon "down" at bounding box center [278, 222] width 3 height 3
click at [444, 195] on input "100" at bounding box center [453, 194] width 28 height 14
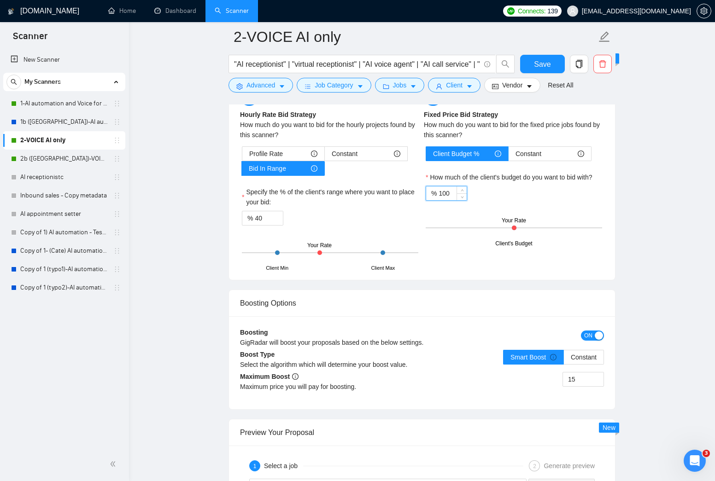
click at [445, 195] on input "100" at bounding box center [453, 194] width 28 height 14
type input "60"
click at [600, 261] on div "Hourly Rate Hourly Rate Bid Strategy How much do you want to bid for the hourly…" at bounding box center [422, 179] width 368 height 182
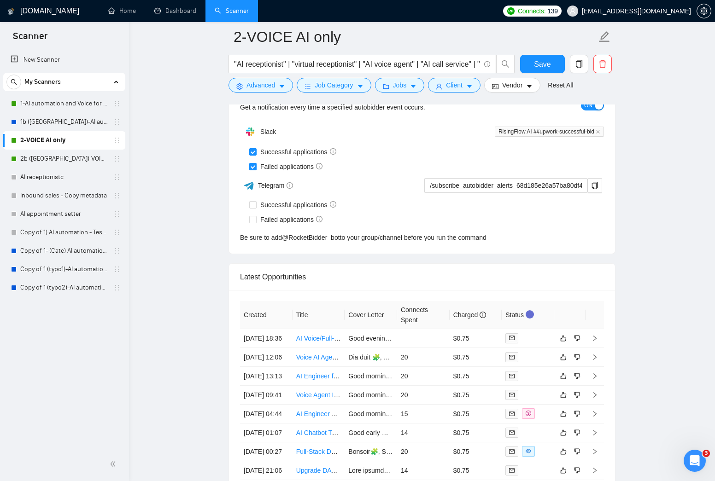
scroll to position [2507, 0]
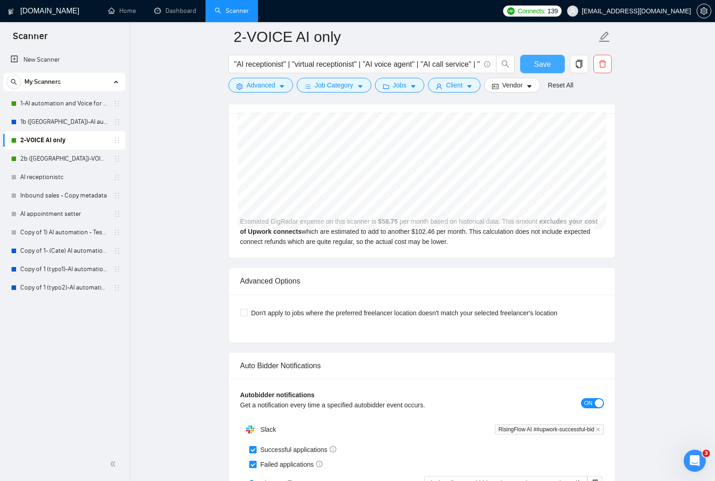
click at [548, 64] on span "Save" at bounding box center [542, 65] width 17 height 12
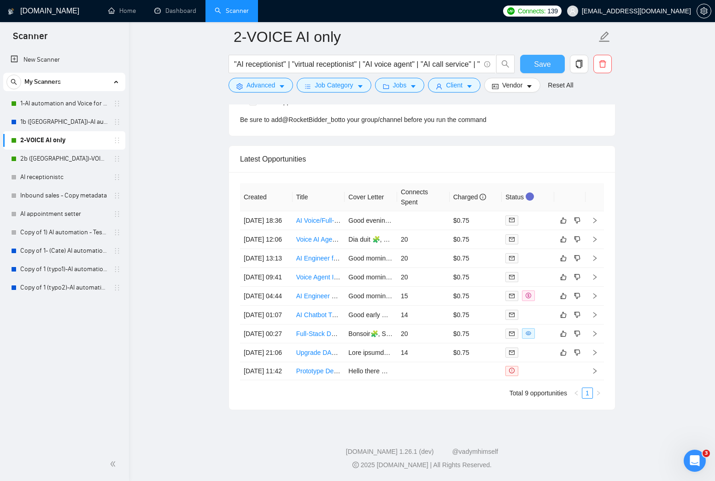
scroll to position [2498, 0]
drag, startPoint x: 657, startPoint y: 322, endPoint x: 236, endPoint y: 139, distance: 459.4
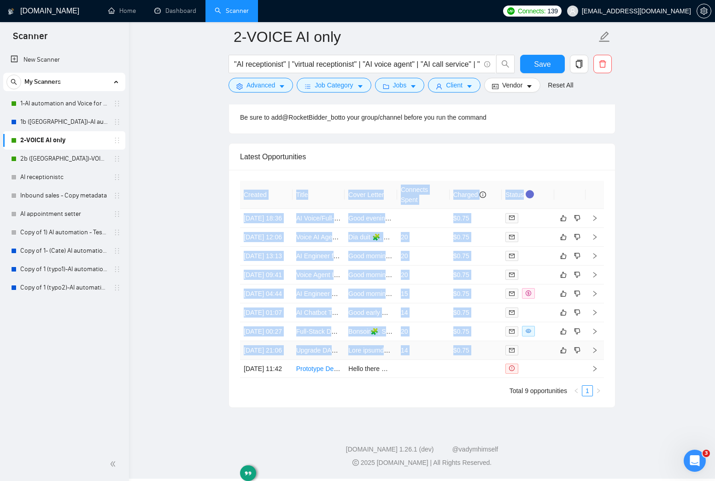
drag, startPoint x: 201, startPoint y: 116, endPoint x: 590, endPoint y: 349, distance: 453.4
drag, startPoint x: 601, startPoint y: 346, endPoint x: 254, endPoint y: 135, distance: 406.6
drag, startPoint x: 237, startPoint y: 118, endPoint x: 567, endPoint y: 336, distance: 395.0
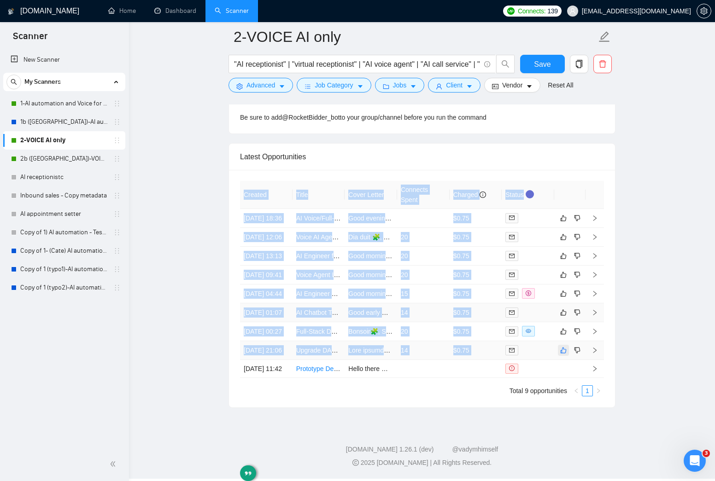
drag, startPoint x: 628, startPoint y: 376, endPoint x: 274, endPoint y: 240, distance: 378.9
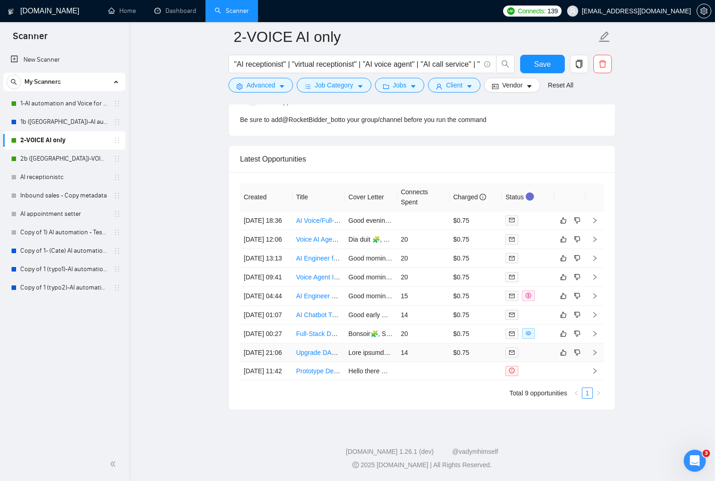
click at [318, 349] on link "Upgrade DAO Outreach System with Vapi, [DOMAIN_NAME], and AI" at bounding box center [394, 352] width 197 height 7
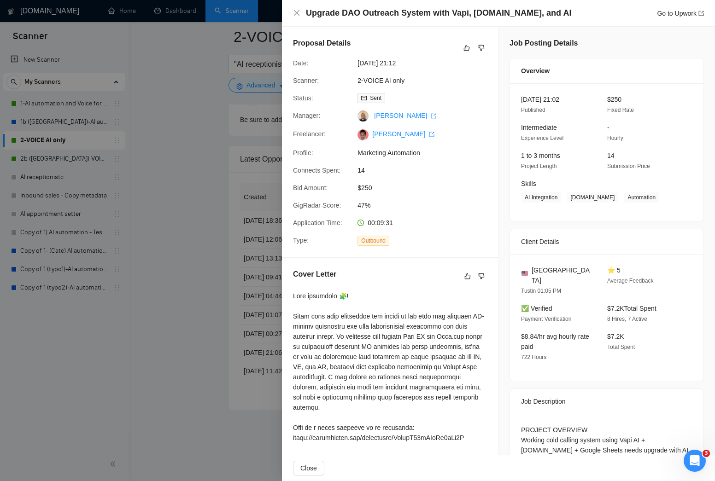
click at [203, 90] on div at bounding box center [357, 240] width 715 height 481
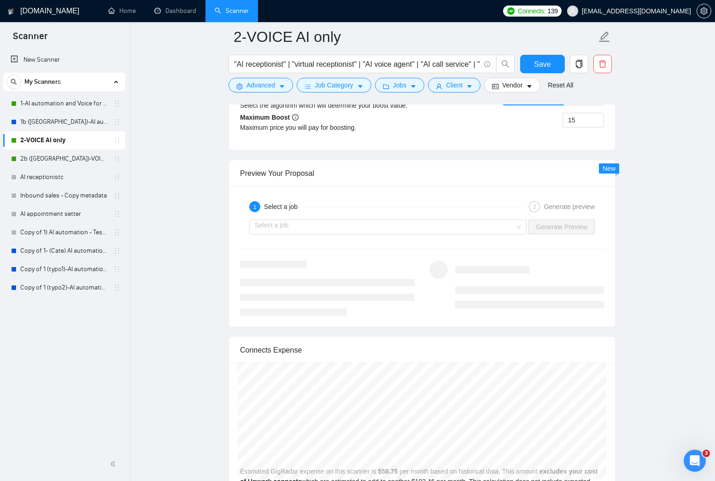
scroll to position [1745, 0]
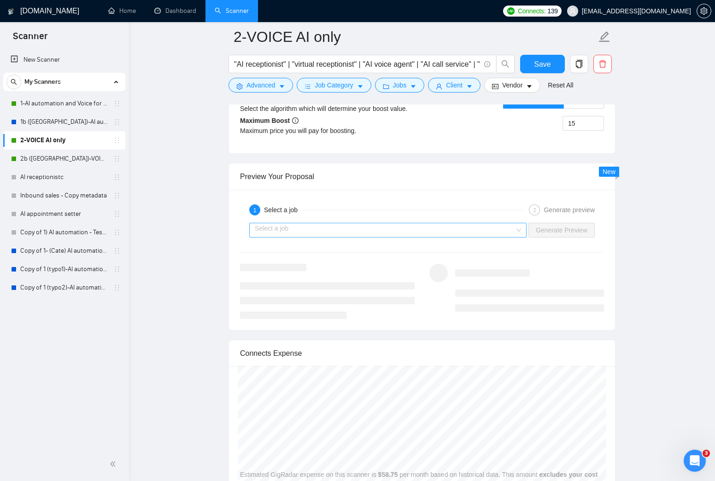
click at [446, 226] on input "search" at bounding box center [385, 230] width 260 height 14
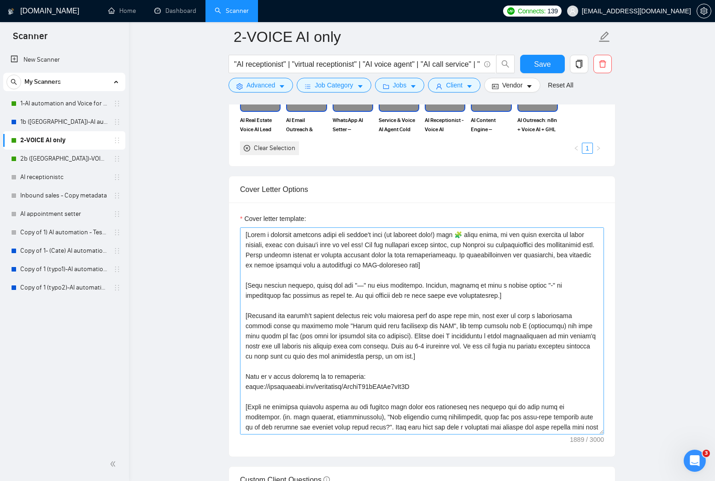
scroll to position [918, 0]
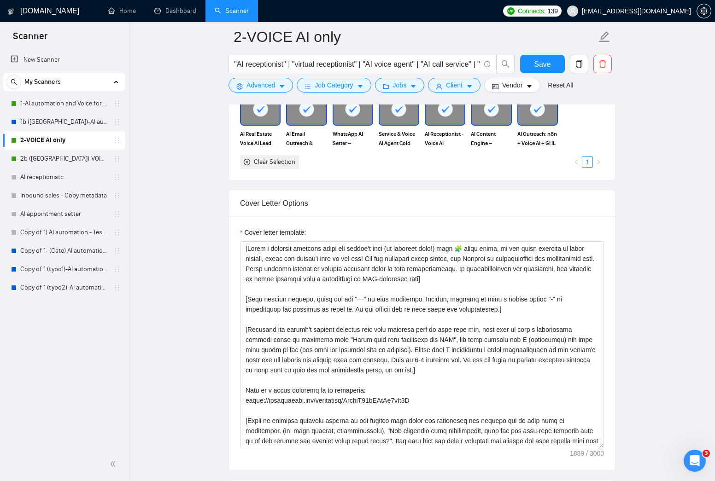
drag, startPoint x: 185, startPoint y: 282, endPoint x: 181, endPoint y: 276, distance: 7.6
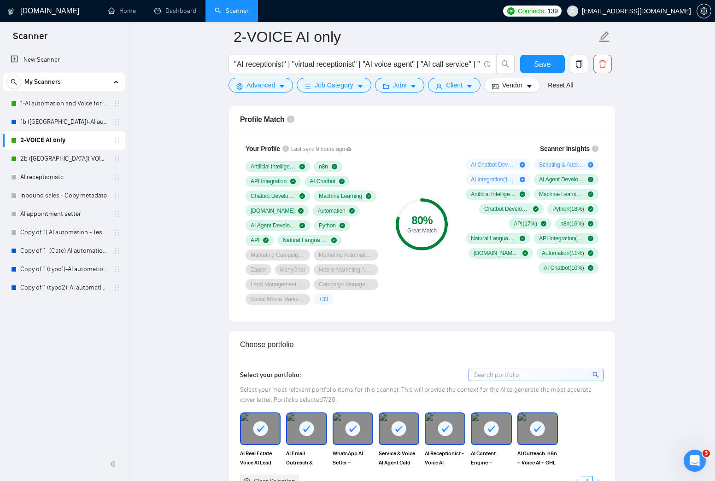
scroll to position [926, 0]
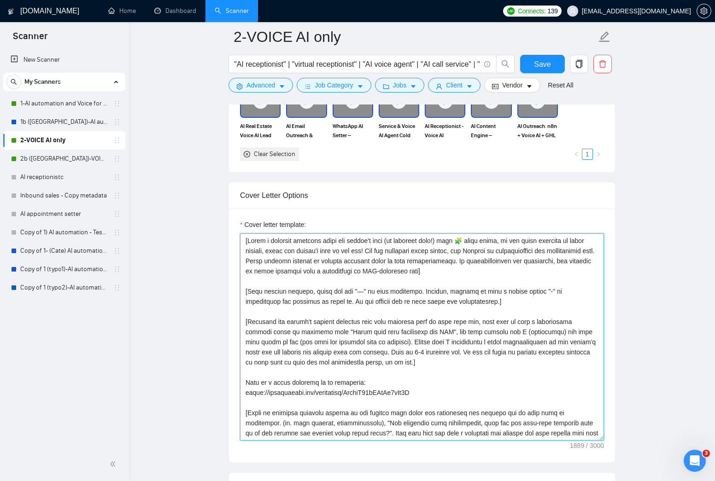
click at [503, 244] on textarea "Cover letter template:" at bounding box center [422, 337] width 364 height 207
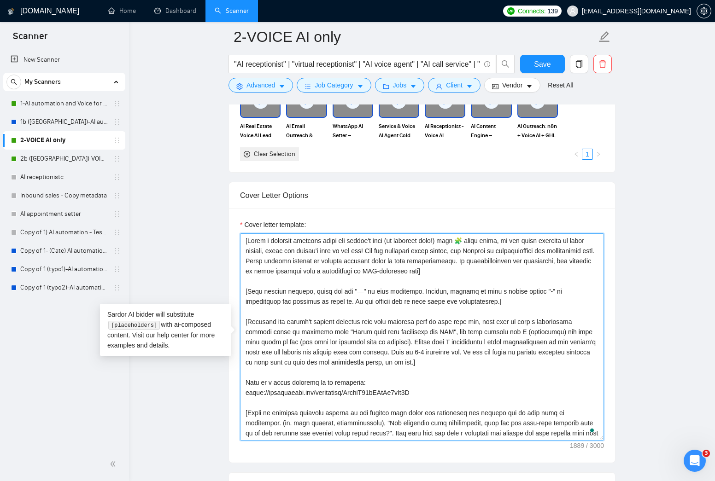
click at [507, 241] on textarea "Cover letter template:" at bounding box center [422, 337] width 364 height 207
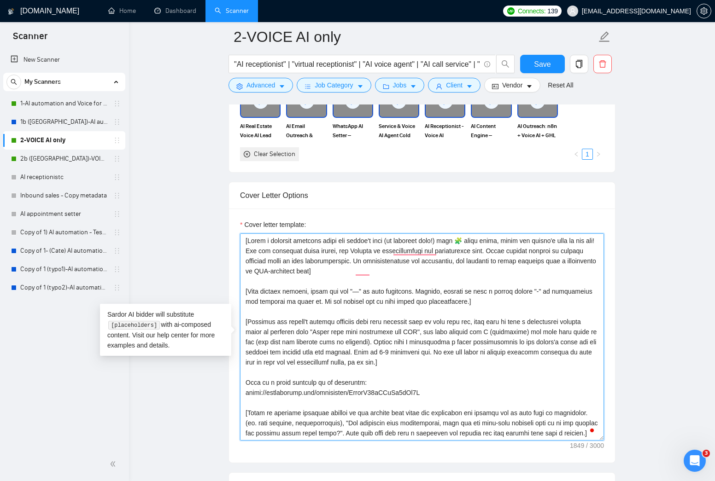
click at [350, 259] on textarea "Cover letter template:" at bounding box center [422, 337] width 364 height 207
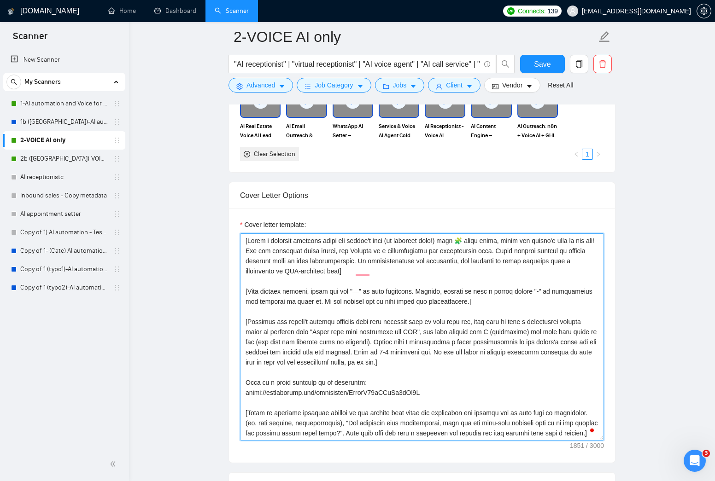
drag, startPoint x: 494, startPoint y: 315, endPoint x: 438, endPoint y: 340, distance: 62.3
click at [494, 315] on textarea "Cover letter template:" at bounding box center [422, 337] width 364 height 207
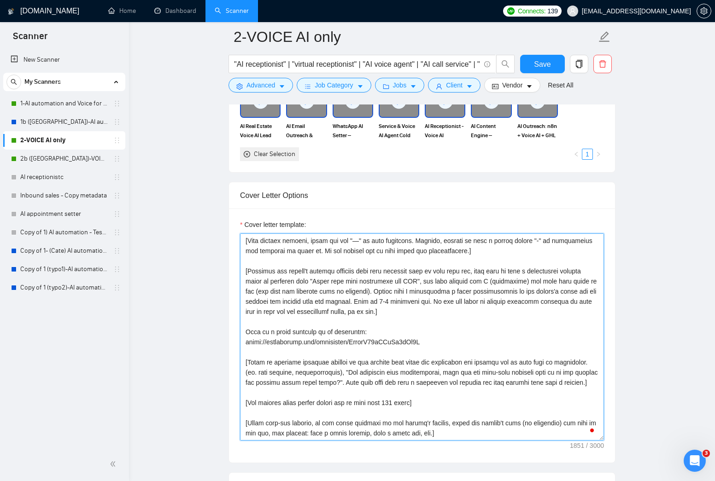
scroll to position [0, 0]
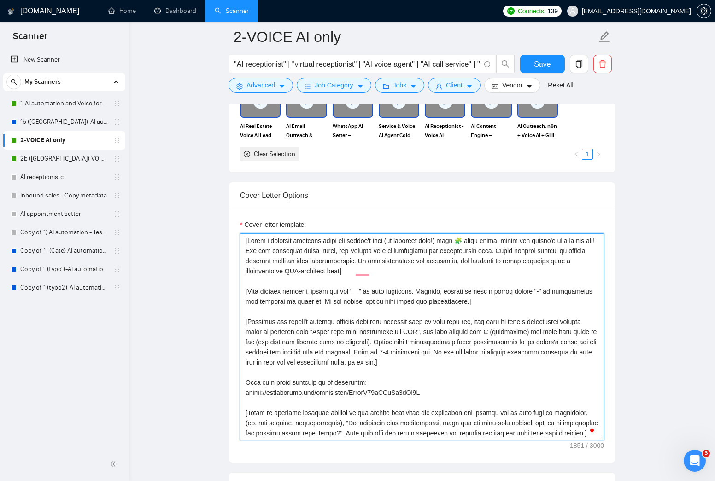
click at [415, 255] on textarea "Cover letter template:" at bounding box center [422, 337] width 364 height 207
type textarea "[Lorem i dolorsit ametcons adipi eli seddoe't inci (ut laboreet dolo!) magn 🧩 a…"
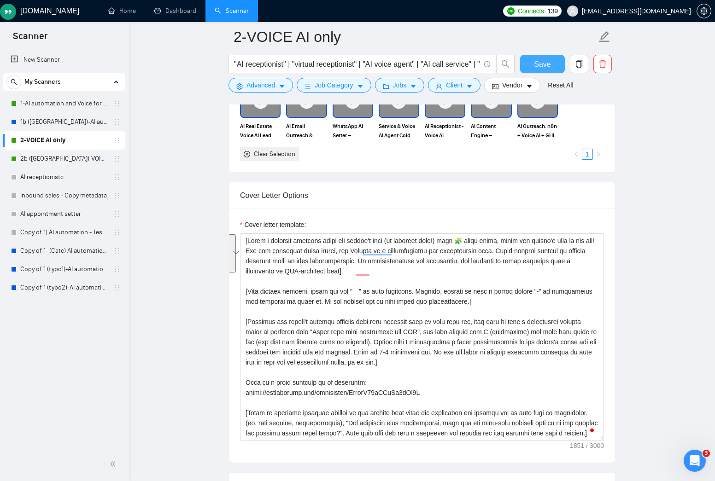
drag, startPoint x: 538, startPoint y: 67, endPoint x: 519, endPoint y: 68, distance: 18.5
click at [538, 67] on span "Save" at bounding box center [542, 65] width 17 height 12
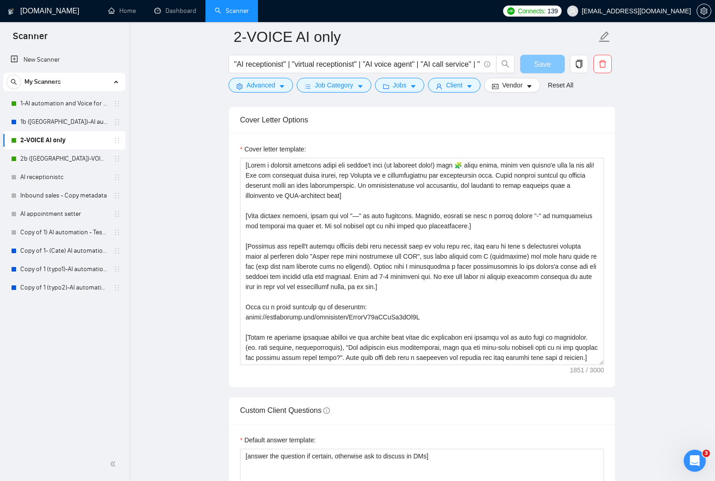
scroll to position [869, 0]
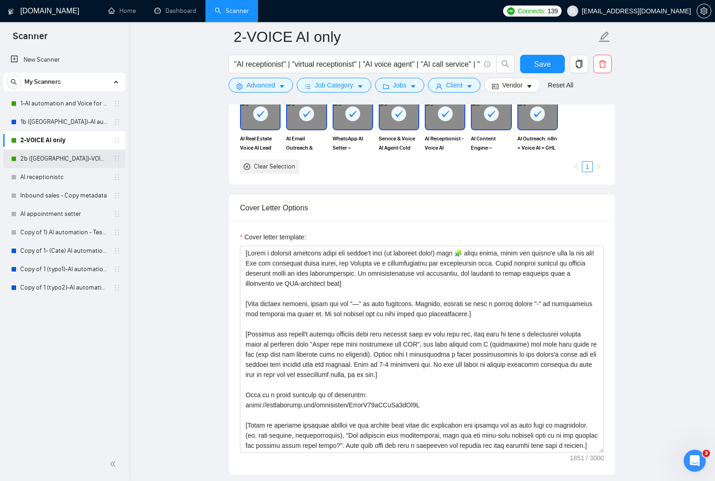
click at [69, 157] on link "2b ([GEOGRAPHIC_DATA])-VOICE AI only" at bounding box center [64, 159] width 88 height 18
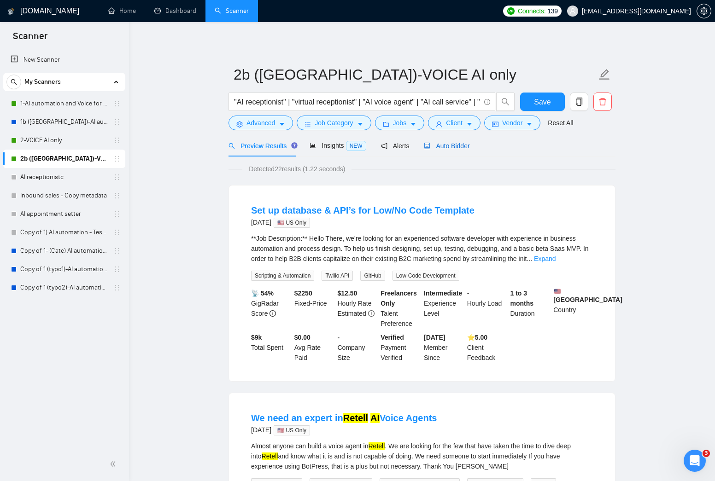
click at [468, 145] on span "Auto Bidder" at bounding box center [447, 145] width 46 height 7
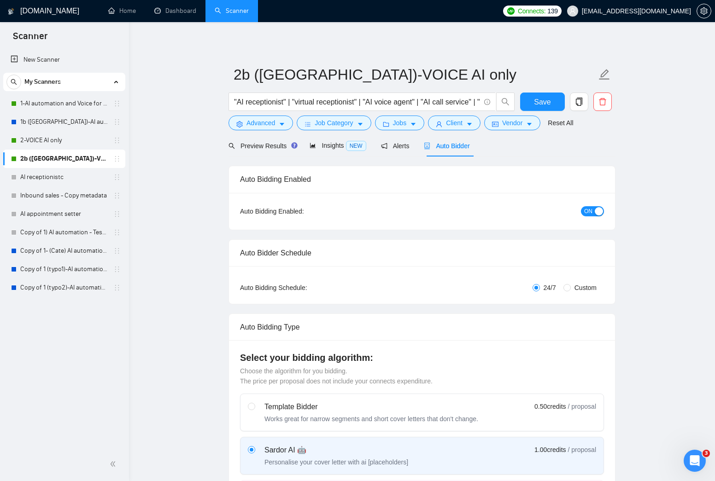
checkbox input "true"
click at [592, 211] on span "ON" at bounding box center [588, 211] width 8 height 10
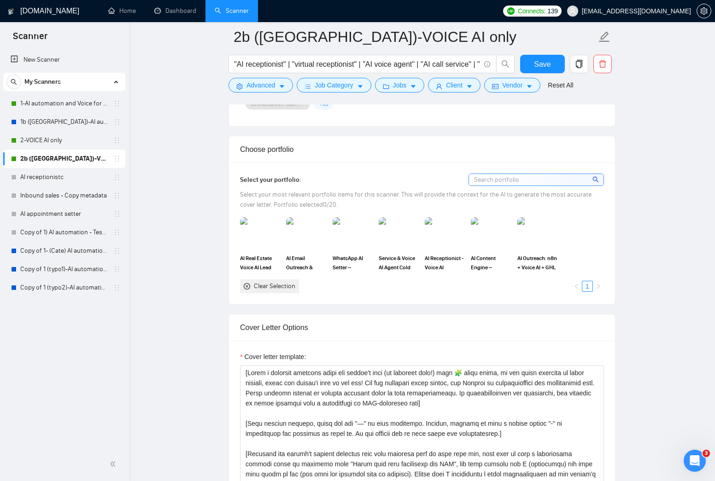
scroll to position [794, 0]
click at [260, 236] on img at bounding box center [260, 233] width 39 height 30
click at [300, 236] on img at bounding box center [306, 233] width 39 height 30
drag, startPoint x: 364, startPoint y: 234, endPoint x: 393, endPoint y: 234, distance: 28.6
click at [365, 234] on img at bounding box center [353, 233] width 39 height 30
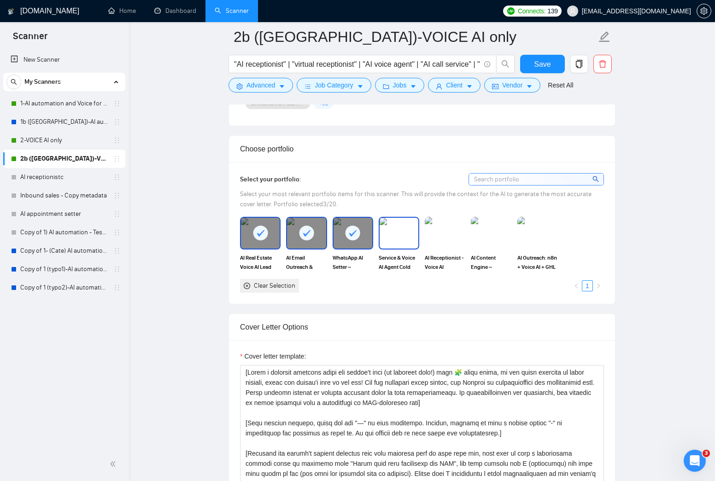
click at [403, 234] on img at bounding box center [399, 233] width 39 height 30
click at [430, 234] on img at bounding box center [445, 233] width 41 height 32
drag, startPoint x: 491, startPoint y: 235, endPoint x: 529, endPoint y: 234, distance: 38.2
click at [491, 235] on img at bounding box center [491, 233] width 39 height 30
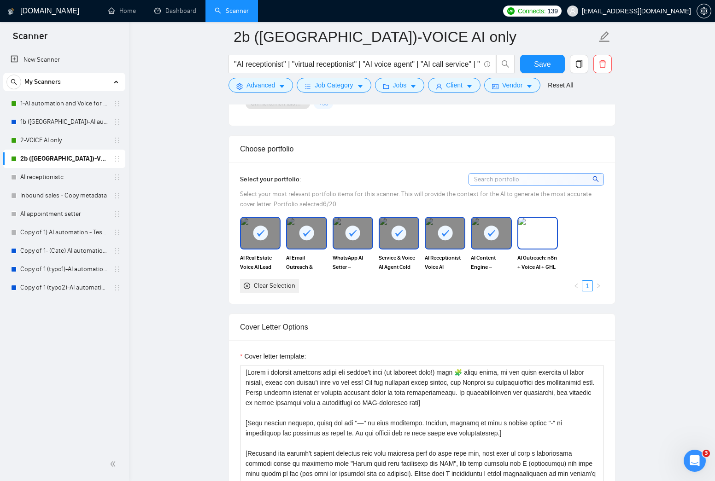
click at [529, 234] on img at bounding box center [537, 233] width 39 height 30
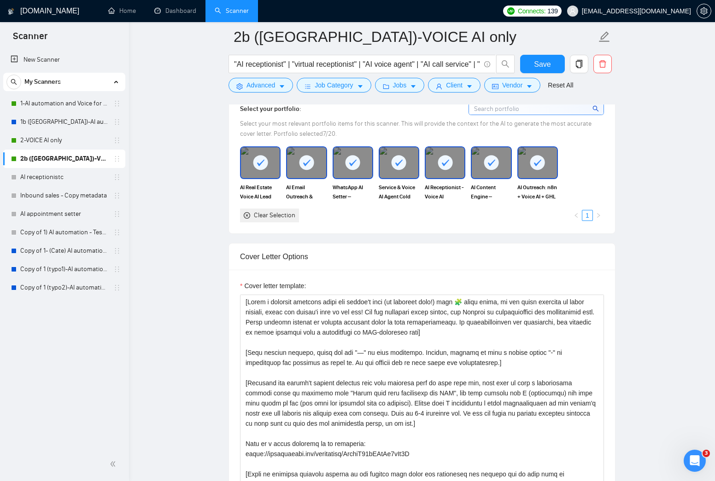
scroll to position [864, 0]
click at [397, 168] on rect at bounding box center [399, 163] width 15 height 15
click at [398, 163] on img at bounding box center [399, 163] width 39 height 30
click at [407, 163] on div at bounding box center [399, 163] width 39 height 30
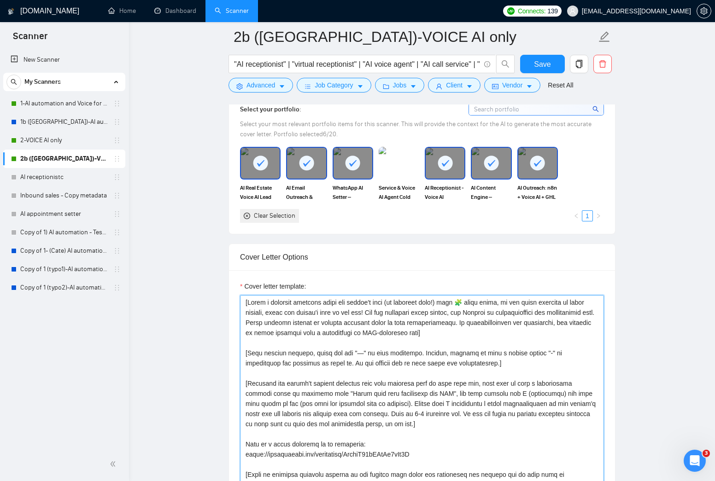
click at [343, 322] on textarea "Cover letter template:" at bounding box center [422, 398] width 364 height 207
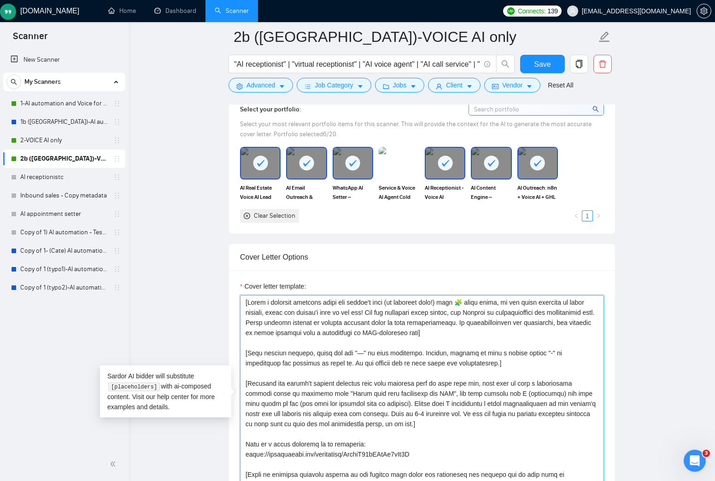
click at [343, 322] on textarea "Cover letter template:" at bounding box center [422, 398] width 364 height 207
paste textarea "using the client's time of the day! For the remaining cover letter, use English…"
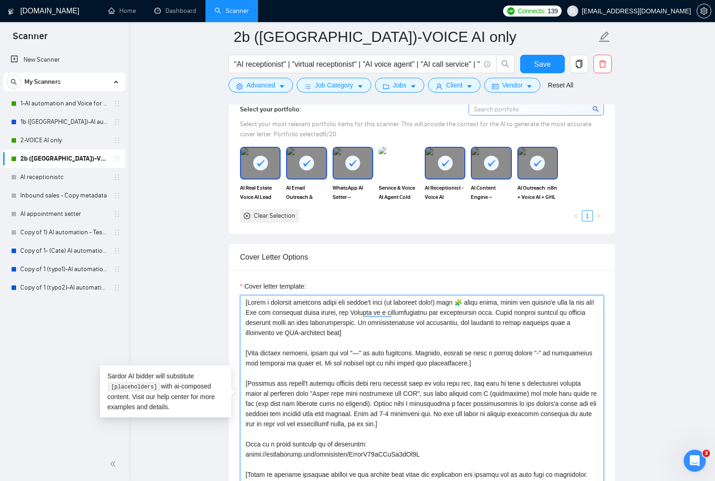
type textarea "[Lorem i dolorsit ametcons adipi eli seddoe't inci (ut laboreet dolo!) magn 🧩 a…"
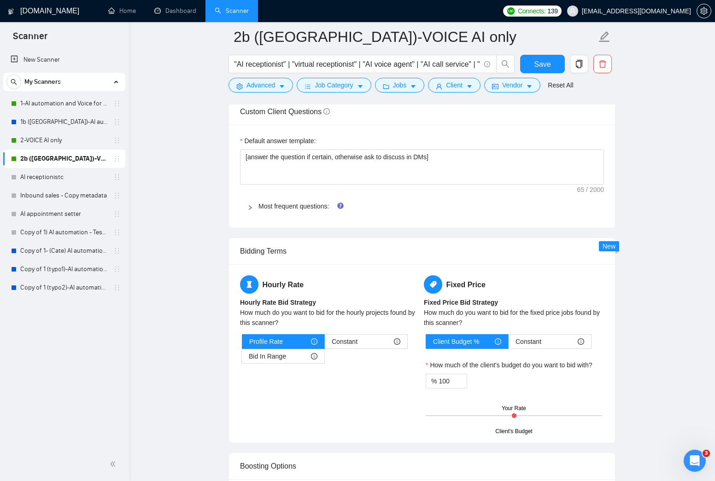
scroll to position [1423, 0]
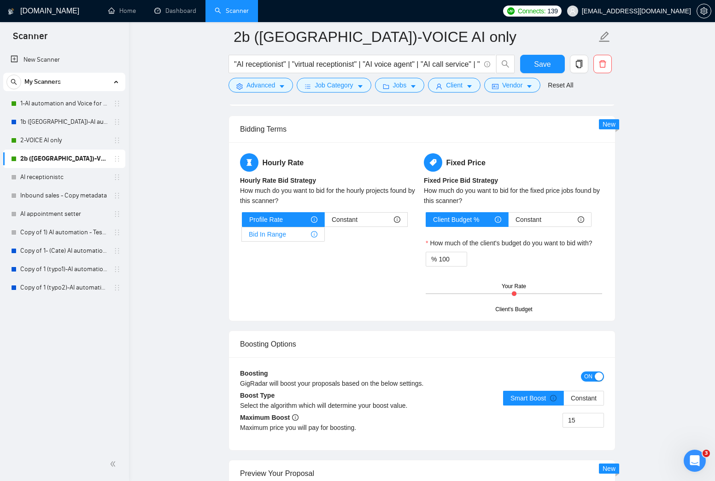
click at [280, 237] on span "Bid In Range" at bounding box center [267, 235] width 37 height 14
click at [242, 237] on input "Bid In Range" at bounding box center [242, 237] width 0 height 0
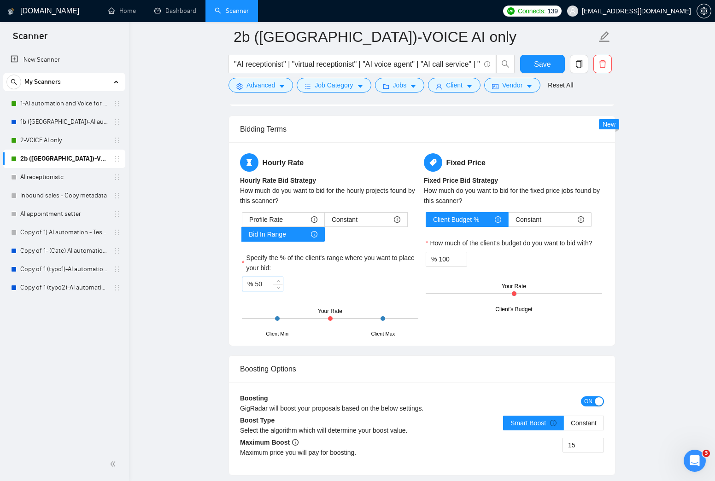
click at [260, 285] on input "50" at bounding box center [269, 284] width 28 height 14
type input "40"
drag, startPoint x: 532, startPoint y: 300, endPoint x: 527, endPoint y: 297, distance: 6.2
click at [531, 300] on div "Client's Budget Your Rate" at bounding box center [514, 294] width 176 height 32
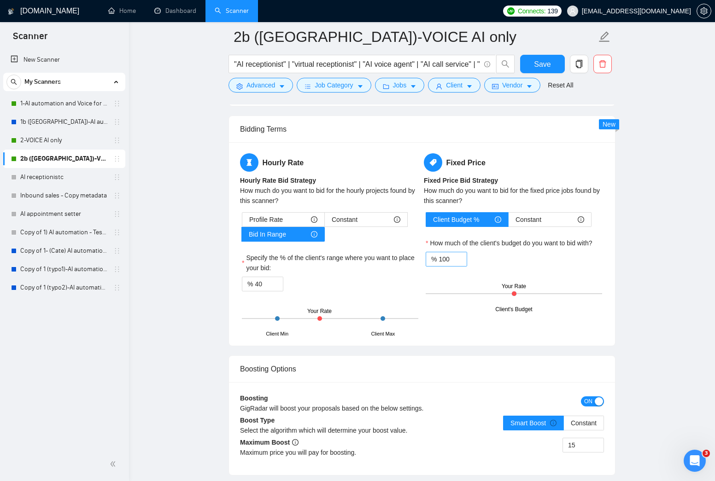
click at [437, 259] on div "% 100" at bounding box center [446, 259] width 41 height 15
click at [441, 259] on input "100" at bounding box center [453, 259] width 28 height 14
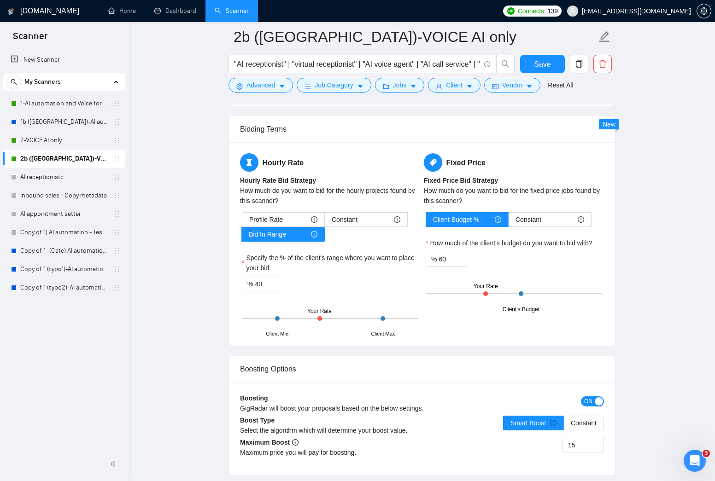
scroll to position [1425, 0]
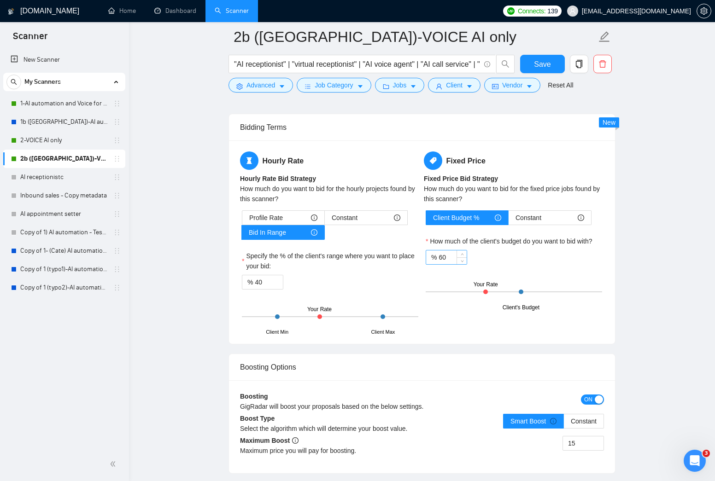
click at [443, 257] on input "60" at bounding box center [453, 258] width 28 height 14
click at [261, 283] on input "40" at bounding box center [269, 283] width 28 height 14
drag, startPoint x: 261, startPoint y: 283, endPoint x: 391, endPoint y: 273, distance: 129.9
click at [261, 283] on input "40" at bounding box center [269, 283] width 28 height 14
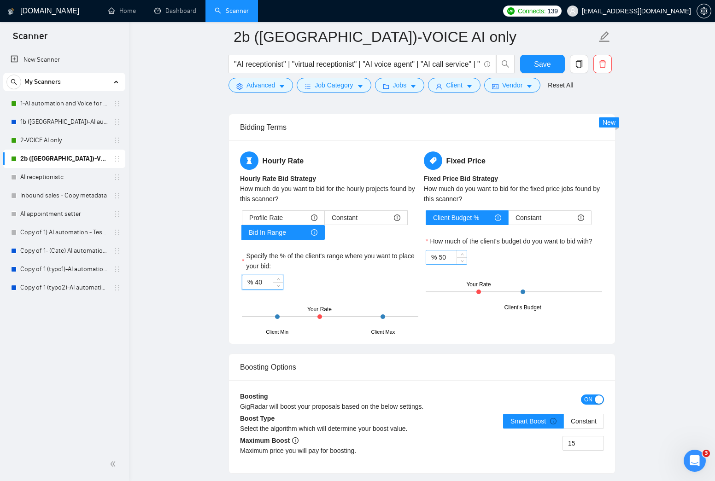
click at [446, 255] on input "50" at bounding box center [453, 258] width 28 height 14
click at [443, 257] on input "60" at bounding box center [453, 258] width 28 height 14
type input "60"
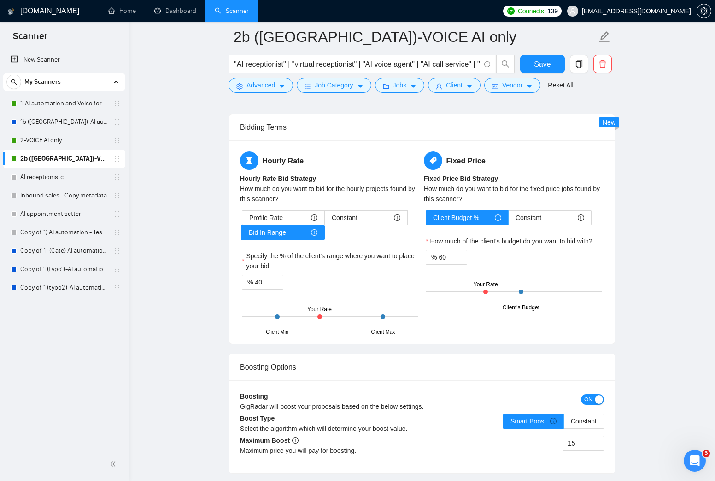
click at [550, 312] on div "Hourly Rate Hourly Rate Bid Strategy How much do you want to bid for the hourly…" at bounding box center [422, 243] width 368 height 182
drag, startPoint x: 543, startPoint y: 69, endPoint x: 505, endPoint y: 123, distance: 66.2
click at [543, 69] on span "Save" at bounding box center [542, 65] width 17 height 12
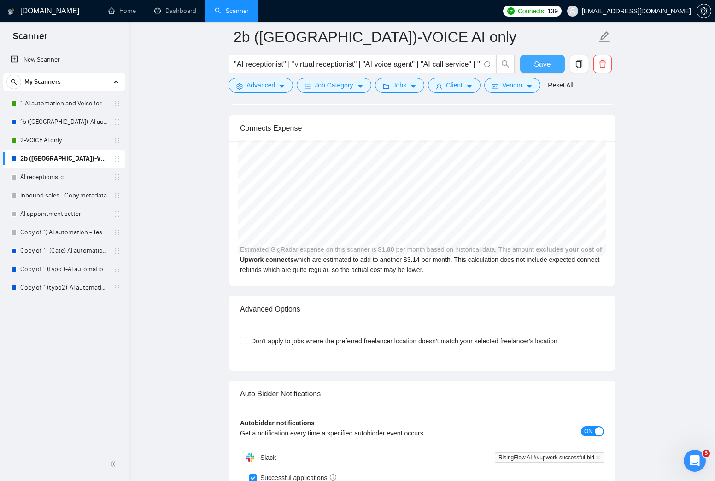
scroll to position [2304, 0]
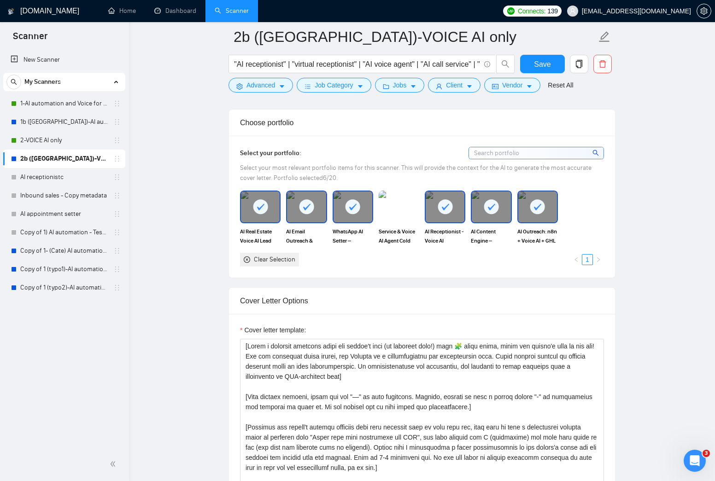
scroll to position [781, 0]
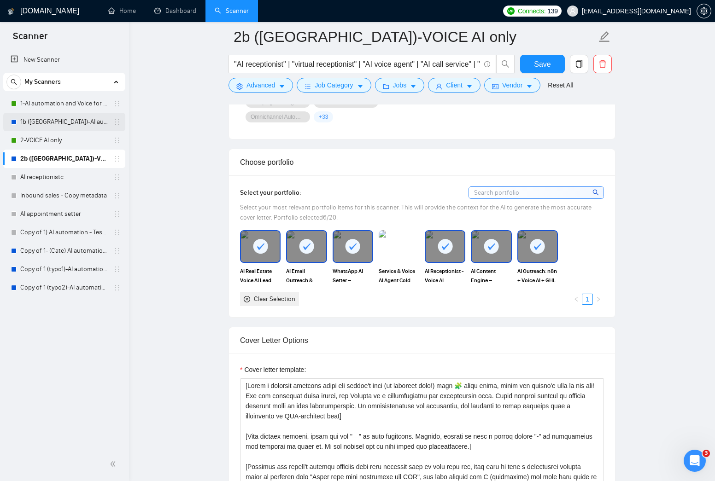
click at [66, 122] on link "1b ([GEOGRAPHIC_DATA])-AI automation and Voice for CRM & Booking" at bounding box center [64, 122] width 88 height 18
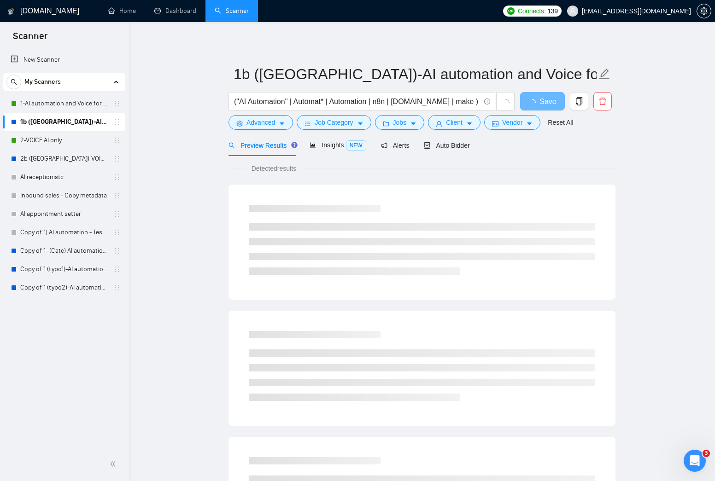
scroll to position [1, 0]
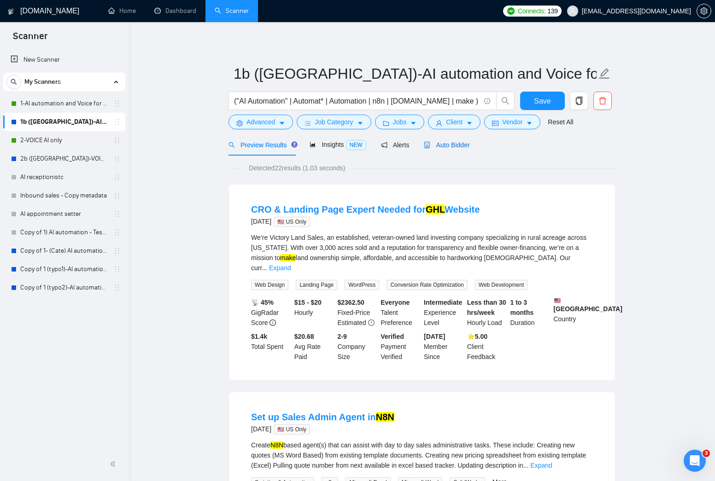
click at [451, 146] on span "Auto Bidder" at bounding box center [447, 144] width 46 height 7
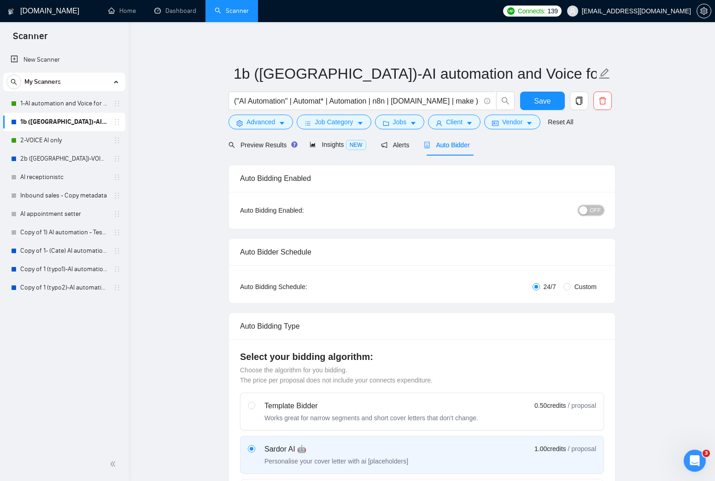
drag, startPoint x: 592, startPoint y: 212, endPoint x: 395, endPoint y: 234, distance: 197.5
click at [406, 227] on div "Auto Bidding Enabled: OFF" at bounding box center [422, 210] width 386 height 37
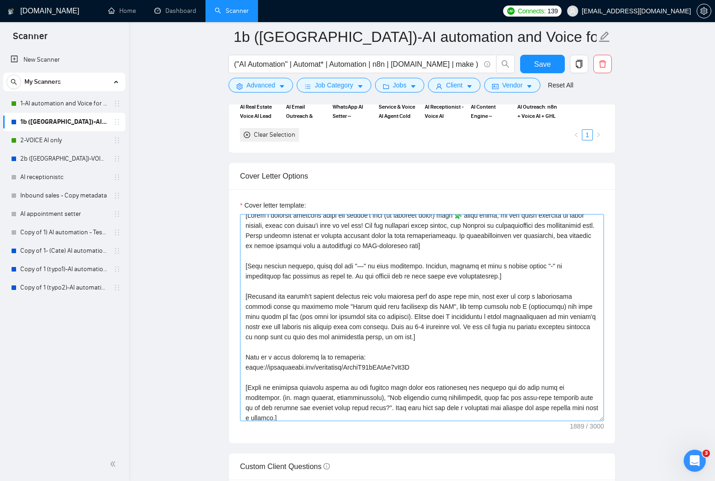
scroll to position [11, 0]
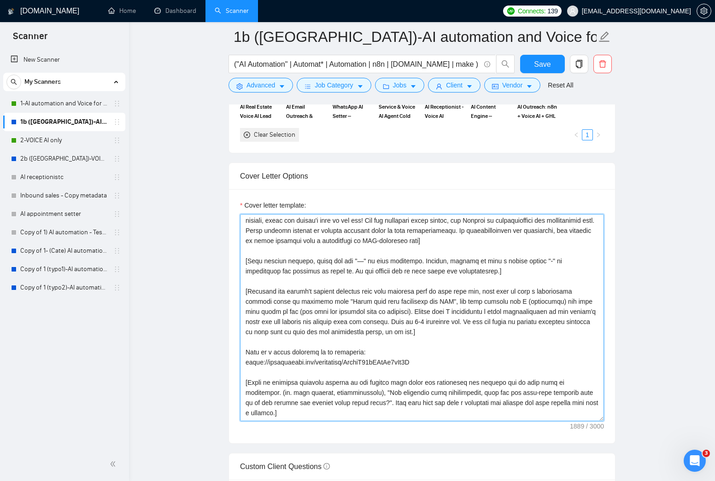
click at [391, 238] on textarea "Cover letter template:" at bounding box center [422, 317] width 364 height 207
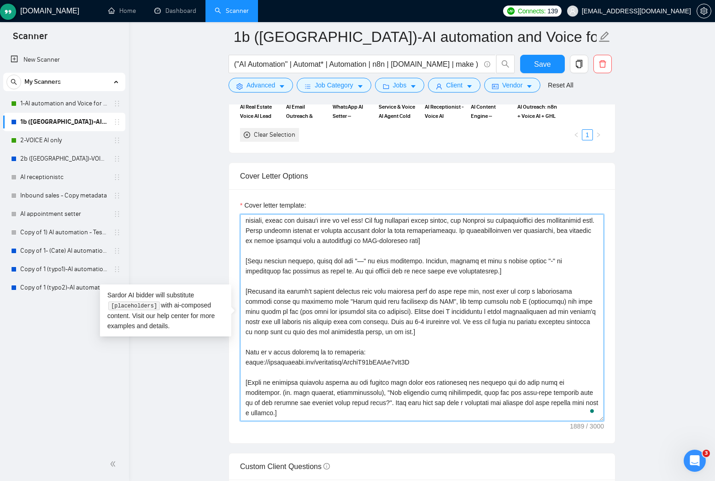
paste textarea "using the client's time of the day! For the remaining cover letter, use English…"
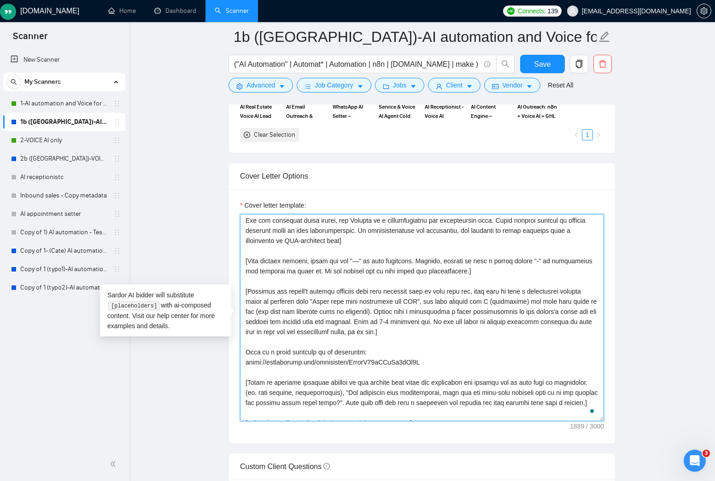
scroll to position [0, 0]
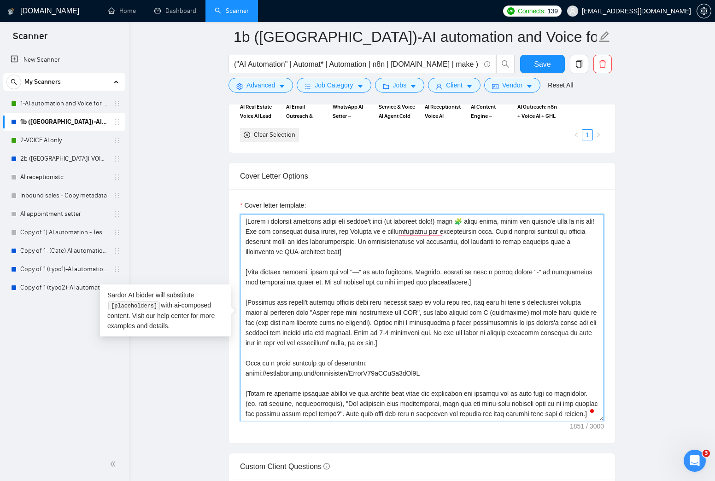
type textarea "[Lorem i dolorsit ametcons adipi eli seddoe't inci (ut laboreet dolo!) magn 🧩 a…"
drag, startPoint x: 614, startPoint y: 234, endPoint x: 624, endPoint y: 232, distance: 9.8
click at [614, 234] on div "Cover letter template:" at bounding box center [422, 316] width 386 height 254
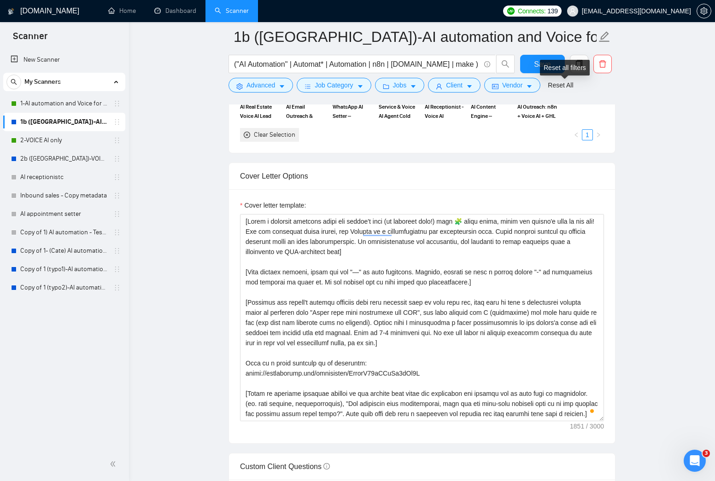
click at [544, 68] on div "Reset all filters" at bounding box center [565, 68] width 50 height 16
click at [535, 67] on span "Save" at bounding box center [542, 65] width 17 height 12
click at [623, 266] on main "1b ([GEOGRAPHIC_DATA])-AI automation and Voice for CRM & Booking ("AI Automatio…" at bounding box center [422, 367] width 557 height 2553
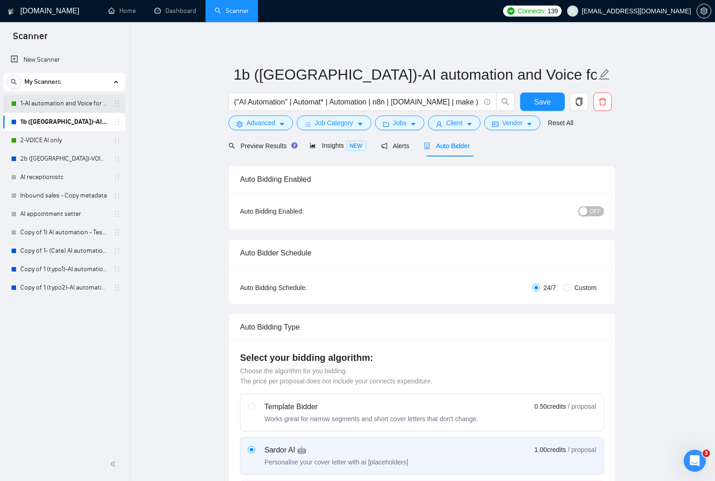
click at [59, 104] on link "1-AI automation and Voice for CRM & Booking" at bounding box center [64, 103] width 88 height 18
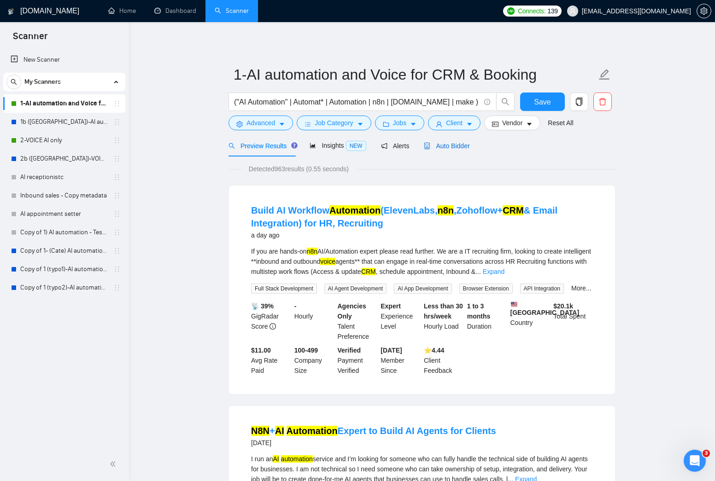
click at [446, 142] on span "Auto Bidder" at bounding box center [447, 145] width 46 height 7
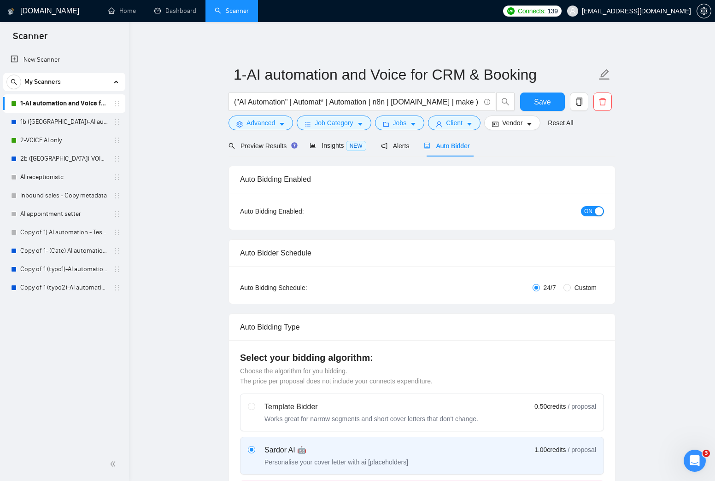
checkbox input "true"
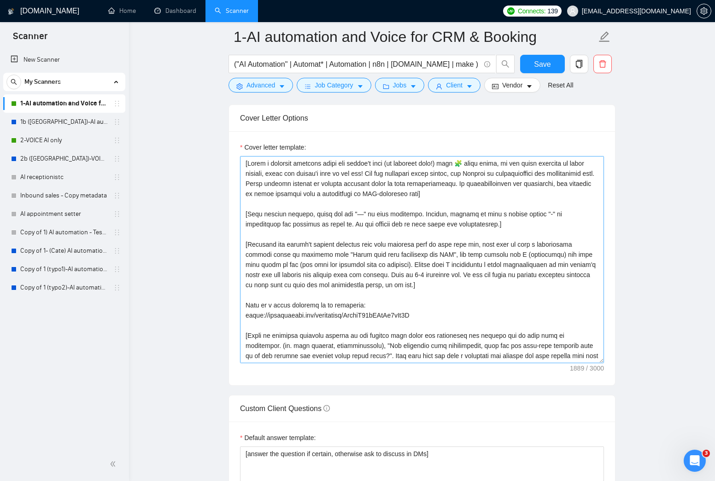
scroll to position [1008, 0]
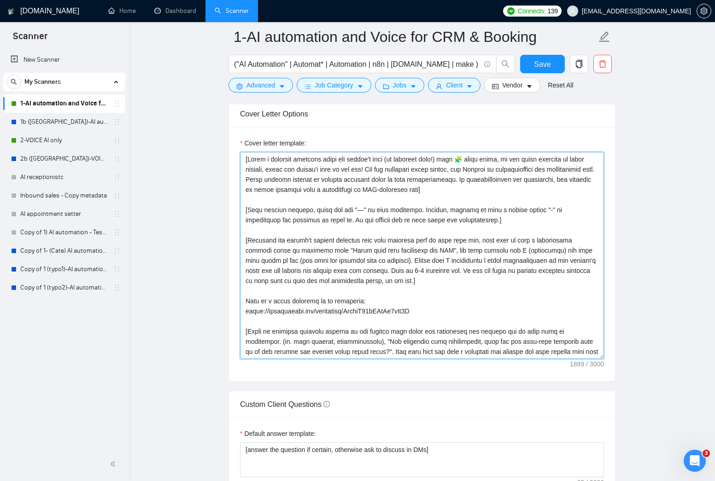
click at [413, 173] on textarea "Cover letter template:" at bounding box center [422, 255] width 364 height 207
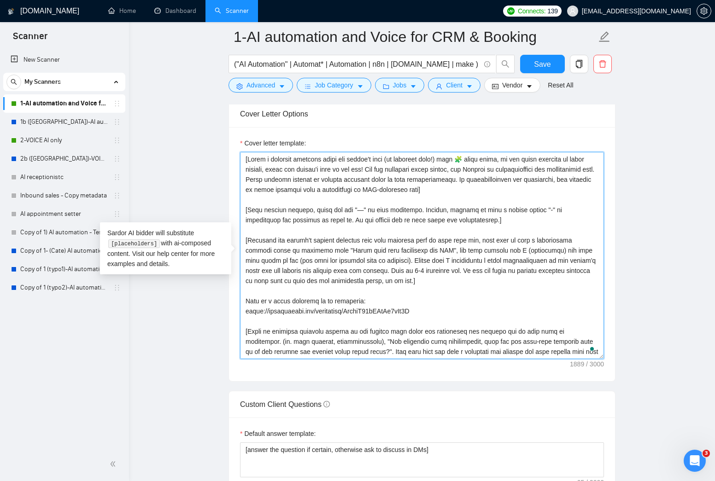
click at [413, 173] on textarea "Cover letter template:" at bounding box center [422, 255] width 364 height 207
paste textarea "using the client's time of the day! For the remaining cover letter, use English…"
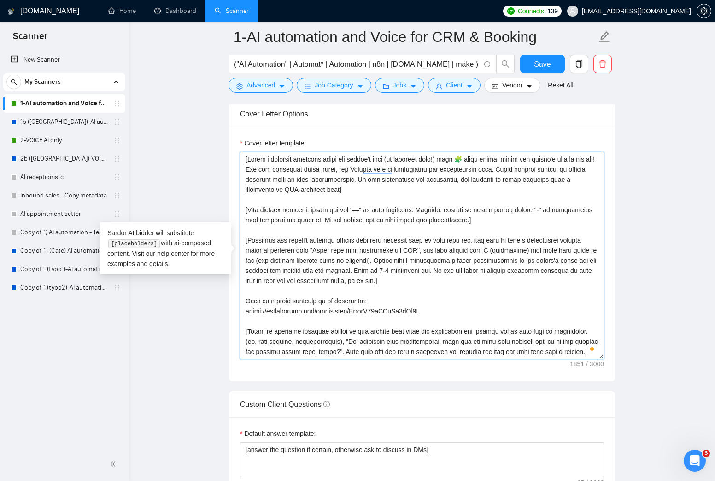
type textarea "[Lorem i dolorsit ametcons adipi eli seddoe't inci (ut laboreet dolo!) magn 🧩 a…"
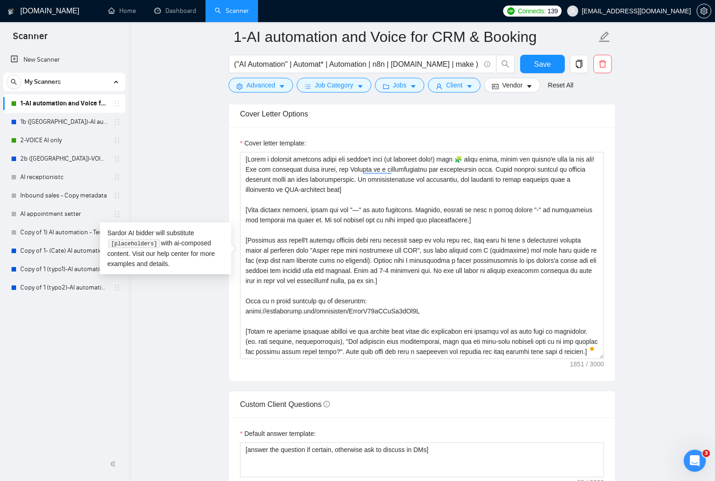
click at [658, 178] on main "1-AI automation and Voice for CRM & Booking ("AI Automation" | Automat* | Autom…" at bounding box center [422, 433] width 557 height 2808
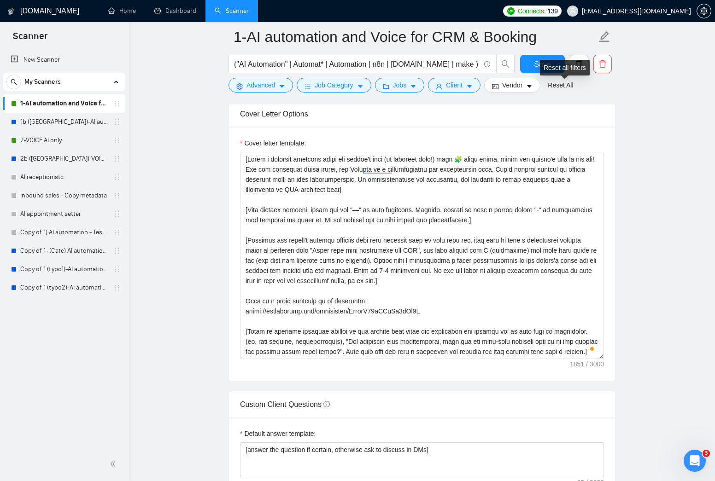
click at [549, 67] on div "Reset all filters" at bounding box center [565, 68] width 50 height 16
drag, startPoint x: 533, startPoint y: 65, endPoint x: 517, endPoint y: 104, distance: 42.2
click at [533, 65] on button "Save" at bounding box center [542, 64] width 45 height 18
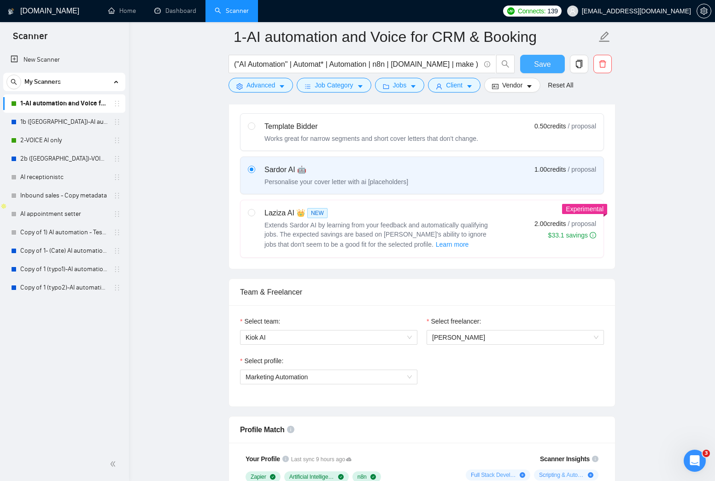
scroll to position [163, 0]
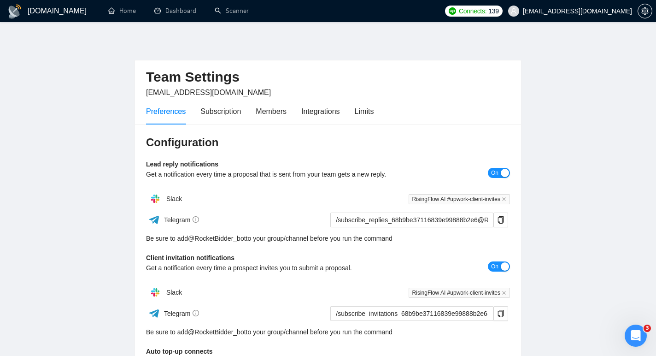
click at [356, 46] on div "Team Settings jmichelvan@gmail.com Preferences Subscription Members Integration…" at bounding box center [328, 280] width 387 height 486
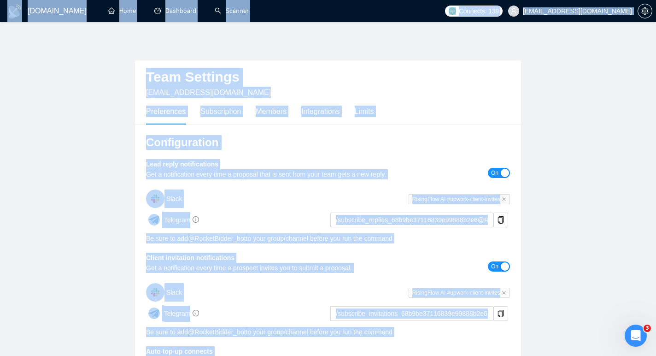
drag, startPoint x: 622, startPoint y: 188, endPoint x: 330, endPoint y: 47, distance: 323.7
click at [320, 0] on html "GigRadar.io Home Dashboard Scanner Connects: 139 jmichelvan@gmail.com Team Sett…" at bounding box center [328, 178] width 656 height 356
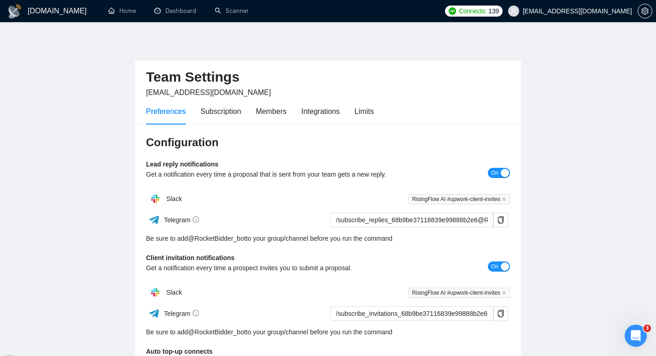
drag, startPoint x: 335, startPoint y: 54, endPoint x: 189, endPoint y: 32, distance: 147.8
click at [333, 54] on div "Team Settings jmichelvan@gmail.com Preferences Subscription Members Integration…" at bounding box center [328, 280] width 387 height 486
click at [238, 12] on link "Scanner" at bounding box center [232, 11] width 34 height 8
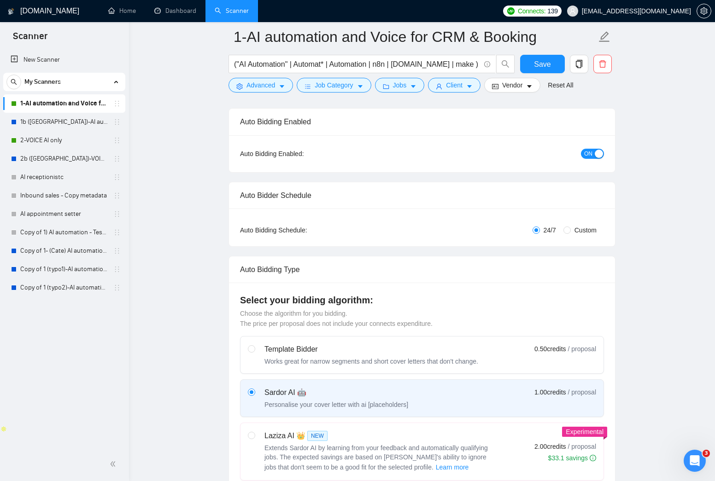
scroll to position [1602, 0]
